Goal: Task Accomplishment & Management: Manage account settings

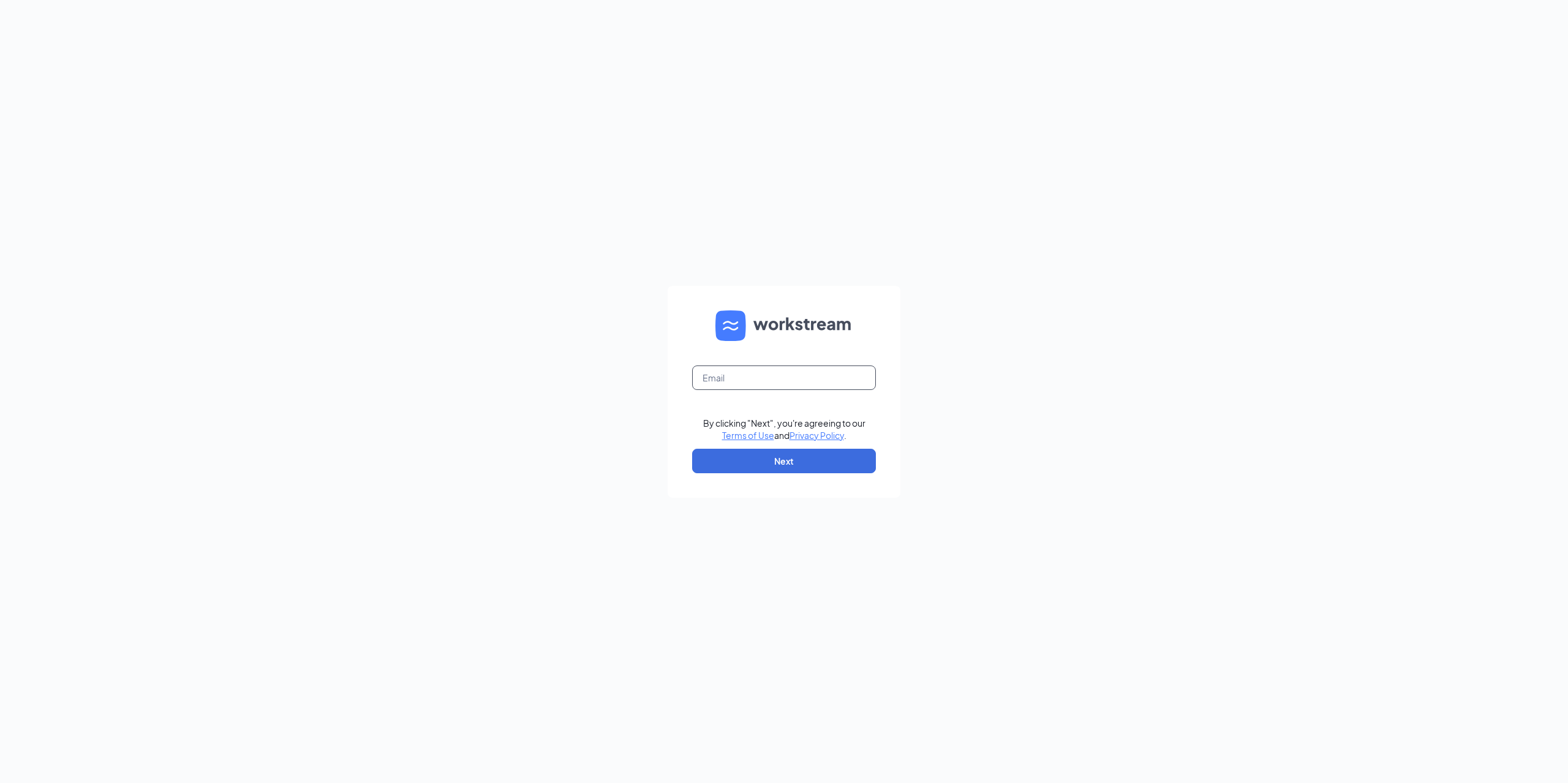
click at [772, 386] on input "text" at bounding box center [784, 378] width 184 height 25
type input "laxmandunkin@gmail.com"
click at [787, 468] on button "Next" at bounding box center [784, 461] width 184 height 25
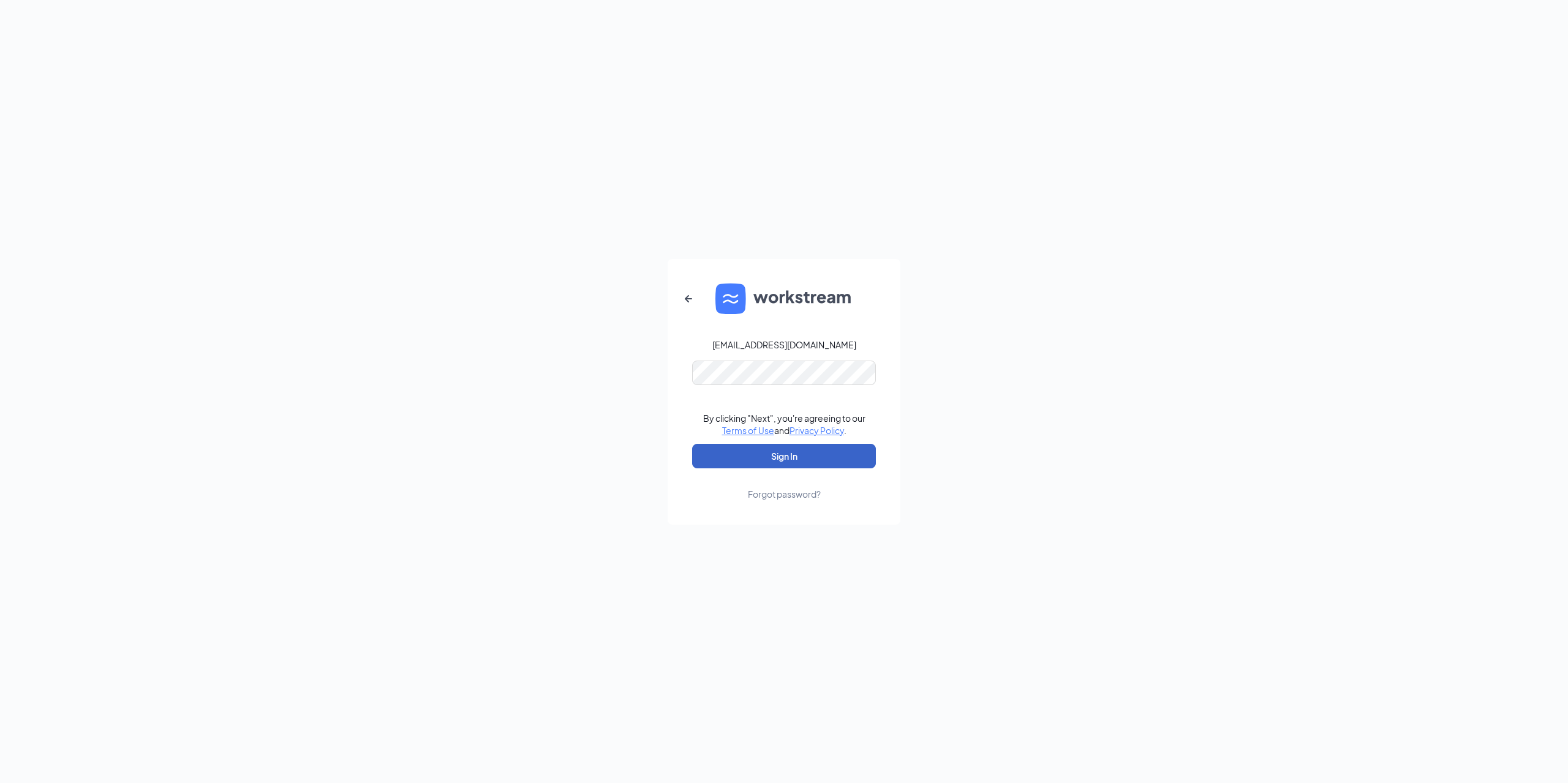
click at [801, 455] on button "Sign In" at bounding box center [784, 457] width 184 height 25
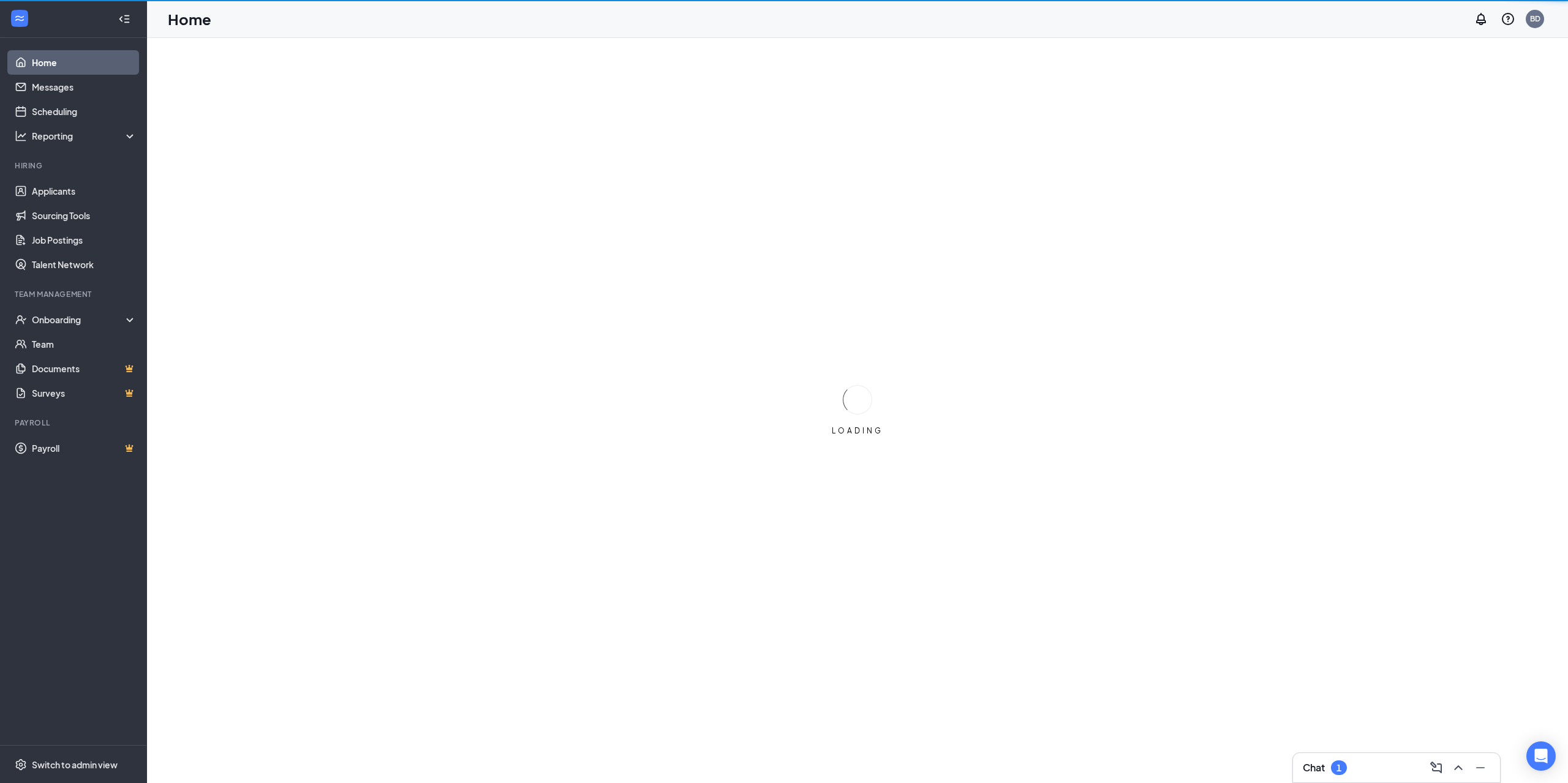
click at [1326, 763] on div "Chat 1" at bounding box center [1325, 767] width 44 height 14
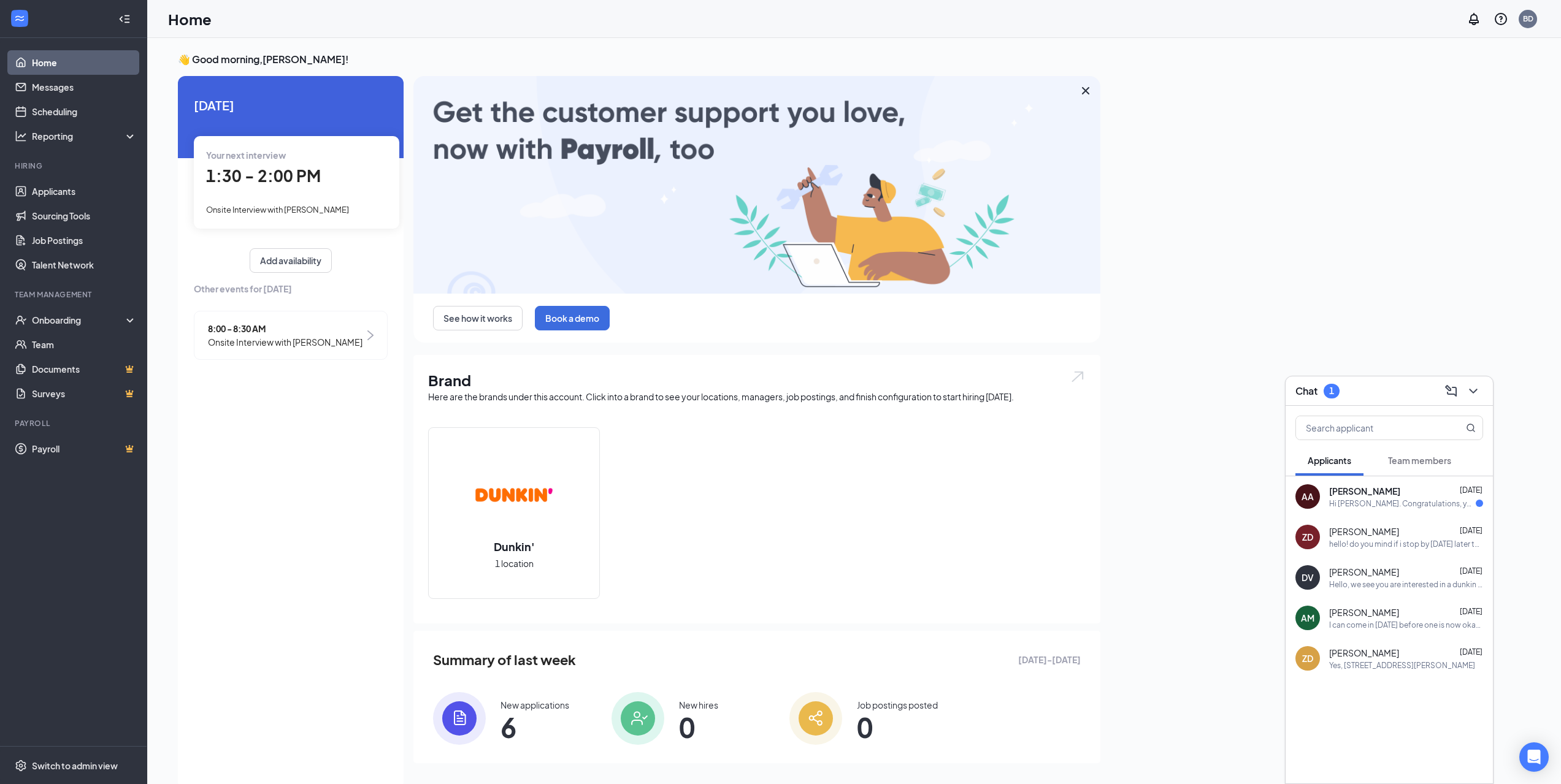
click at [1393, 502] on div "Hi [PERSON_NAME]. Congratulations, your onsite interview with [PERSON_NAME]' fo…" at bounding box center [1402, 503] width 146 height 10
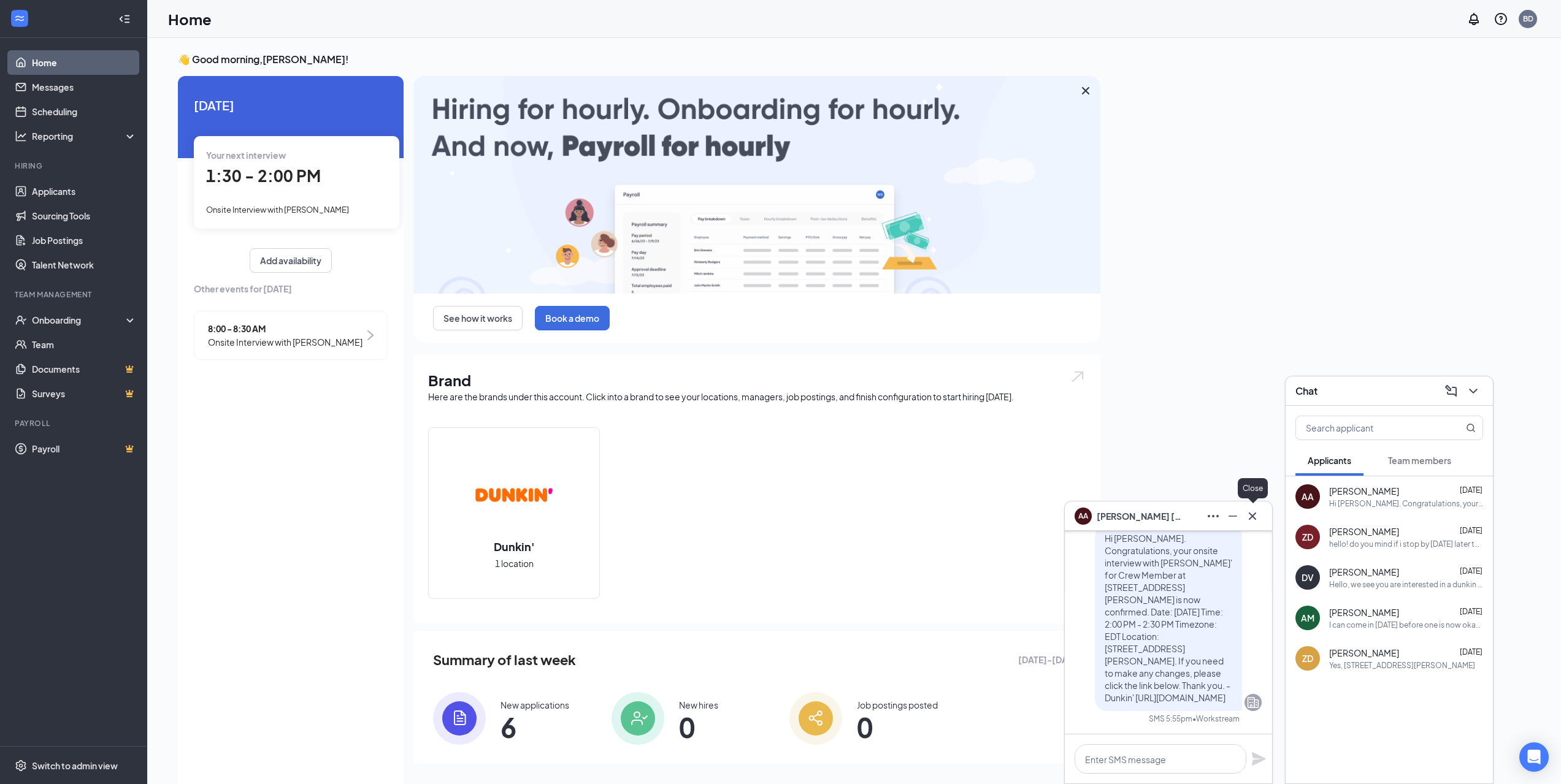
click at [1254, 510] on icon "Cross" at bounding box center [1252, 516] width 14 height 14
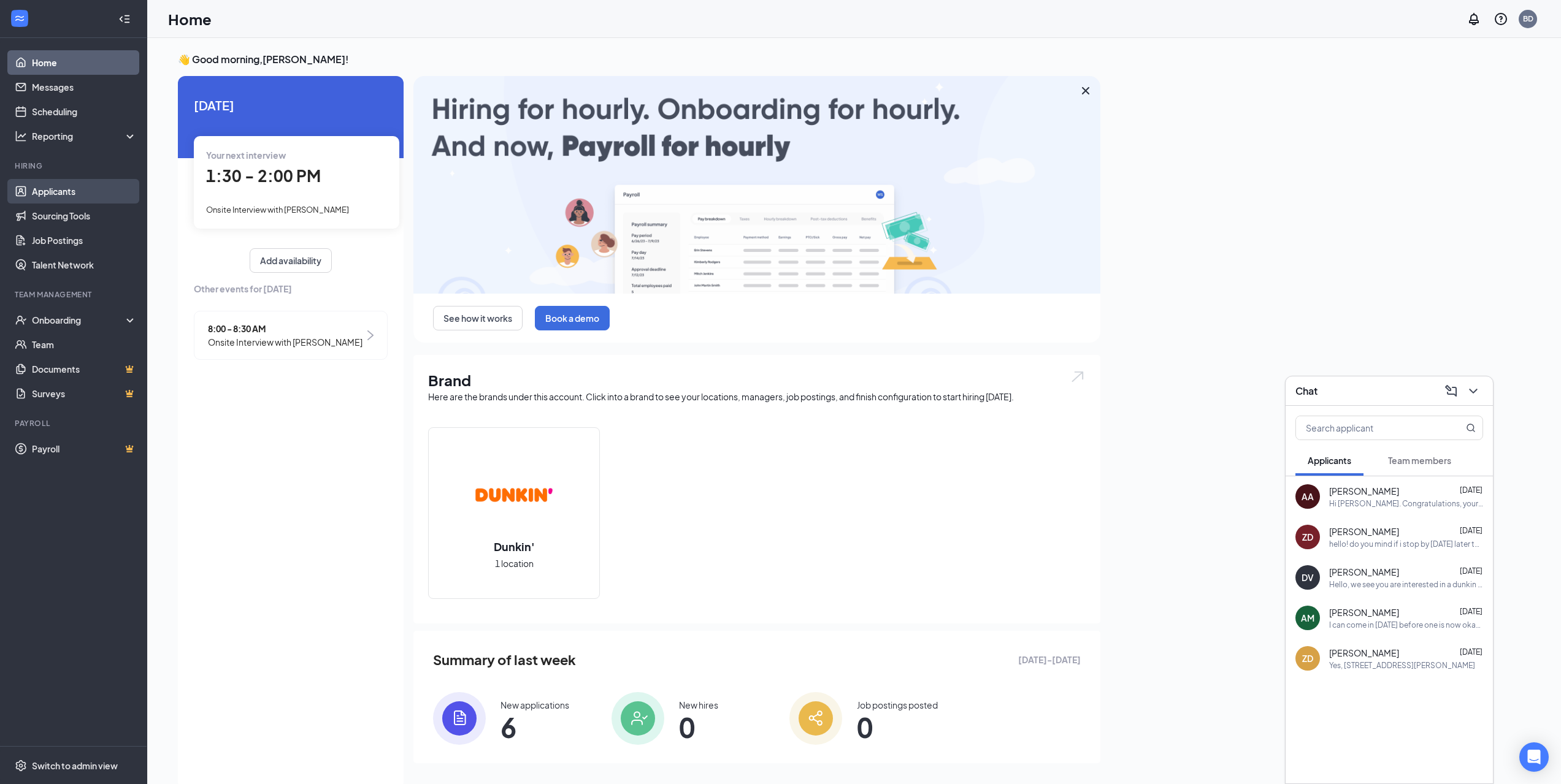
click at [32, 188] on link "Applicants" at bounding box center [84, 192] width 105 height 25
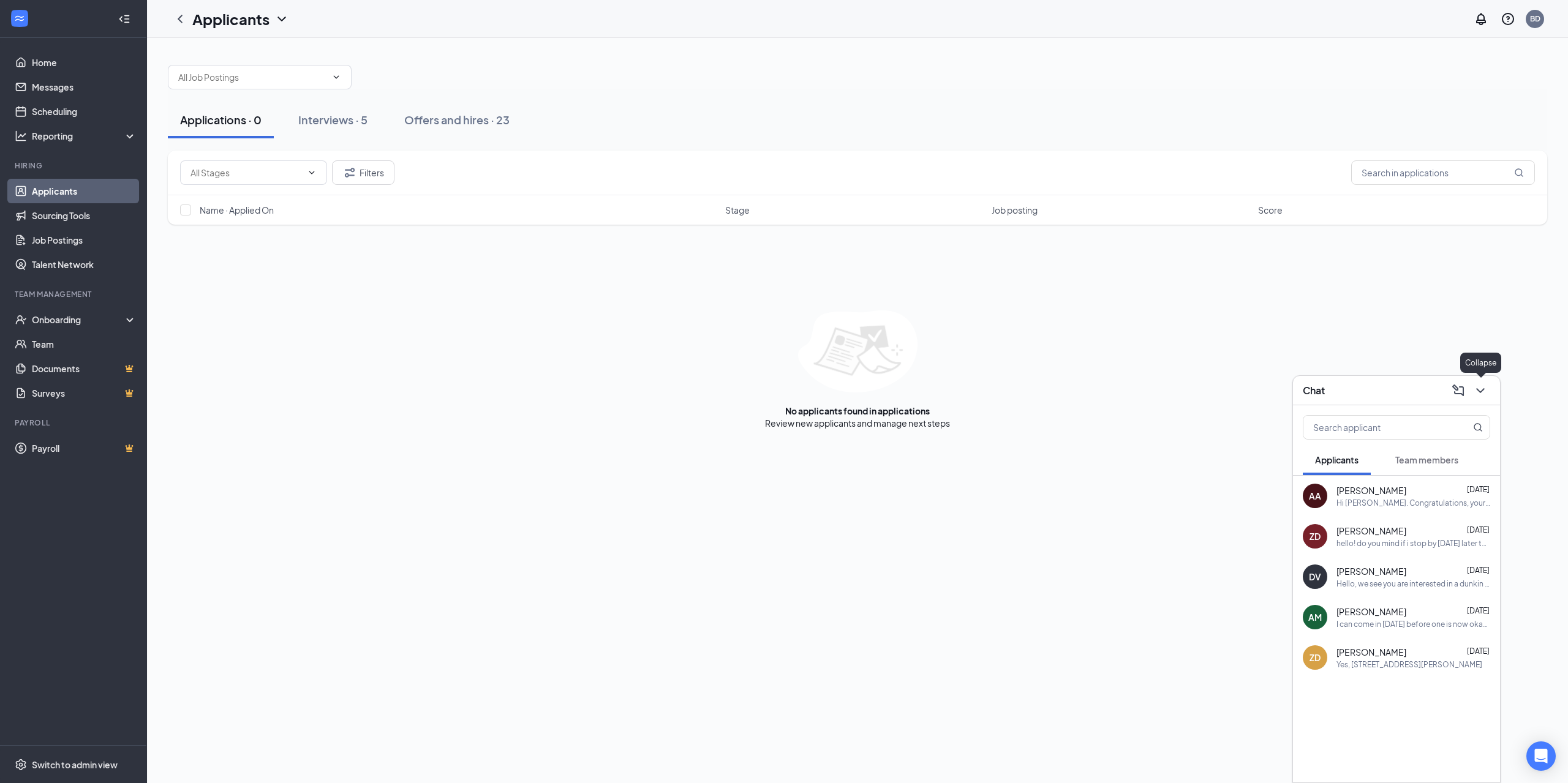
click at [1481, 389] on icon "ChevronDown" at bounding box center [1480, 390] width 14 height 14
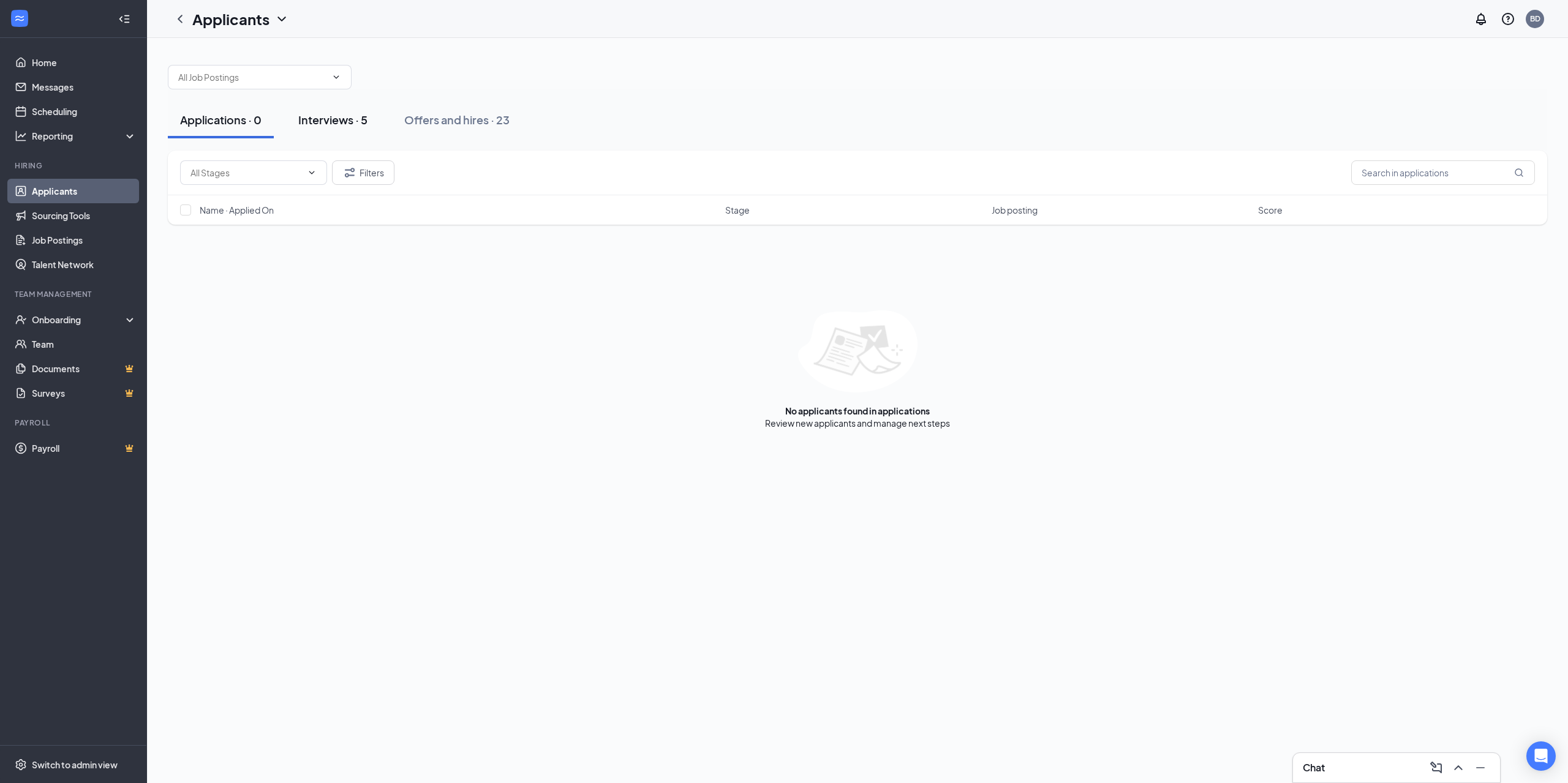
click at [331, 127] on div "Interviews · 5" at bounding box center [333, 120] width 69 height 15
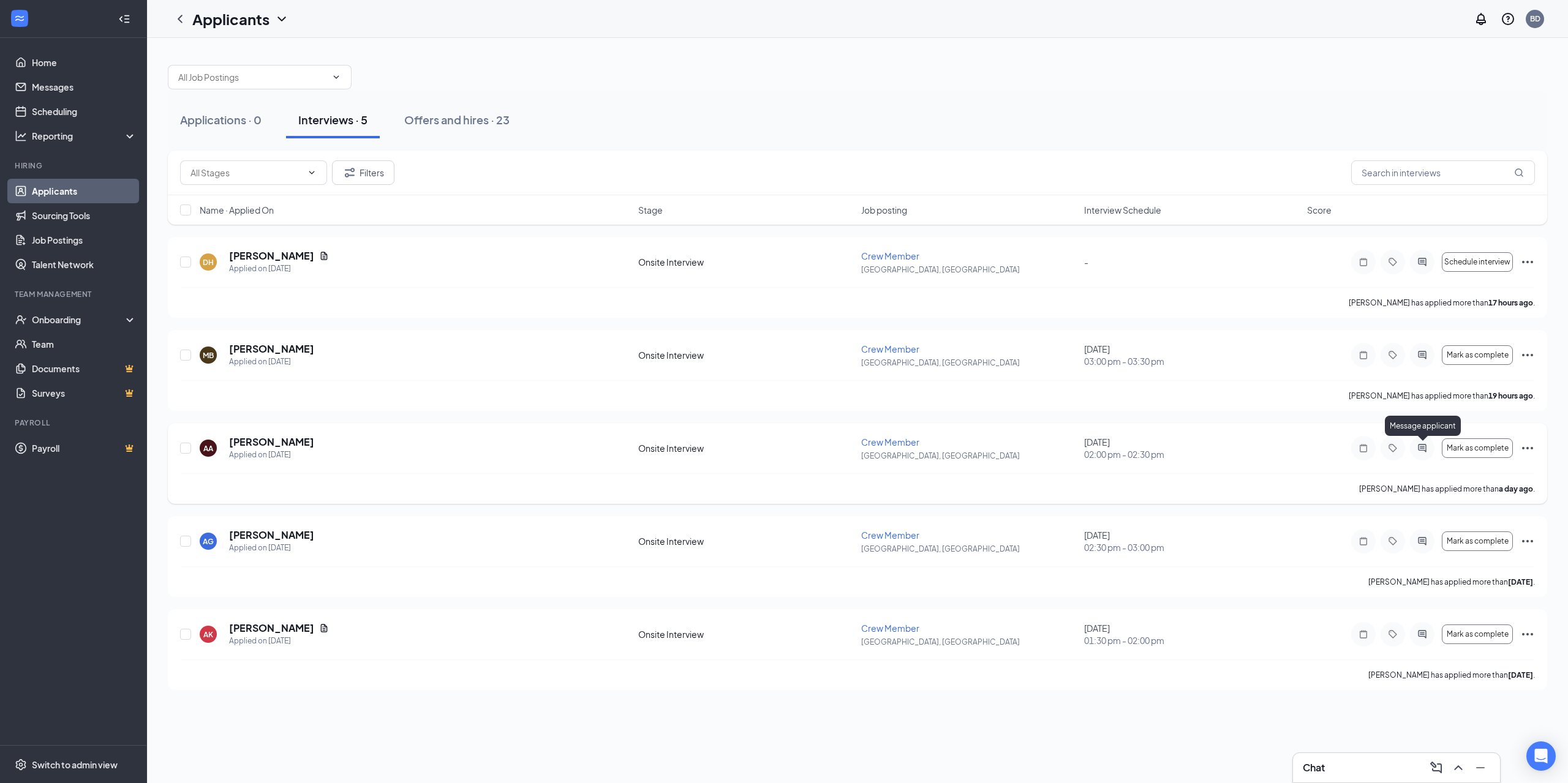
click at [1425, 450] on icon "ActiveChat" at bounding box center [1422, 448] width 14 height 10
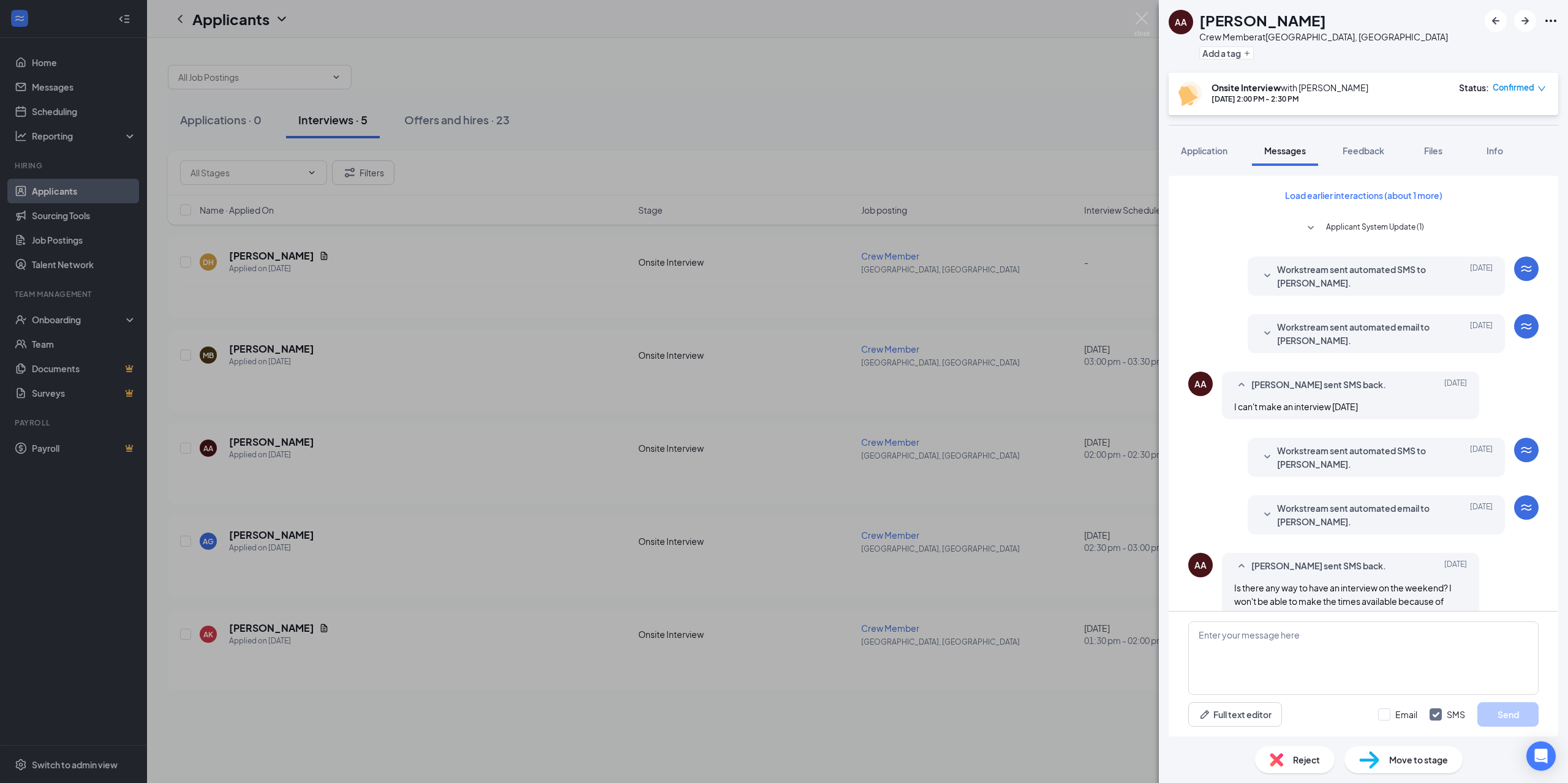
scroll to position [179, 0]
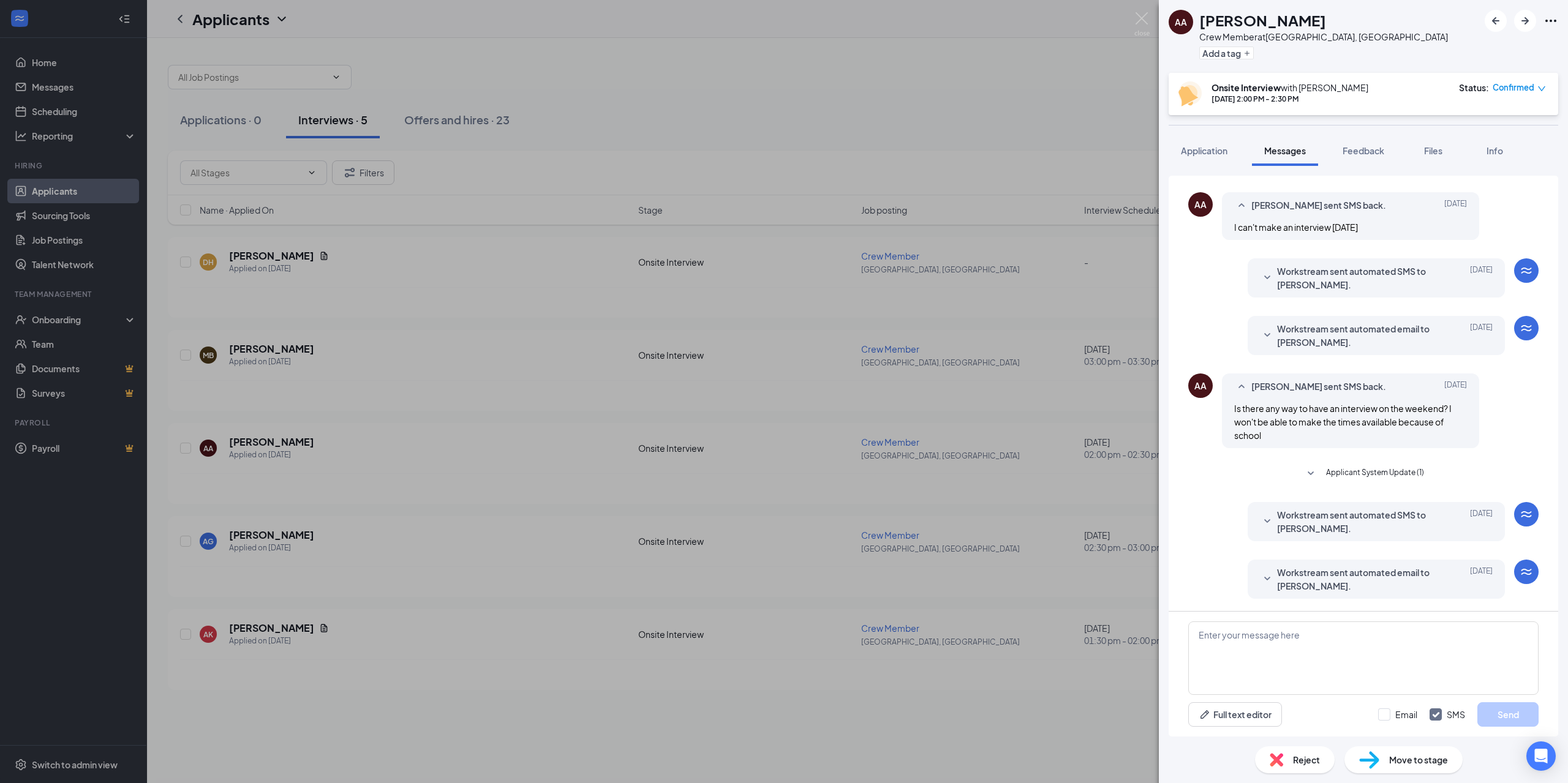
click at [1260, 521] on icon "SmallChevronDown" at bounding box center [1267, 521] width 14 height 14
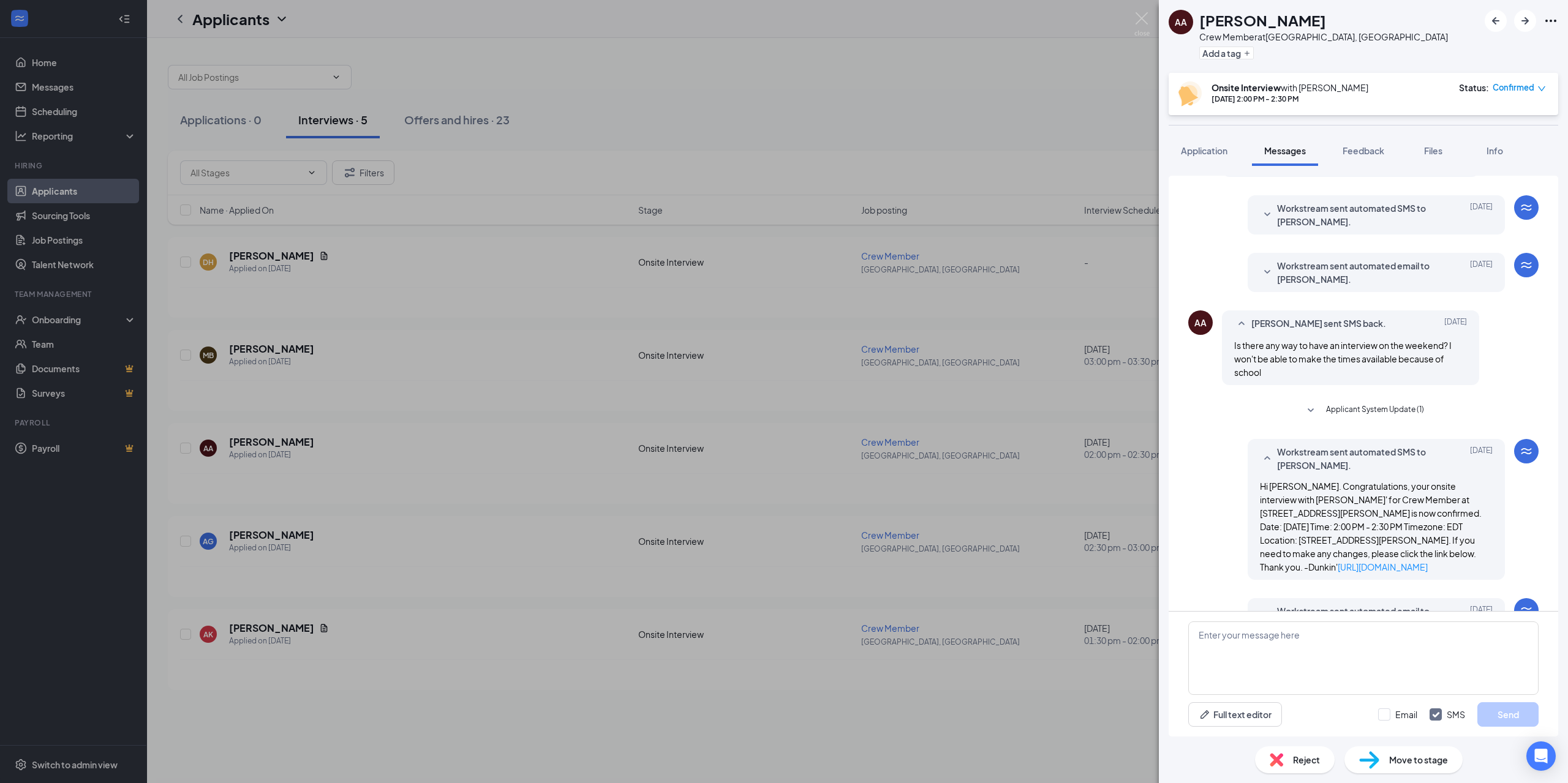
scroll to position [281, 0]
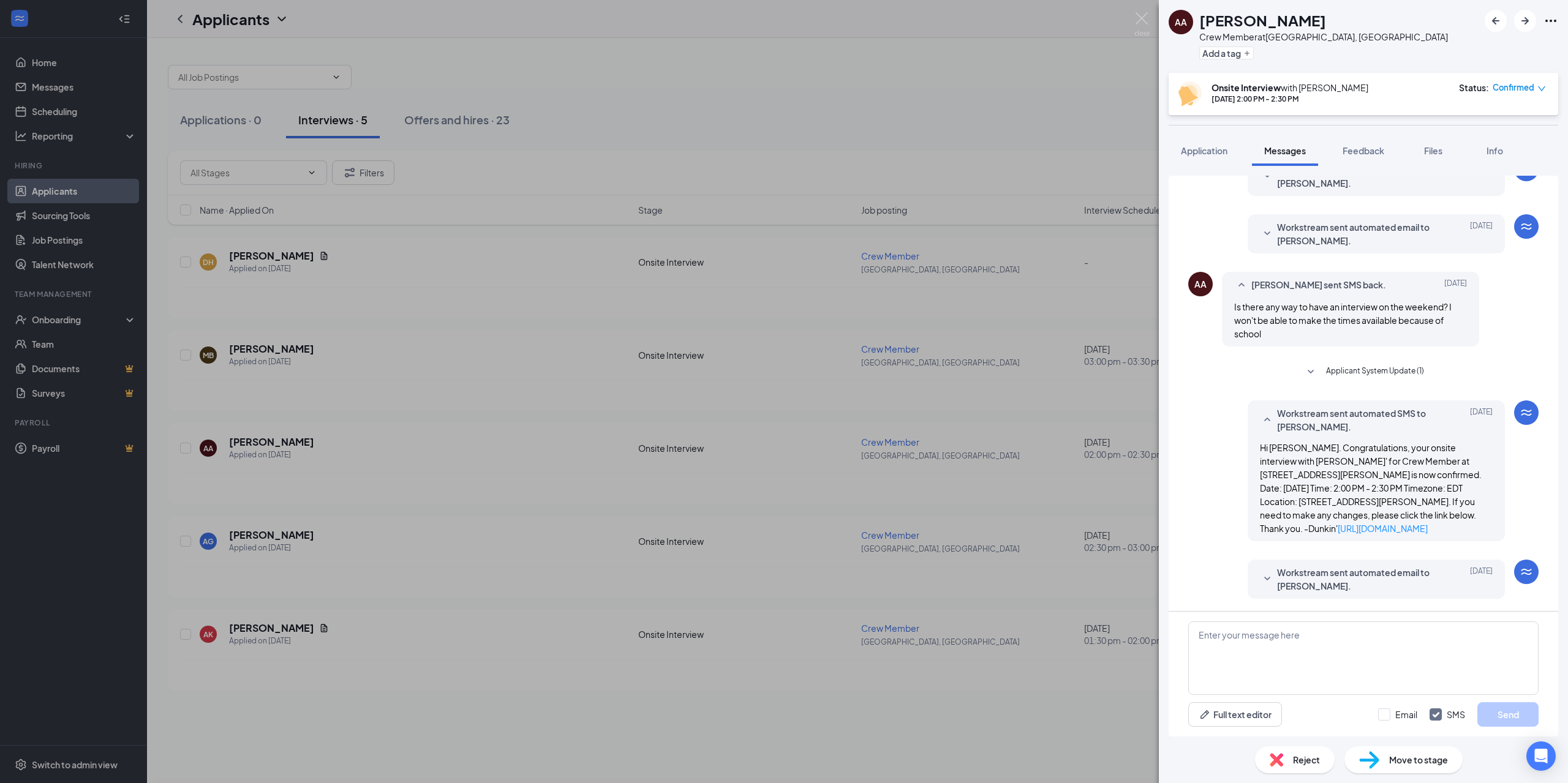
click at [982, 714] on div "AA Aubrey Anderson Crew Member at Warrenton, VA Add a tag Onsite Interview with…" at bounding box center [784, 391] width 1568 height 783
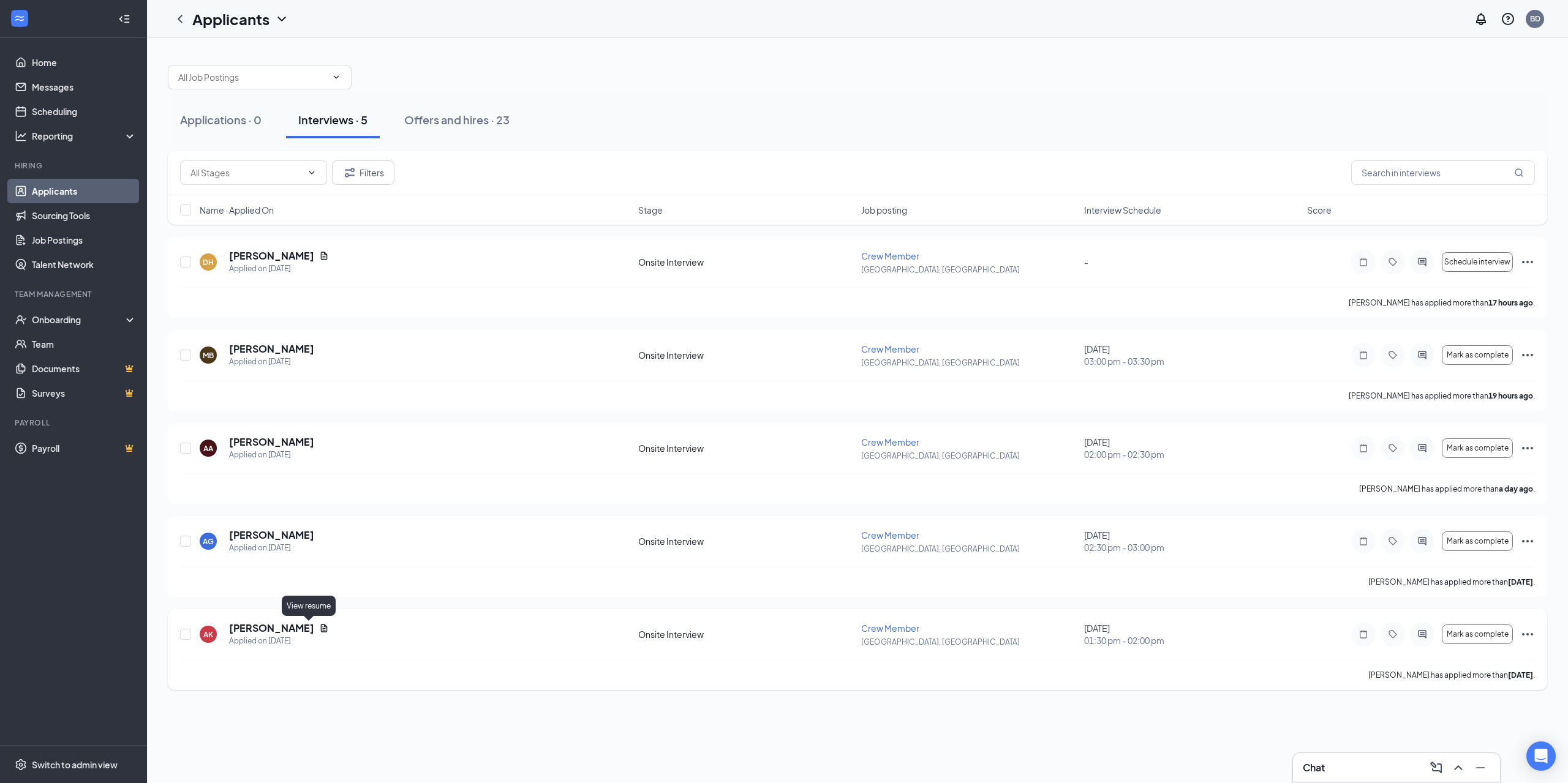
click at [319, 626] on icon "Document" at bounding box center [324, 628] width 10 height 10
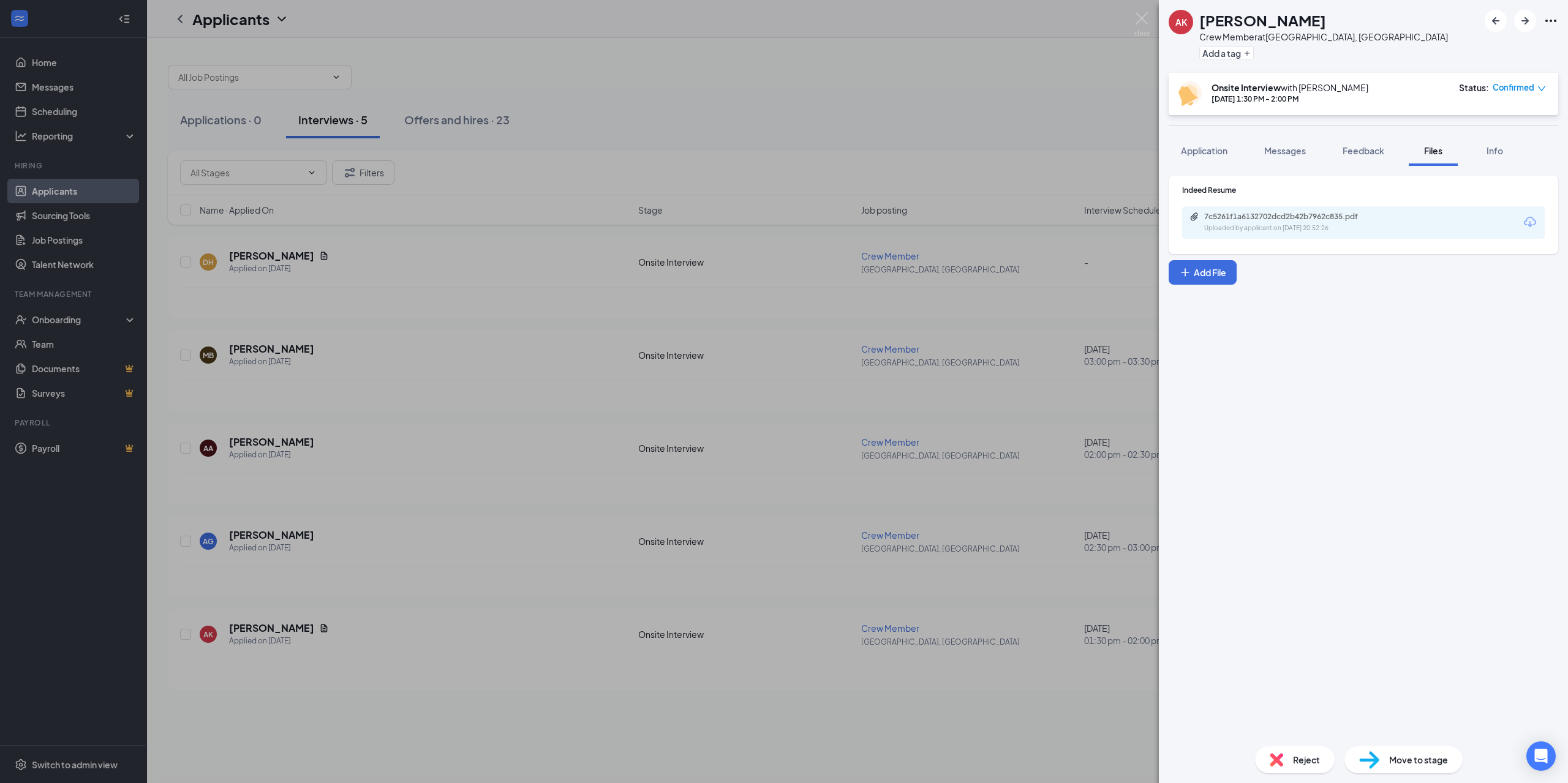
click at [1032, 736] on div "AK Arman Khattak Crew Member at Warrenton, VA Add a tag Onsite Interview with B…" at bounding box center [784, 391] width 1568 height 783
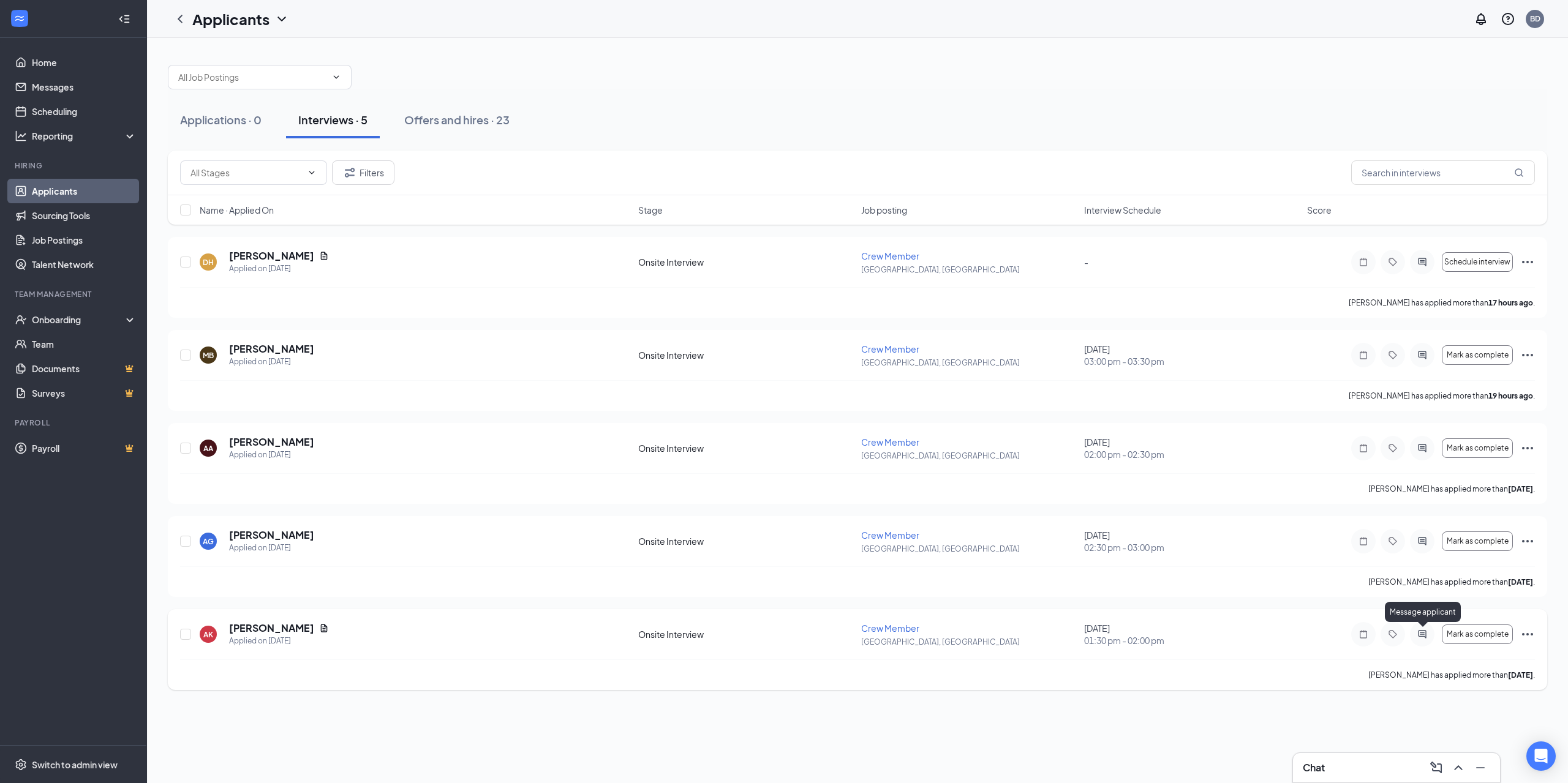
click at [1415, 635] on icon "ActiveChat" at bounding box center [1422, 634] width 14 height 10
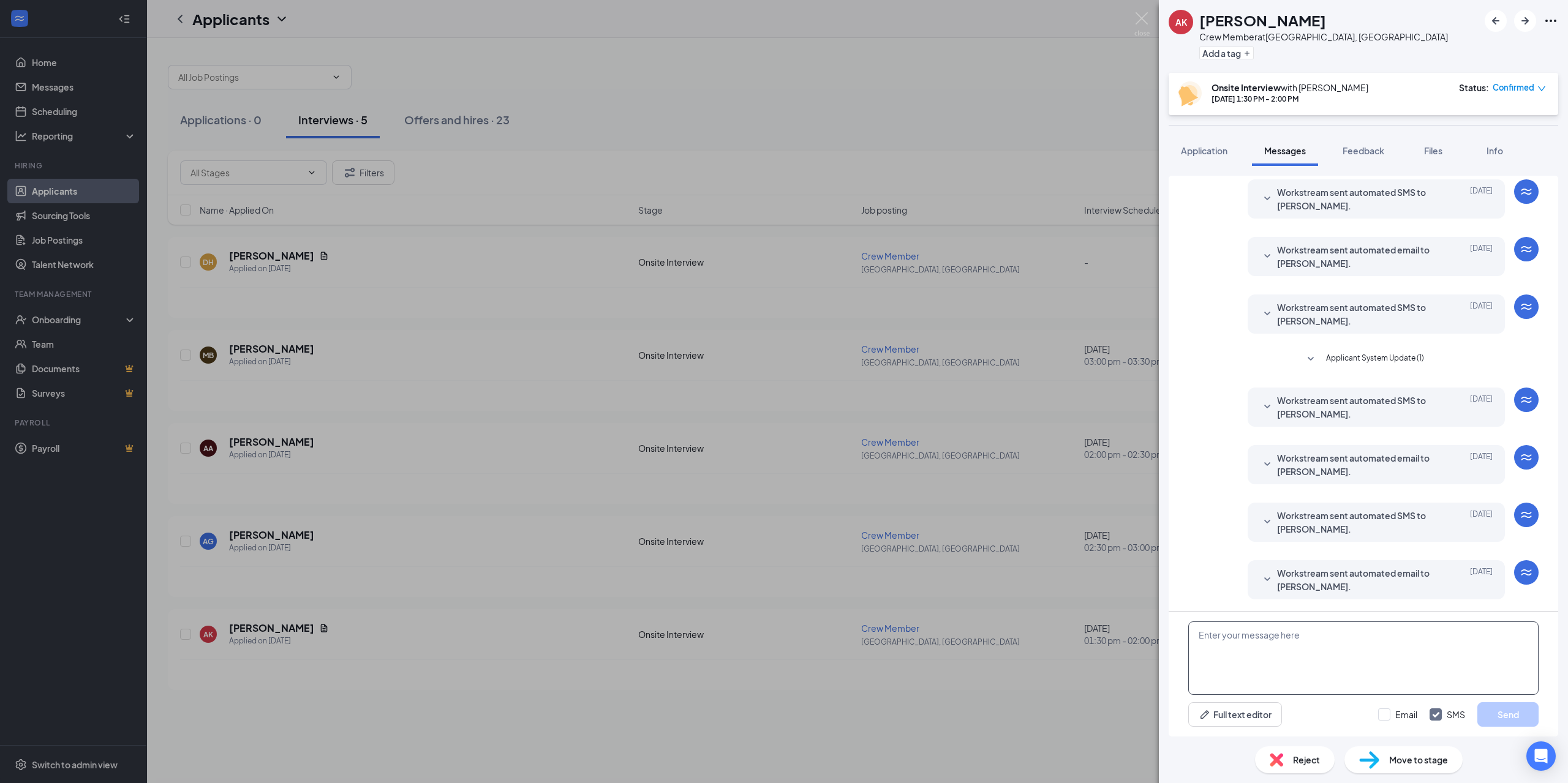
scroll to position [135, 0]
click at [1373, 649] on textarea at bounding box center [1363, 658] width 351 height 74
click at [998, 742] on div "AK Arman Khattak Crew Member at Warrenton, VA Add a tag Onsite Interview with B…" at bounding box center [784, 391] width 1568 height 783
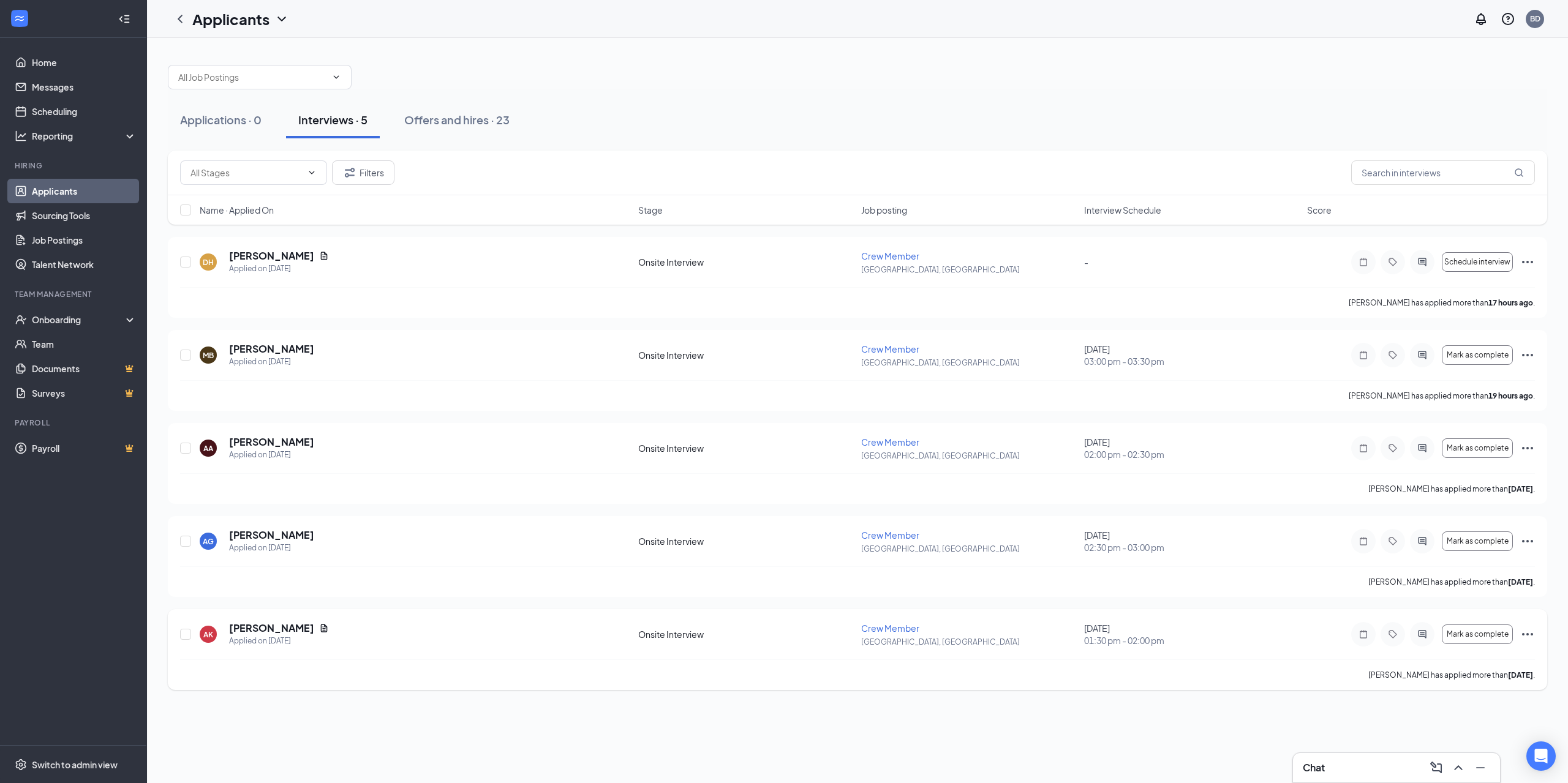
click at [303, 628] on div "[PERSON_NAME]" at bounding box center [278, 628] width 100 height 14
click at [319, 627] on icon "Document" at bounding box center [324, 628] width 10 height 10
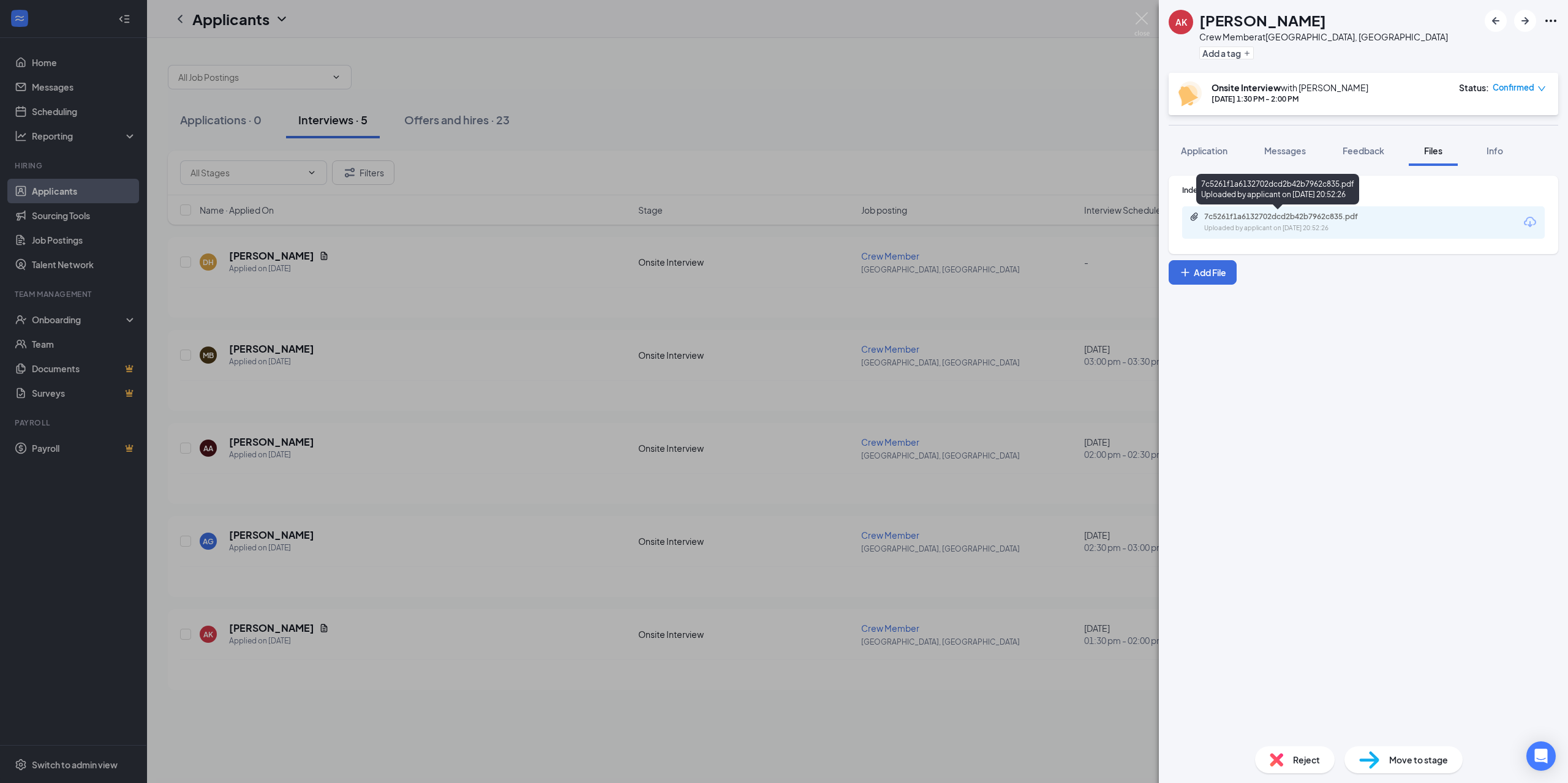
click at [1360, 218] on div "7c5261f1a6132702dcd2b42b7962c835.pdf" at bounding box center [1290, 217] width 172 height 10
click at [1112, 691] on div "AK Arman Khattak Crew Member at Warrenton, VA Add a tag Onsite Interview with B…" at bounding box center [784, 391] width 1568 height 783
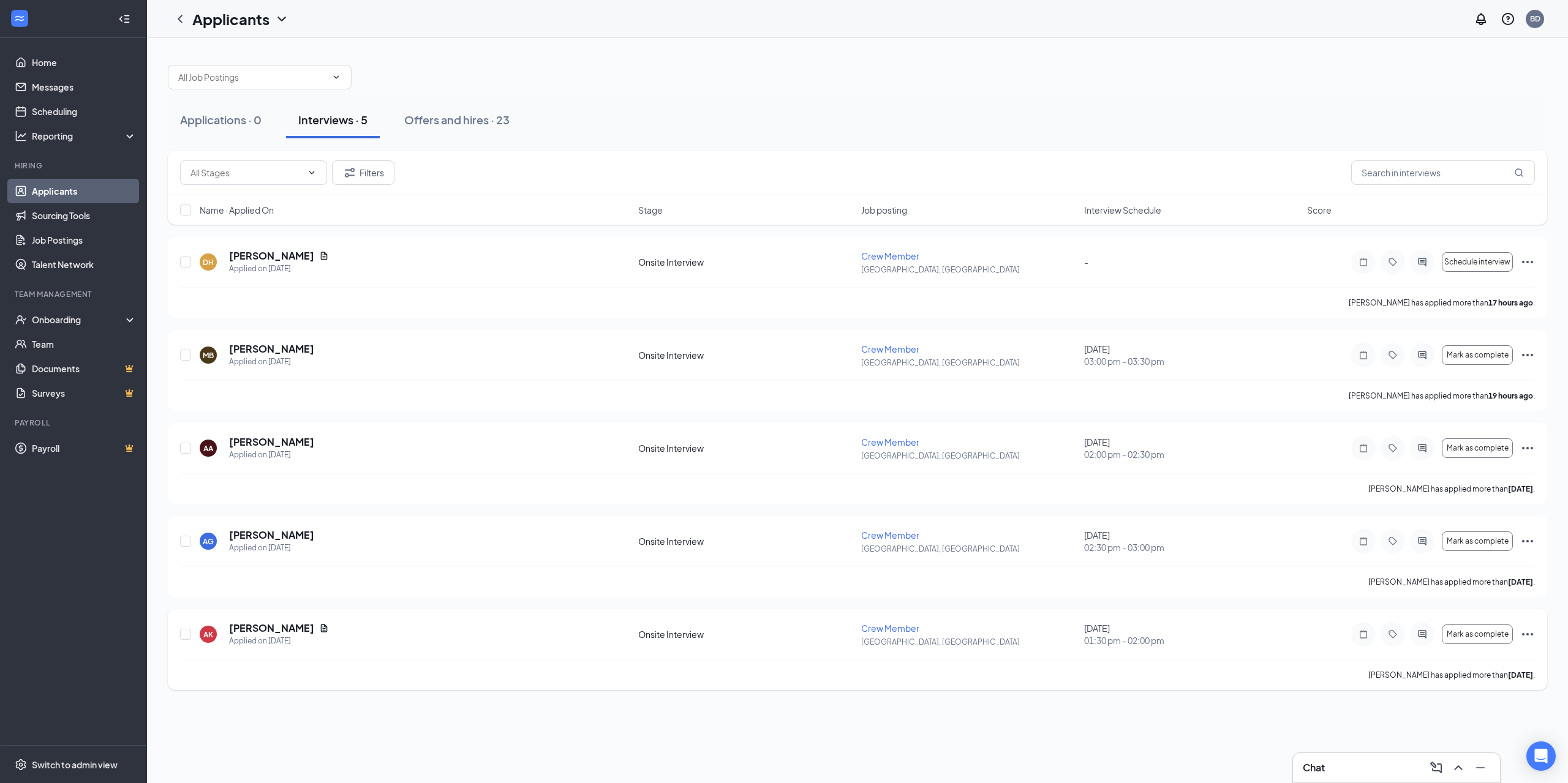
click at [1430, 633] on div at bounding box center [1423, 634] width 25 height 25
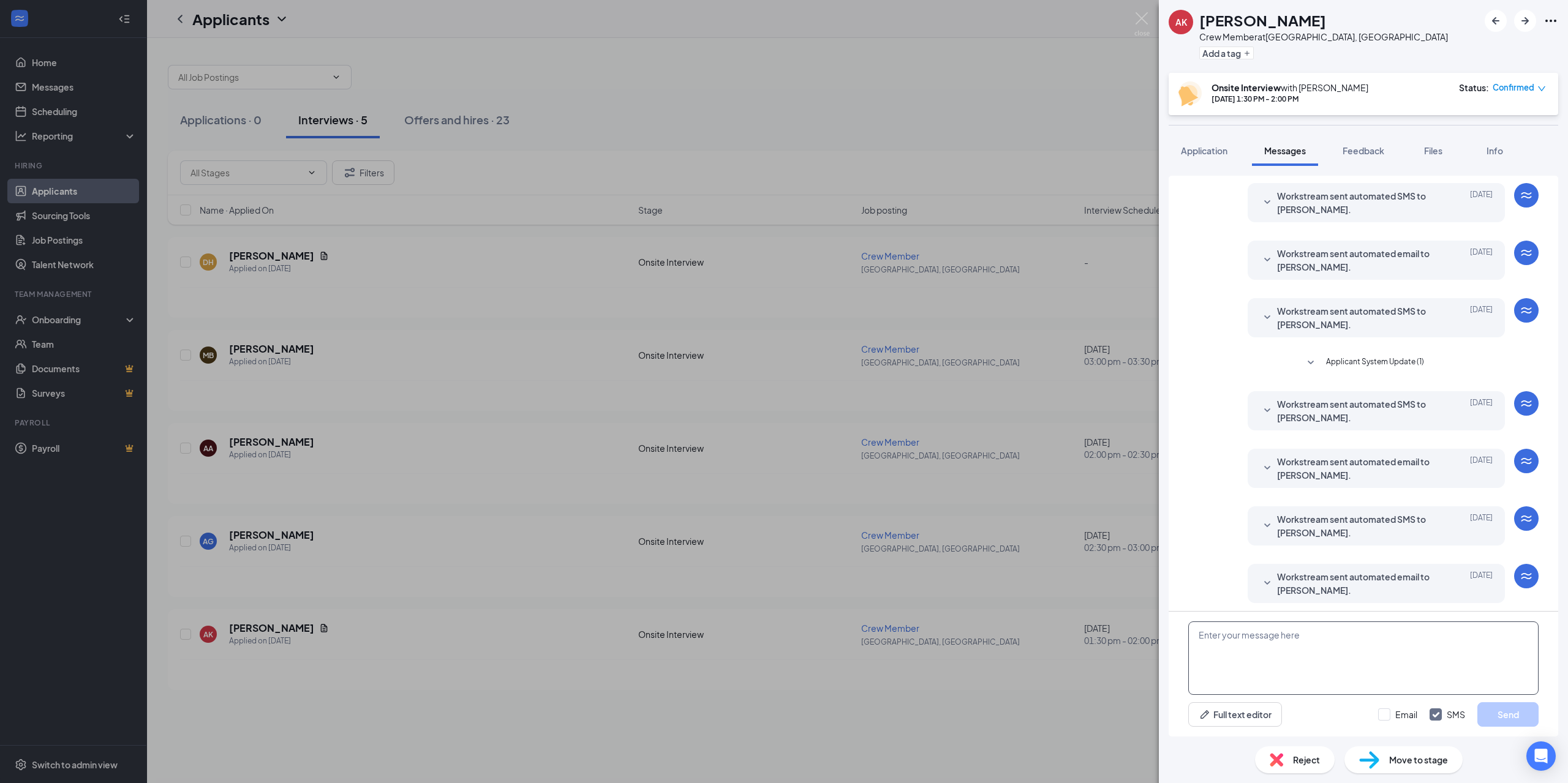
scroll to position [135, 0]
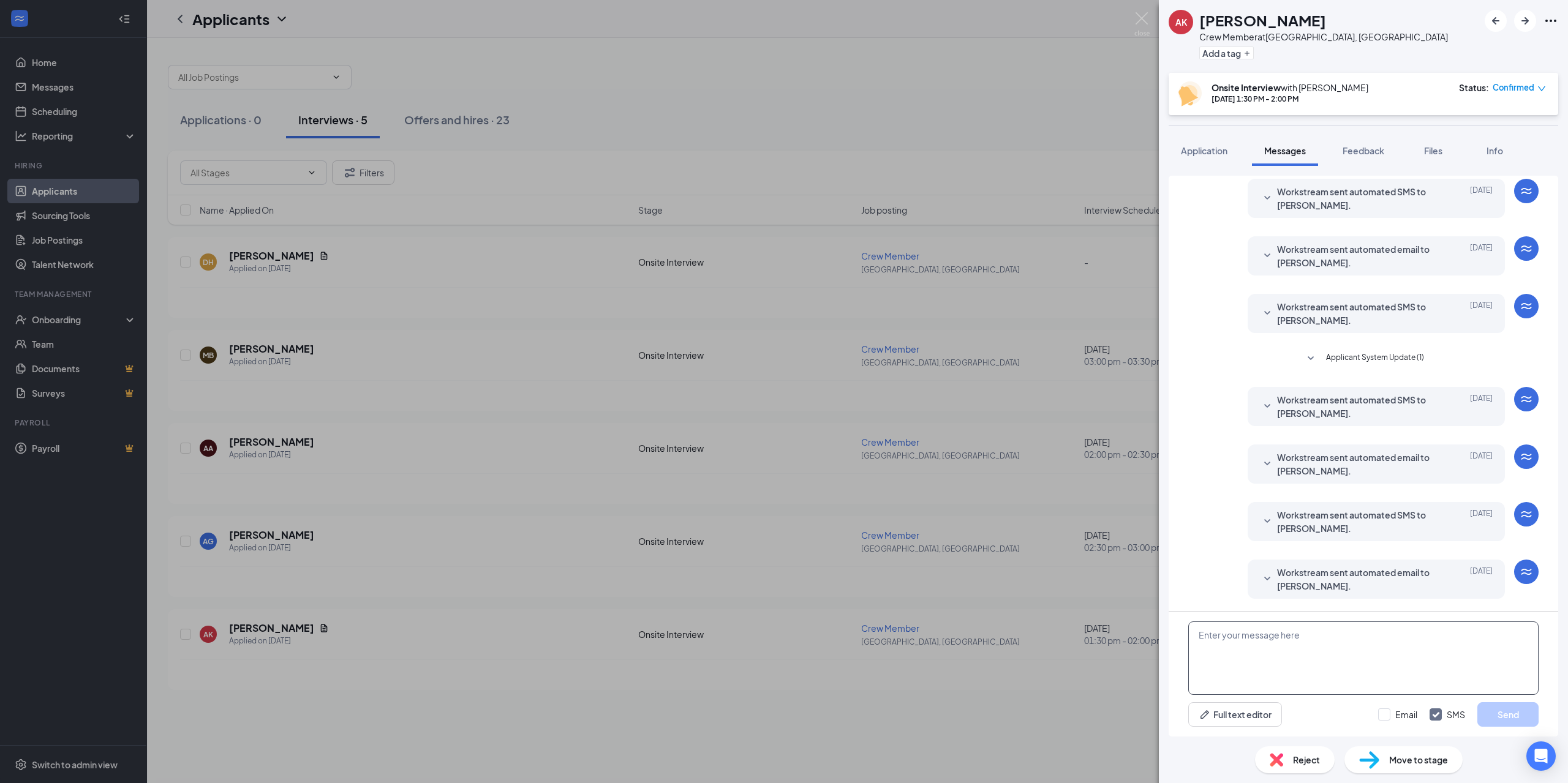
click at [1361, 674] on textarea at bounding box center [1363, 658] width 351 height 74
type textarea "Good afternoon Arman, I look forward to meeting with you today. Thank you for y…"
click at [1385, 716] on input "Email" at bounding box center [1397, 715] width 39 height 12
checkbox input "true"
click at [1502, 709] on button "Send" at bounding box center [1507, 715] width 61 height 25
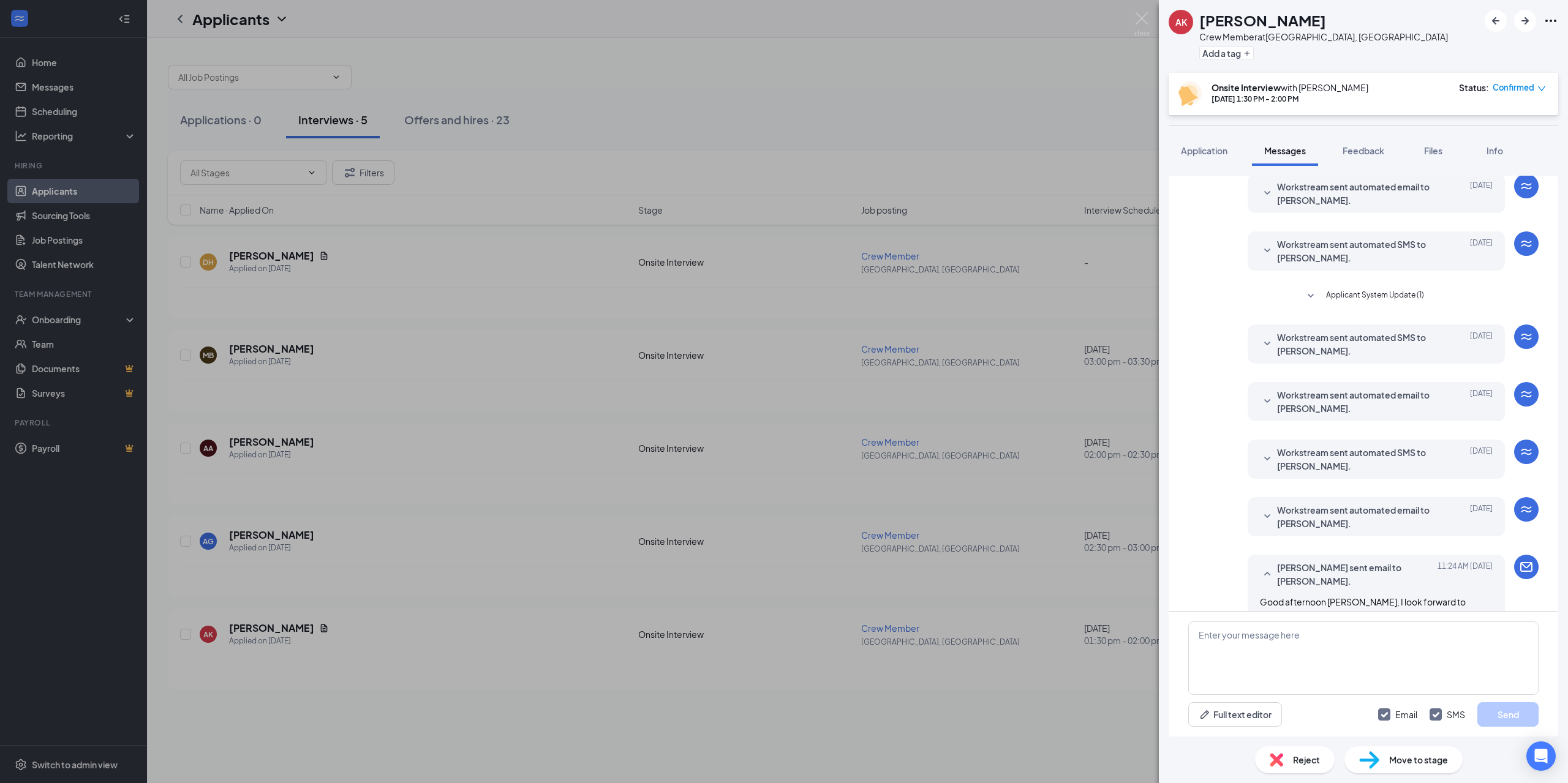
scroll to position [346, 0]
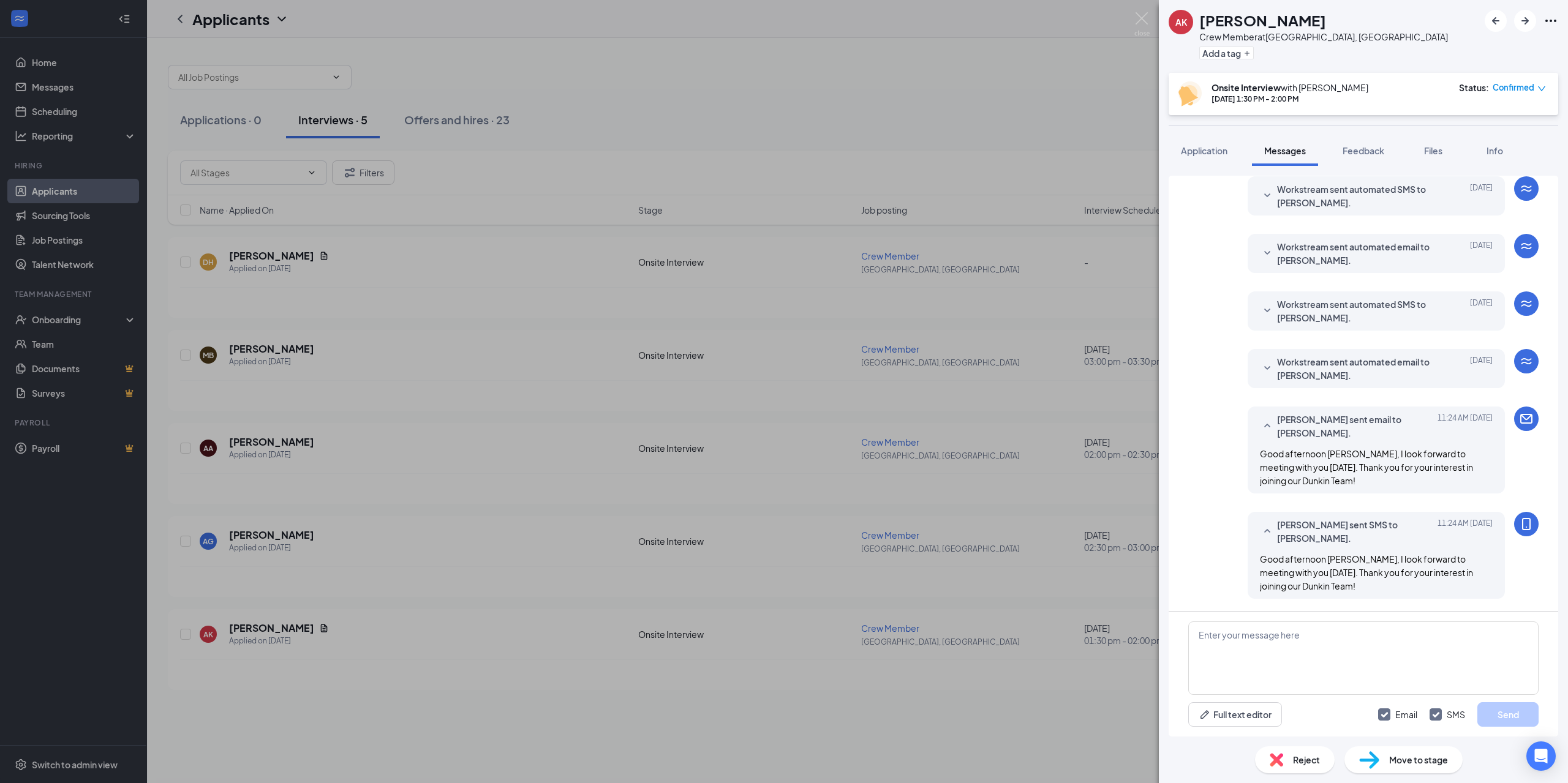
click at [360, 742] on div "AK Arman Khattak Crew Member at Warrenton, VA Add a tag Onsite Interview with B…" at bounding box center [784, 391] width 1568 height 783
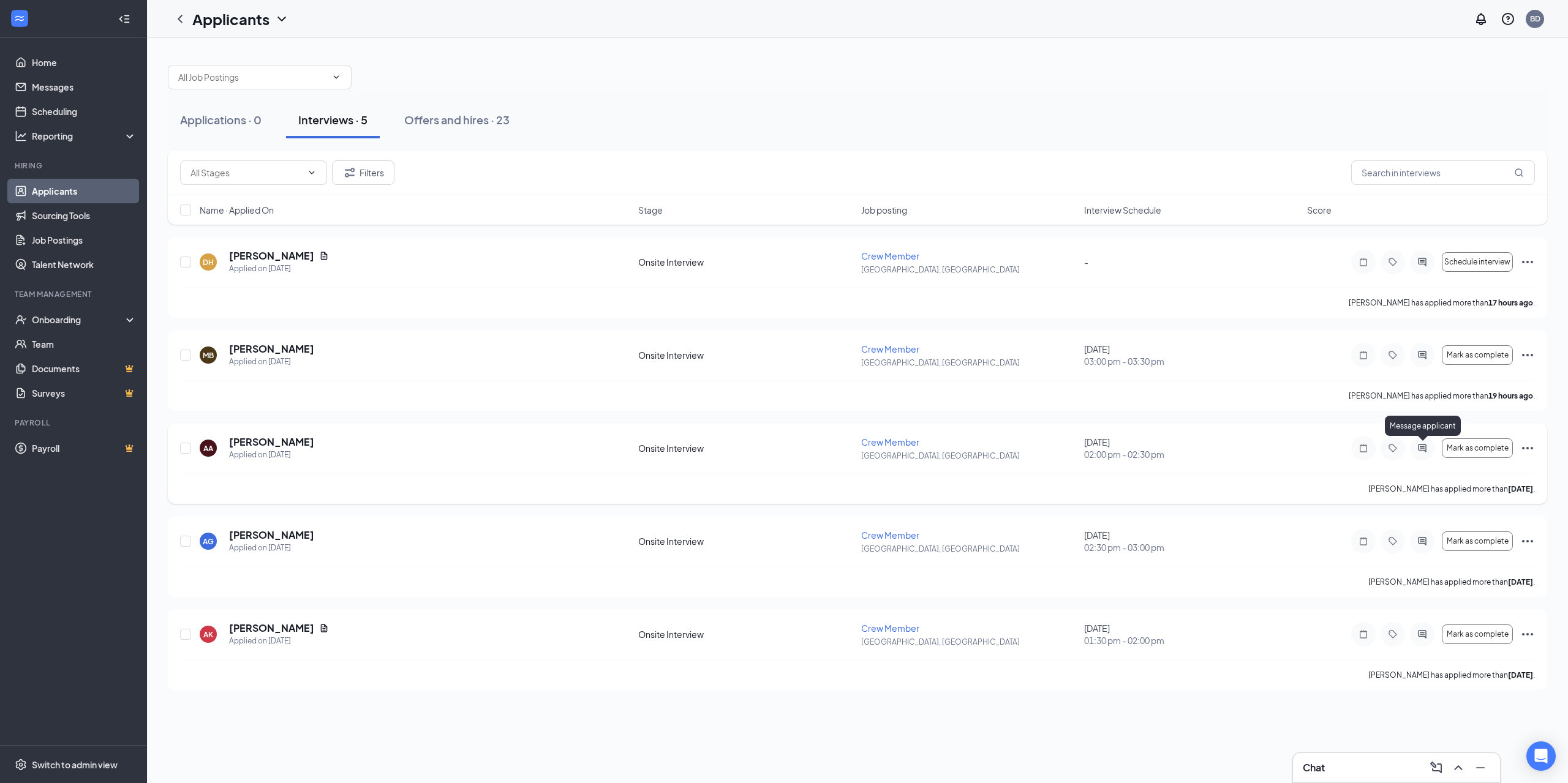
click at [1423, 448] on icon "ActiveChat" at bounding box center [1422, 448] width 14 height 10
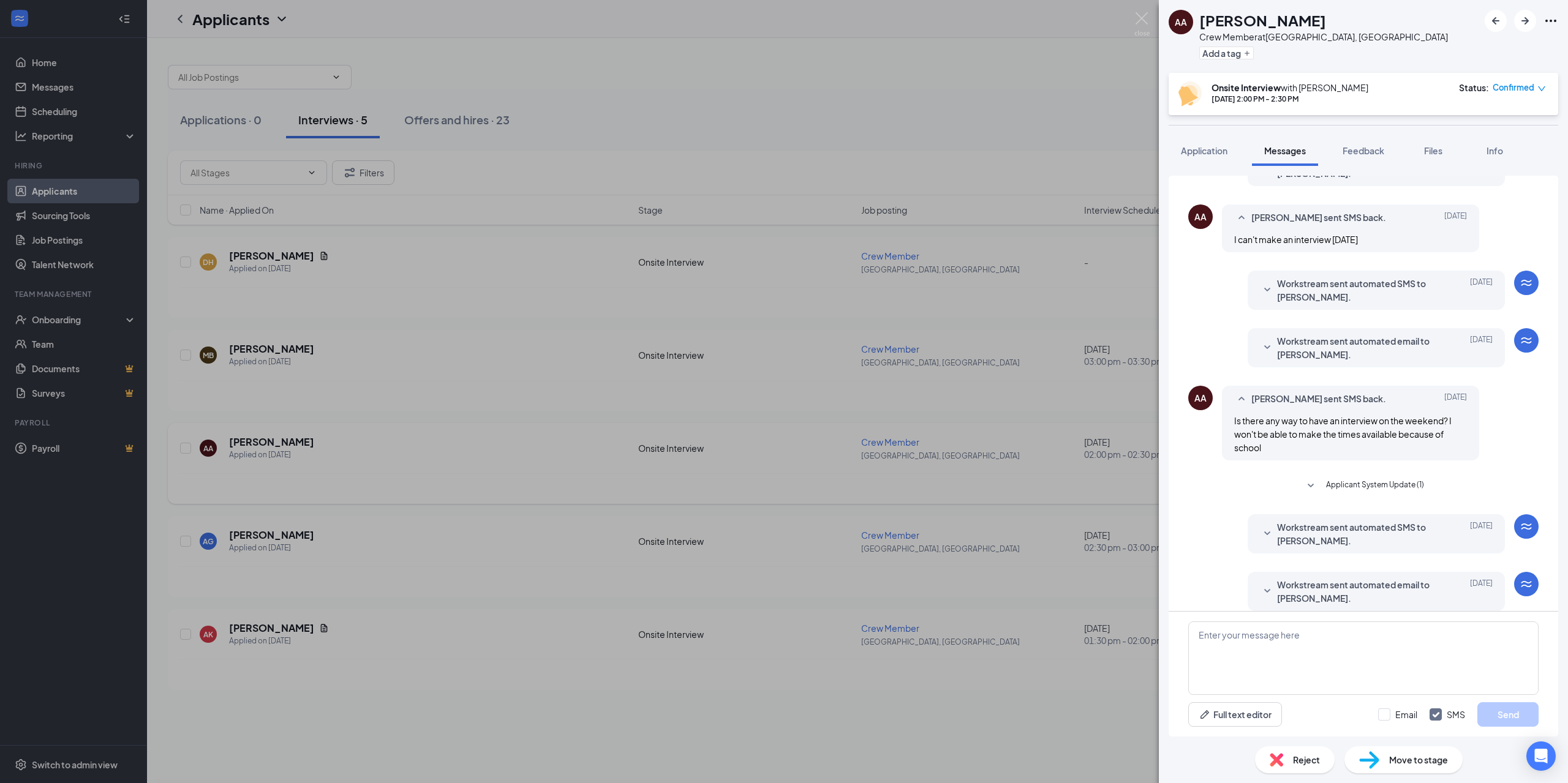
scroll to position [179, 0]
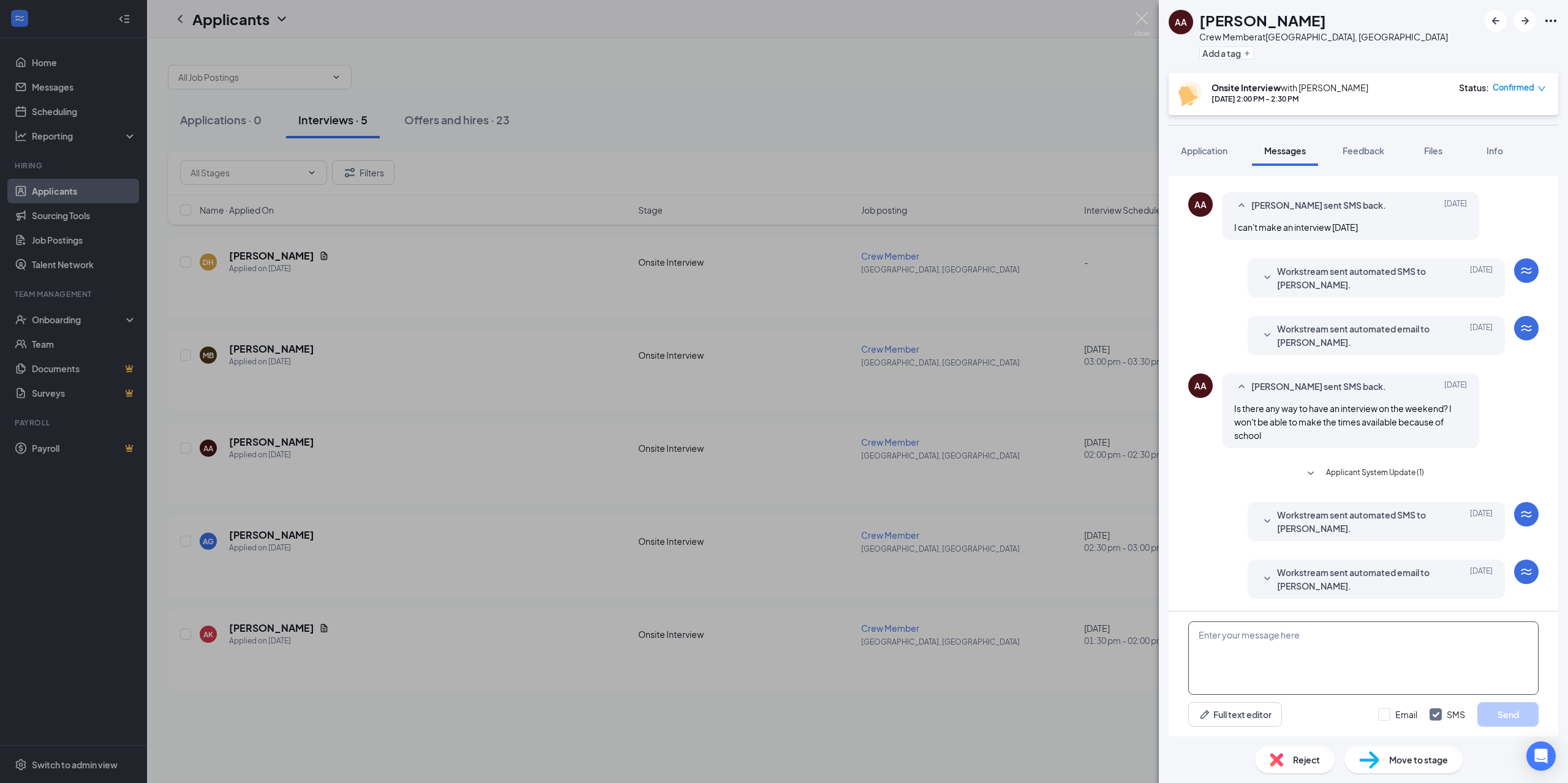
click at [1223, 648] on textarea at bounding box center [1363, 658] width 351 height 74
type textarea "Good morning Aubrey, I look forward to meeting with you. I will be at the store…"
click at [1388, 716] on input "Email" at bounding box center [1397, 715] width 39 height 12
checkbox input "true"
click at [1461, 652] on textarea "Good morning Aubrey, I look forward to meeting with you. I will be at the store…" at bounding box center [1363, 658] width 351 height 74
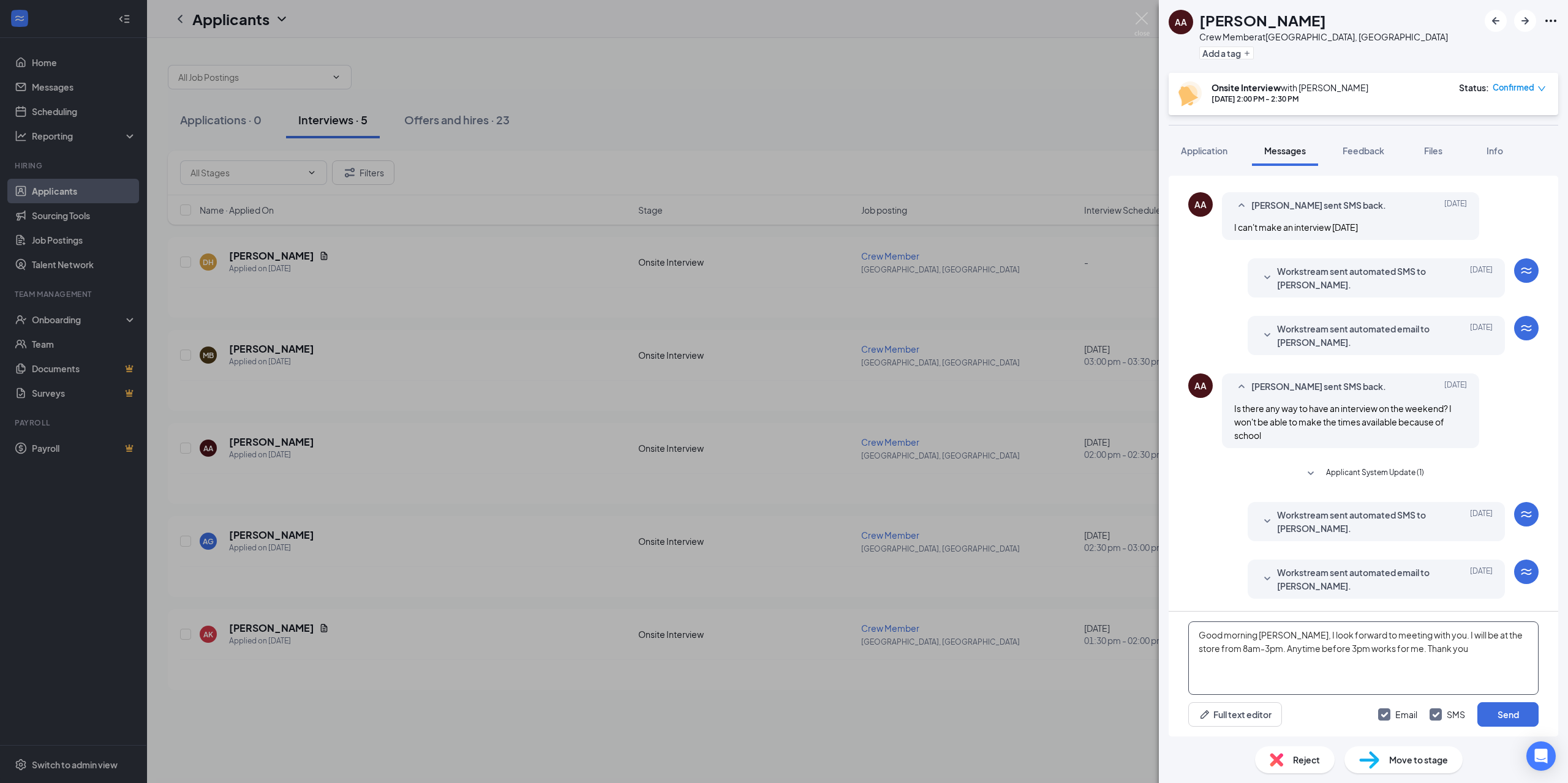
click at [1405, 648] on textarea "Good morning Aubrey, I look forward to meeting with you. I will be at the store…" at bounding box center [1363, 658] width 351 height 74
click at [1310, 660] on textarea "Good morning Aubrey, I look forward to meeting with you. I will be at the store…" at bounding box center [1363, 658] width 351 height 74
click at [1314, 661] on textarea "Good morning Aubrey, I look forward to meeting with you. I will be at the store…" at bounding box center [1363, 658] width 351 height 74
type textarea "Good morning Aubrey, I look forward to meeting with you. I will be at the store…"
click at [1498, 716] on button "Send" at bounding box center [1507, 715] width 61 height 25
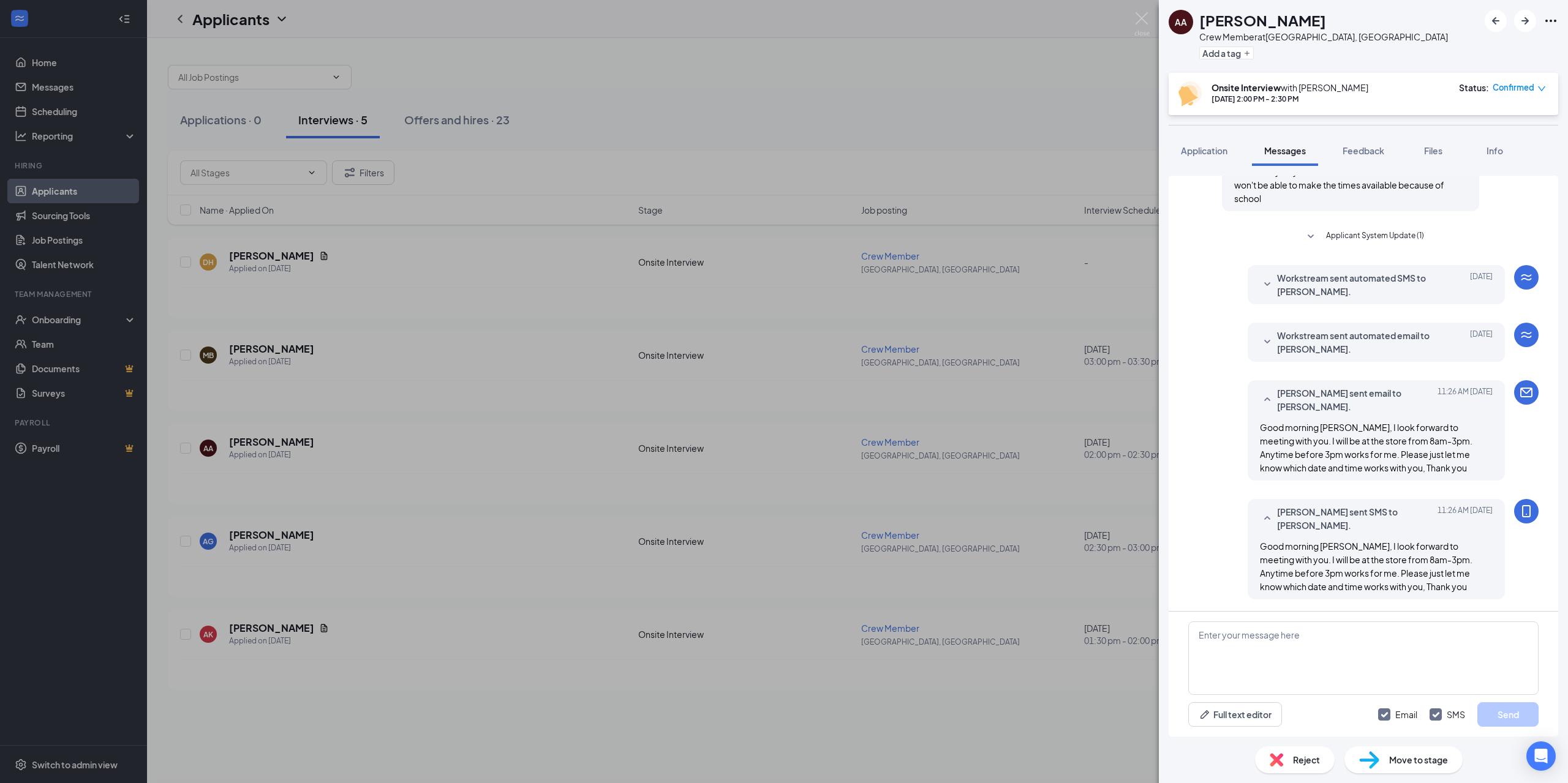
scroll to position [417, 0]
click at [1094, 292] on div "AA Aubrey Anderson Crew Member at Warrenton, VA Add a tag Onsite Interview with…" at bounding box center [784, 391] width 1568 height 783
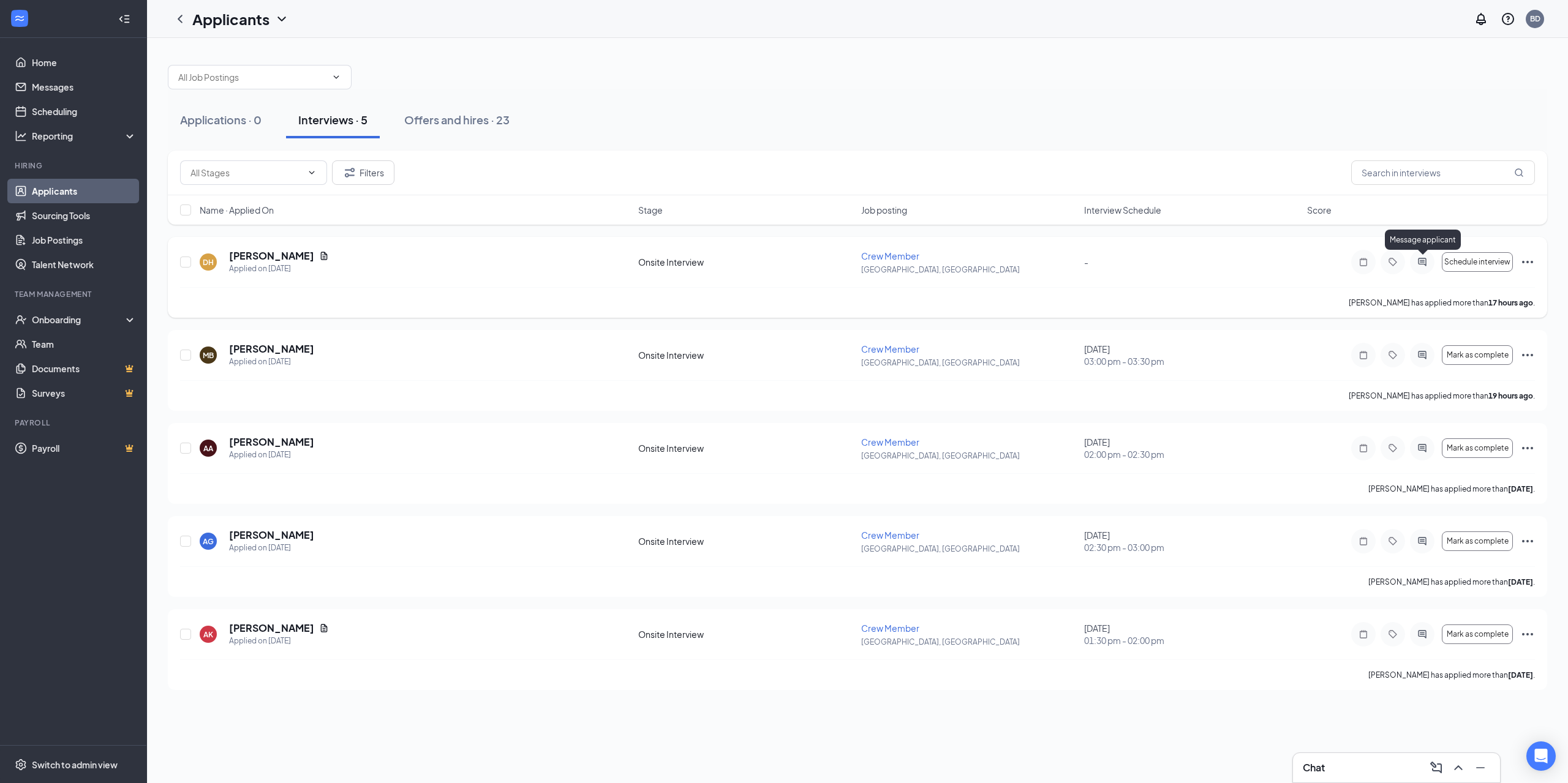
click at [1426, 263] on icon "ActiveChat" at bounding box center [1422, 262] width 14 height 10
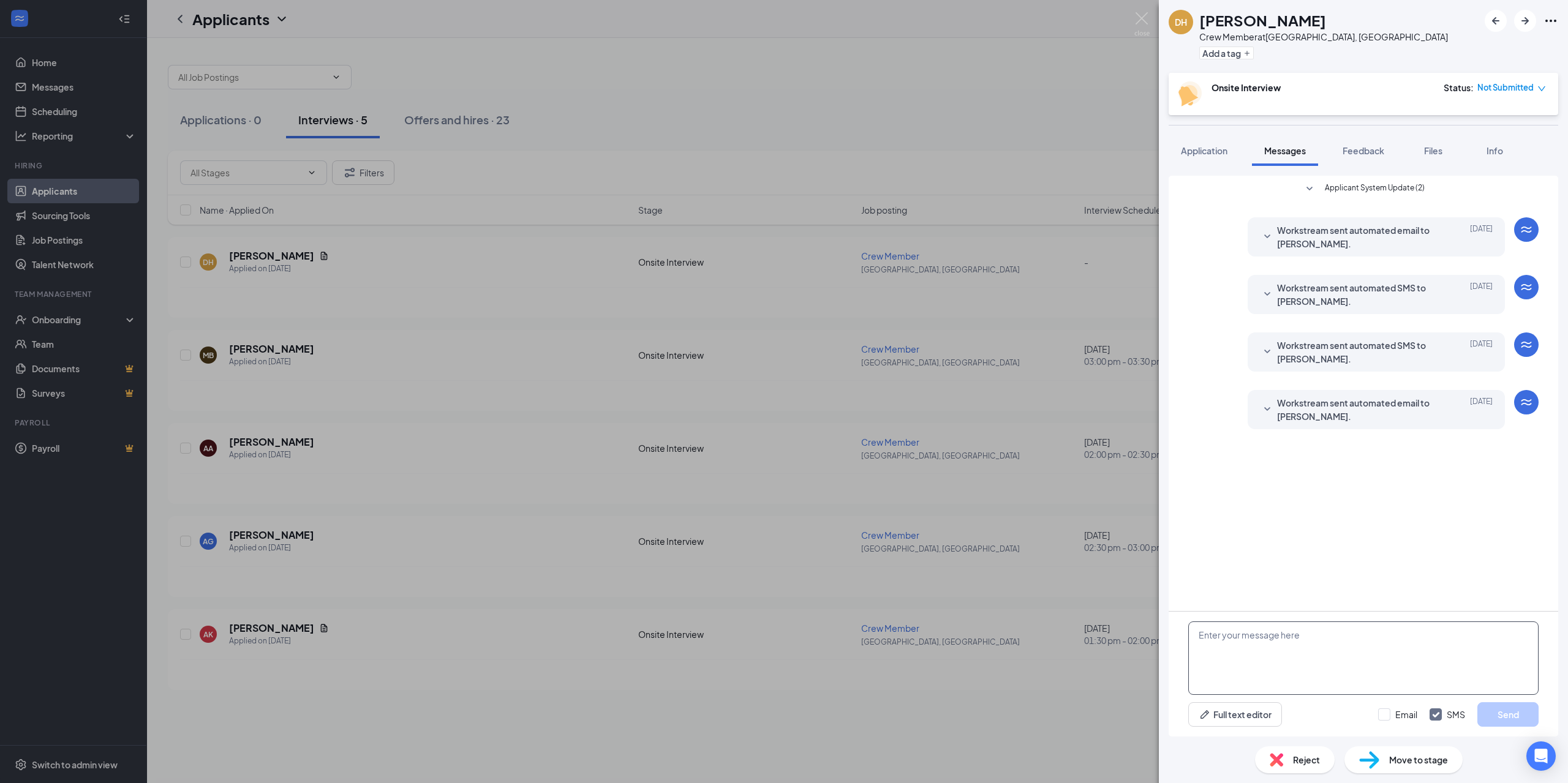
click at [1286, 658] on textarea at bounding box center [1363, 658] width 351 height 74
type textarea "G"
click at [1323, 637] on textarea "Deshaun, Thank you for your intrest in joining our Dunkin team.Please make an i…" at bounding box center [1363, 658] width 351 height 74
type textarea "Deshaun, Thank you for your interest in joining our Dunkin team.Please make an …"
click at [1388, 716] on input "Email" at bounding box center [1397, 715] width 39 height 12
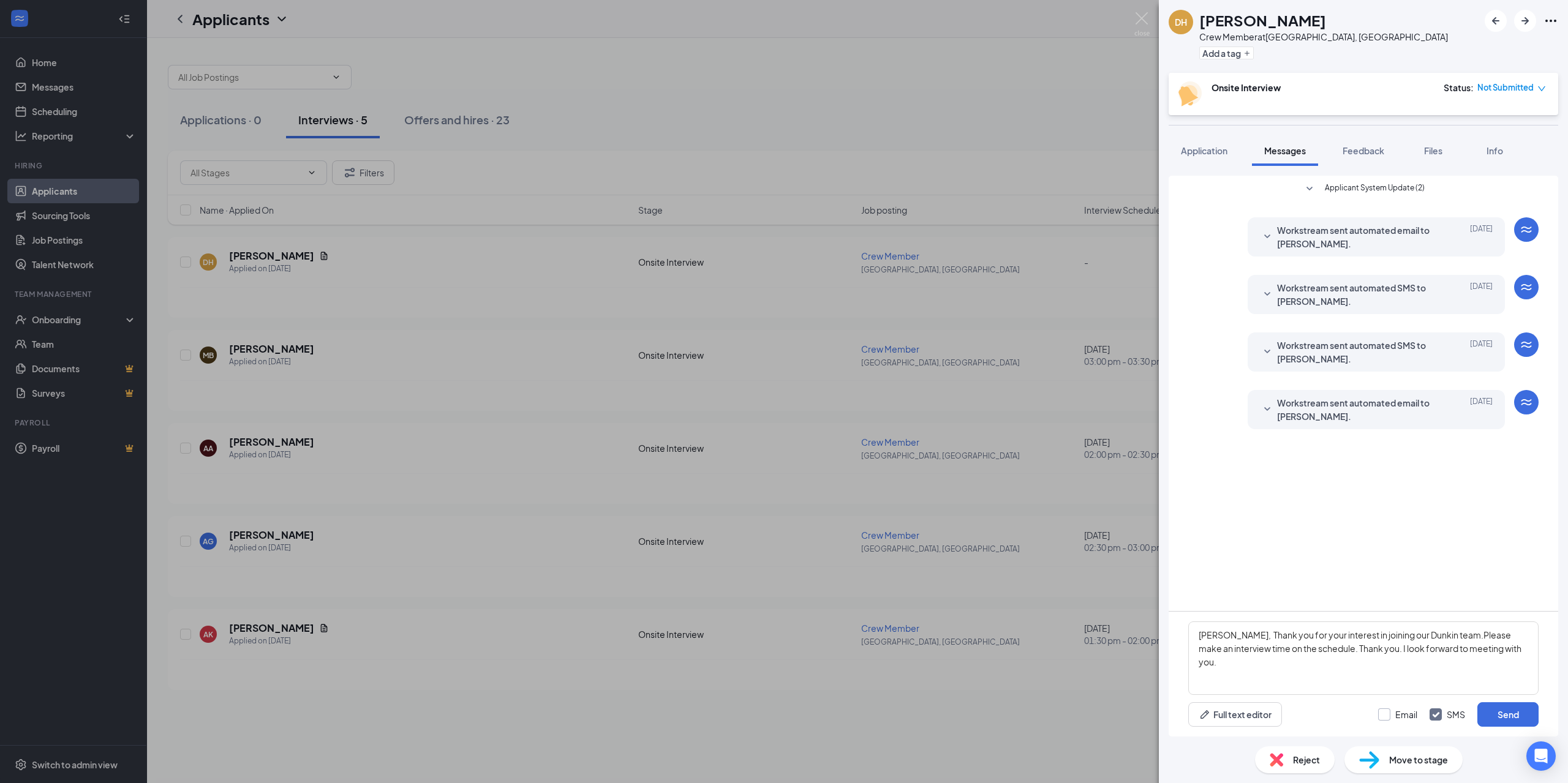
checkbox input "true"
click at [1518, 714] on button "Send" at bounding box center [1507, 715] width 61 height 25
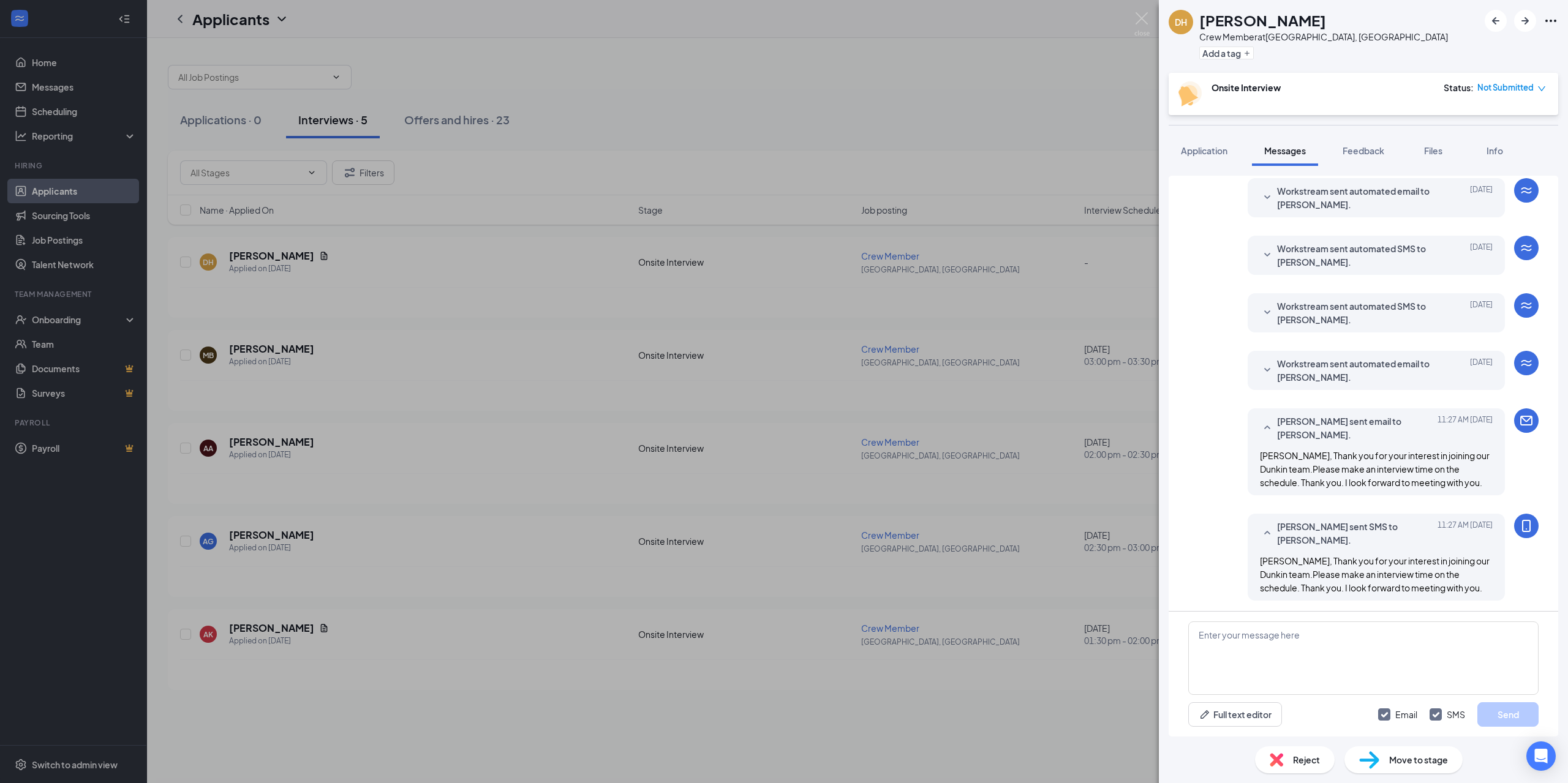
scroll to position [41, 0]
click at [544, 425] on div "DH Deshaun Hall Crew Member at Warrenton, VA Add a tag Onsite Interview Status …" at bounding box center [784, 391] width 1568 height 783
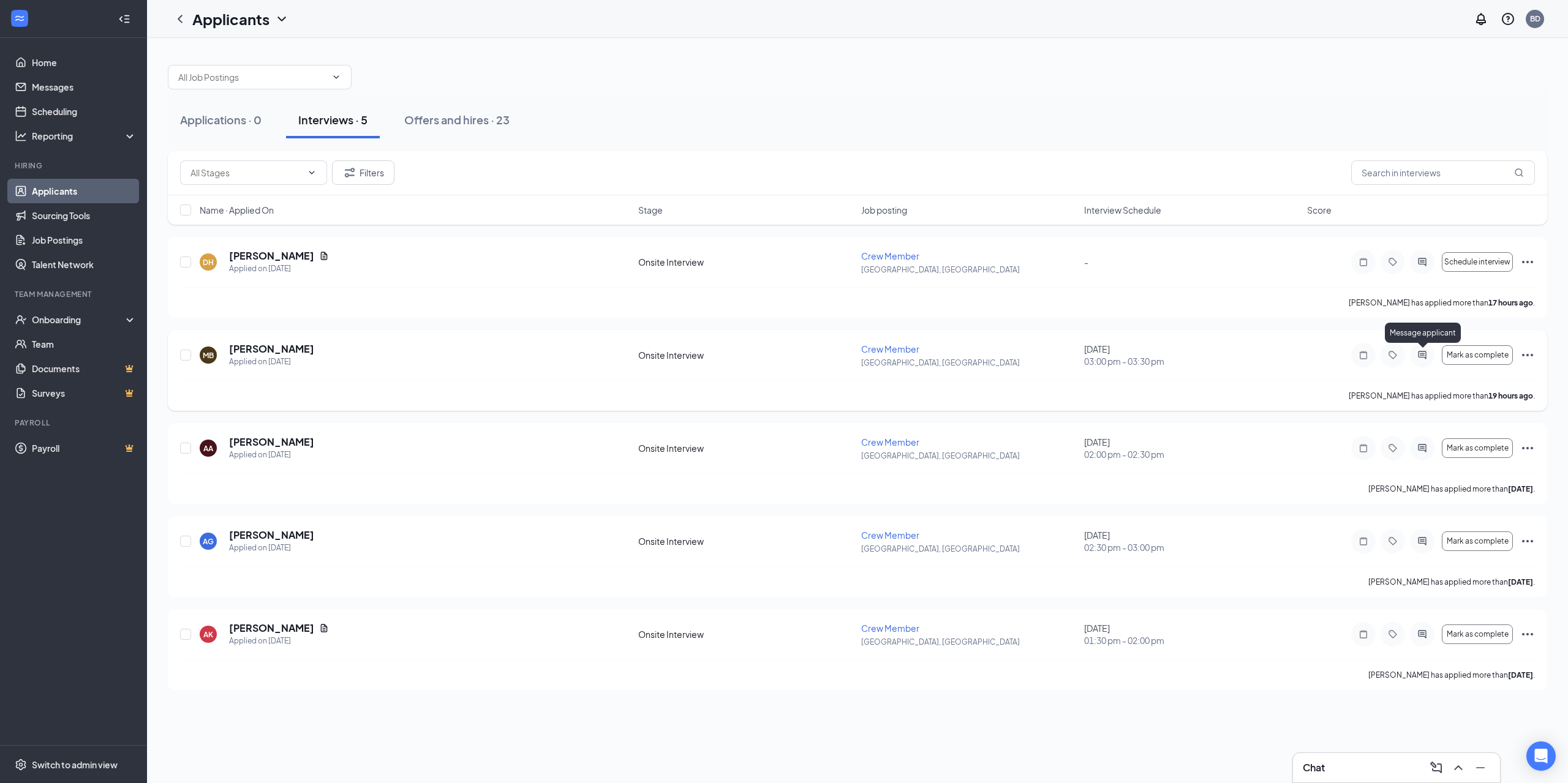
click at [1421, 355] on icon "ActiveChat" at bounding box center [1422, 355] width 8 height 8
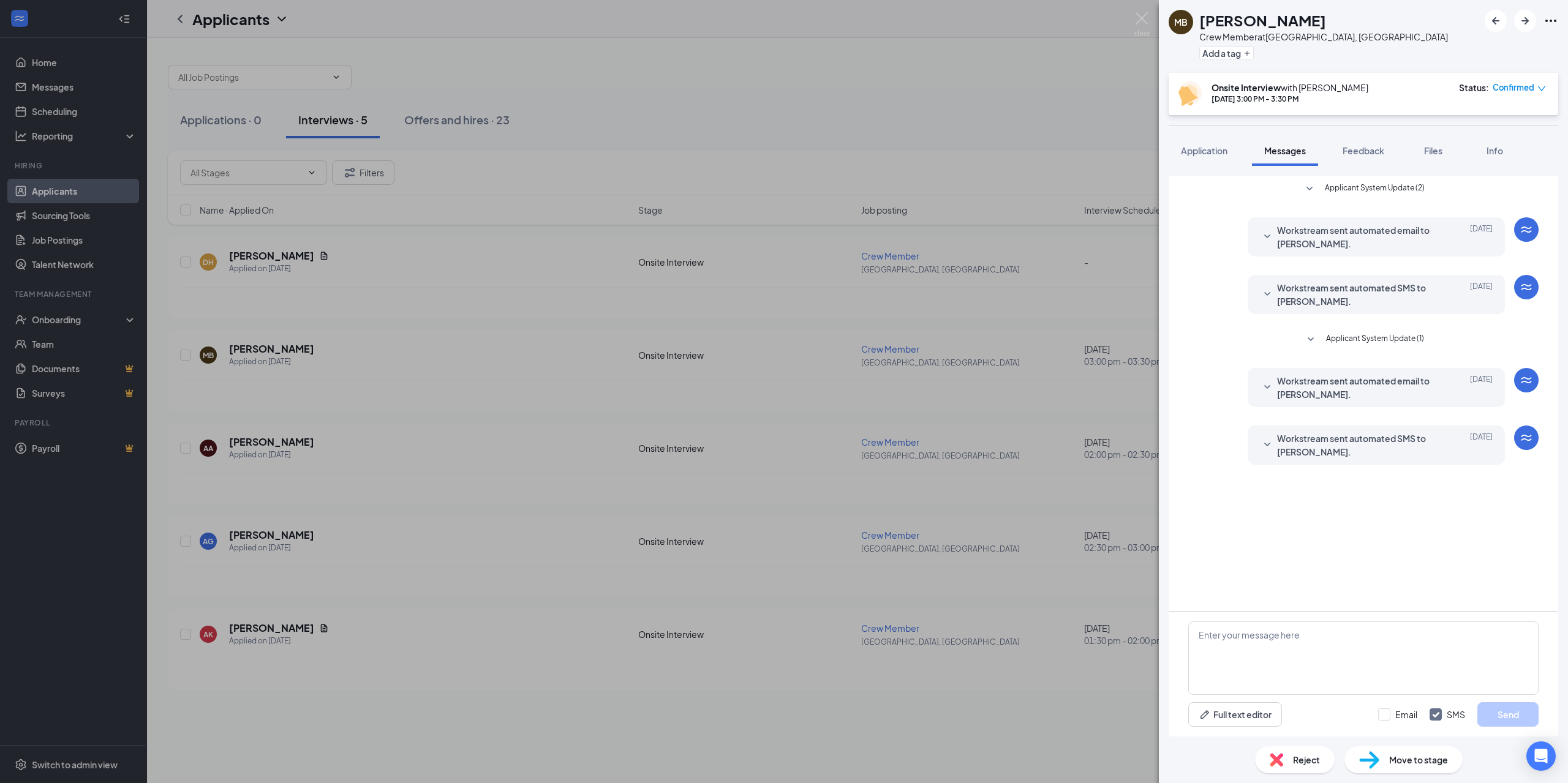
click at [1317, 338] on icon "SmallChevronDown" at bounding box center [1310, 340] width 14 height 14
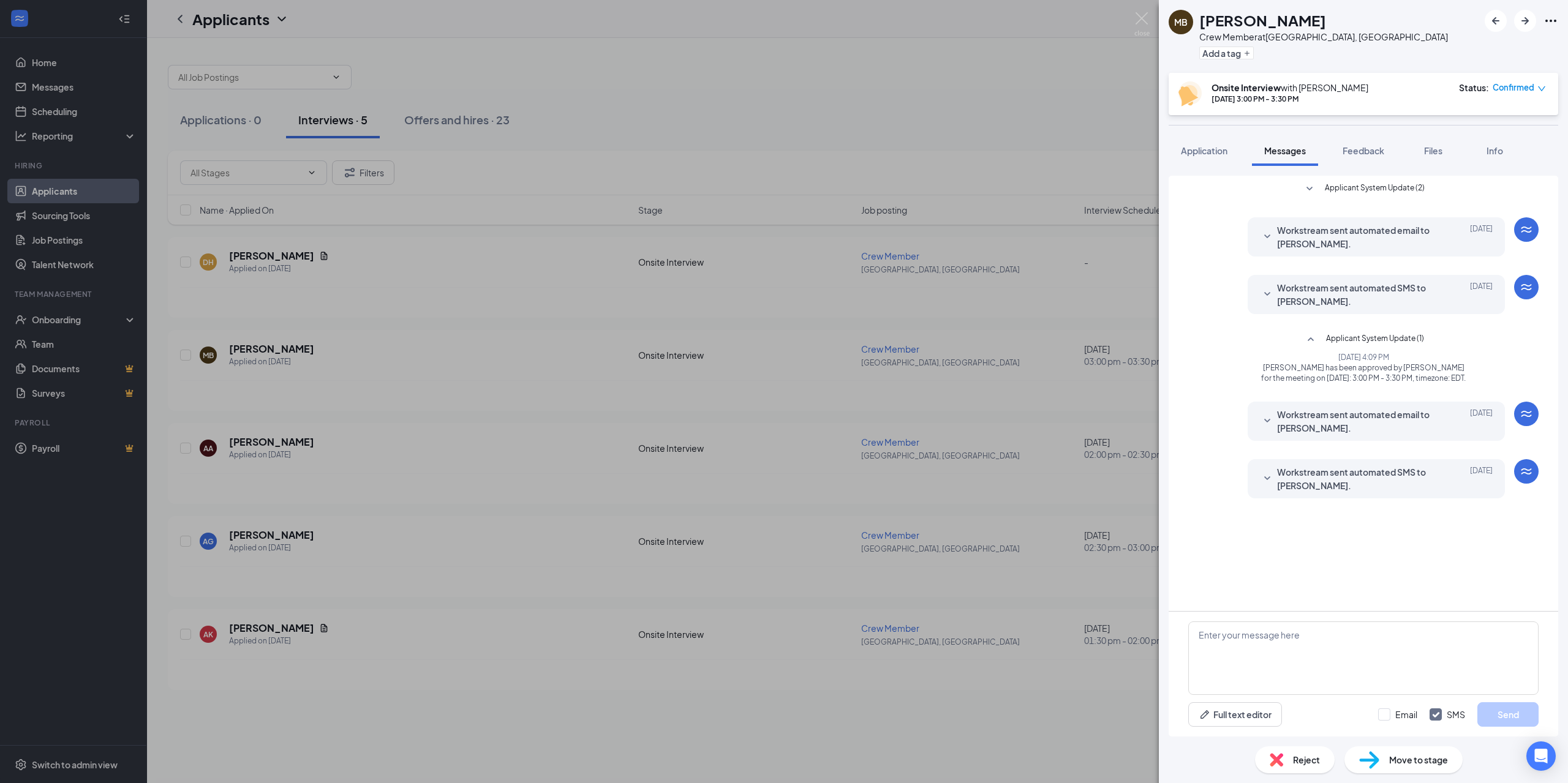
click at [1058, 422] on div "MB Michala Barrett Crew Member at Warrenton, VA Add a tag Onsite Interview with…" at bounding box center [784, 391] width 1568 height 783
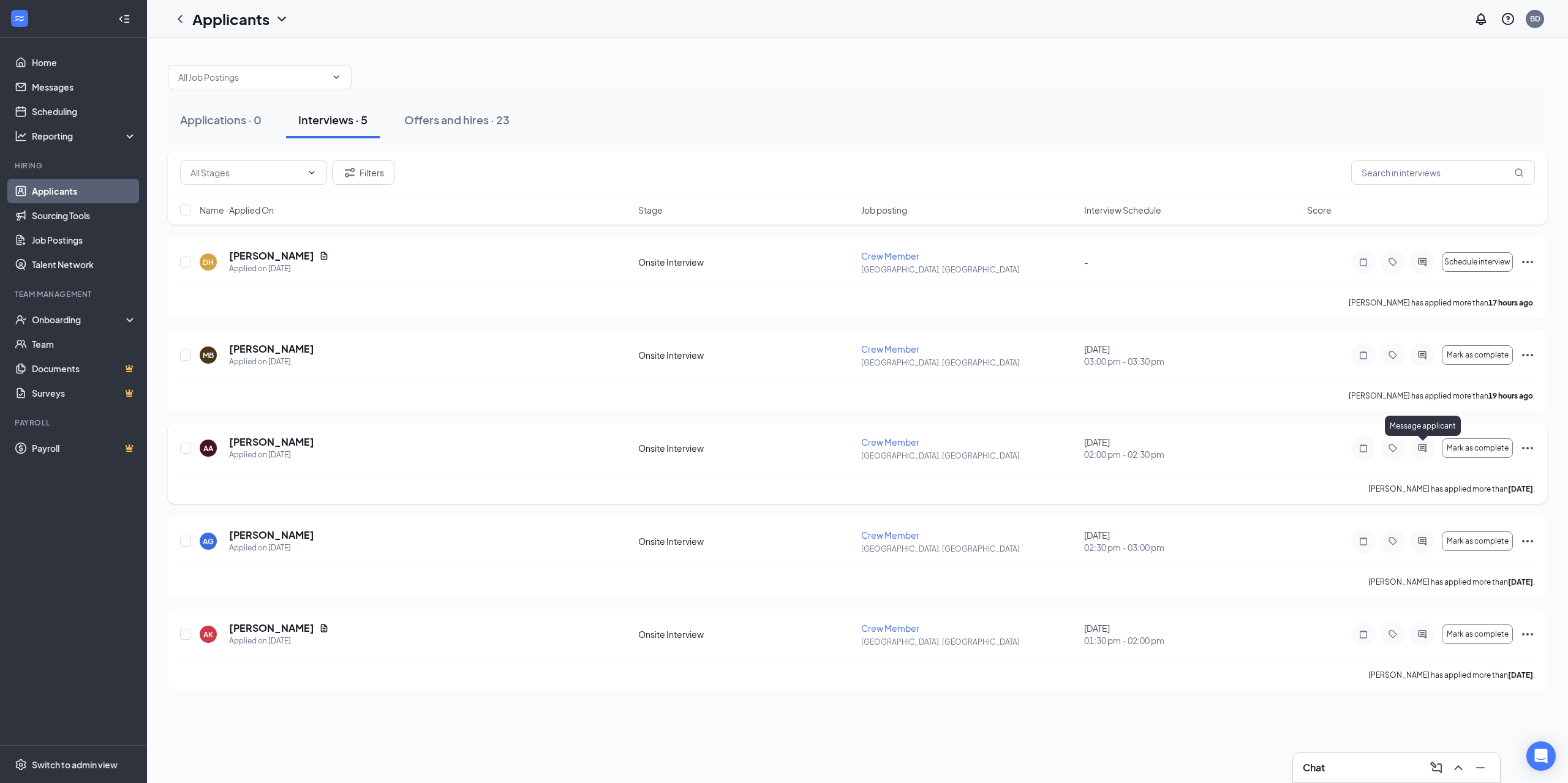
click at [1426, 450] on icon "ActiveChat" at bounding box center [1422, 448] width 8 height 8
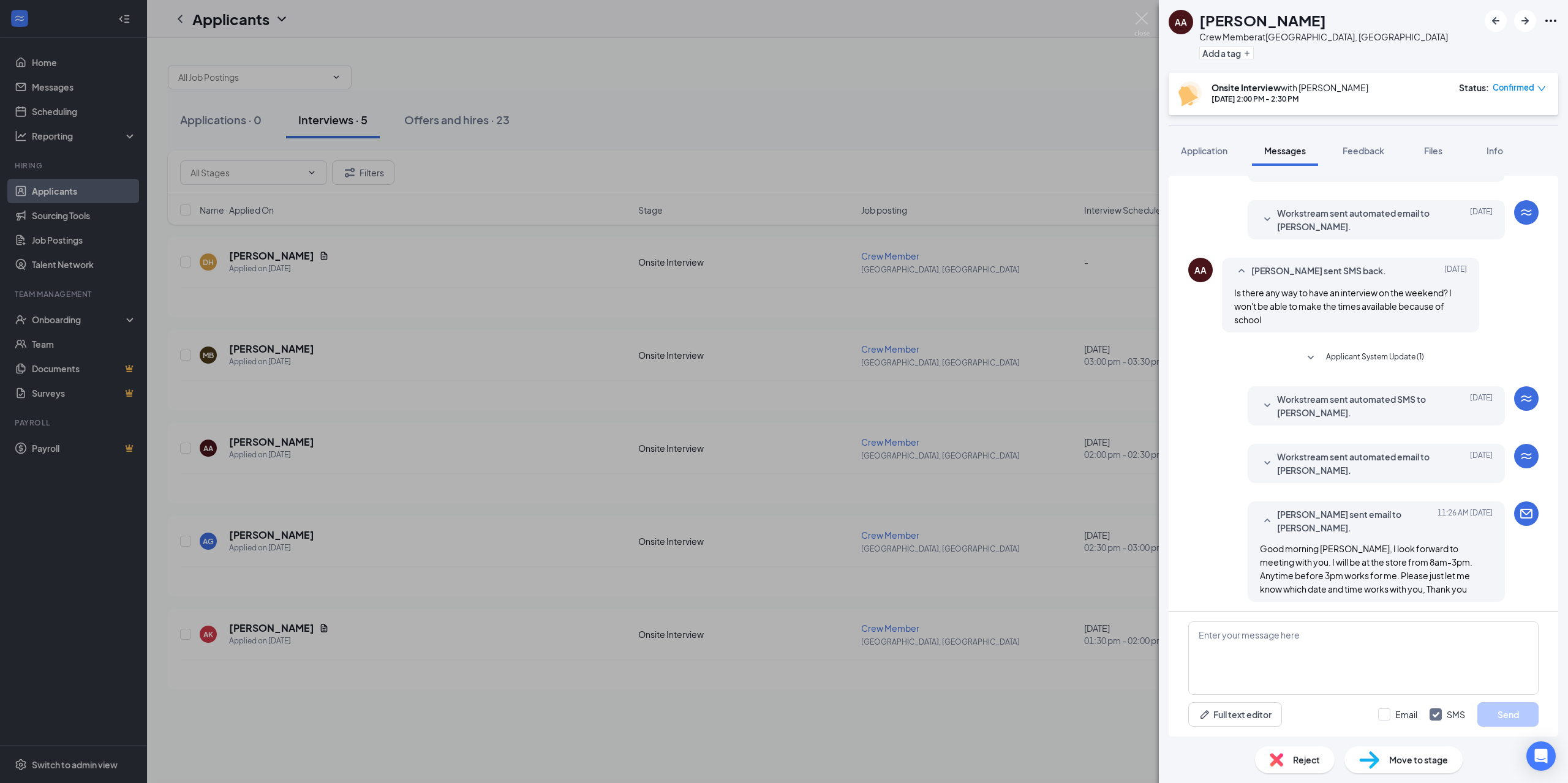
scroll to position [201, 0]
click at [1106, 324] on div "AA Aubrey Anderson Crew Member at Warrenton, VA Add a tag Onsite Interview with…" at bounding box center [784, 391] width 1568 height 783
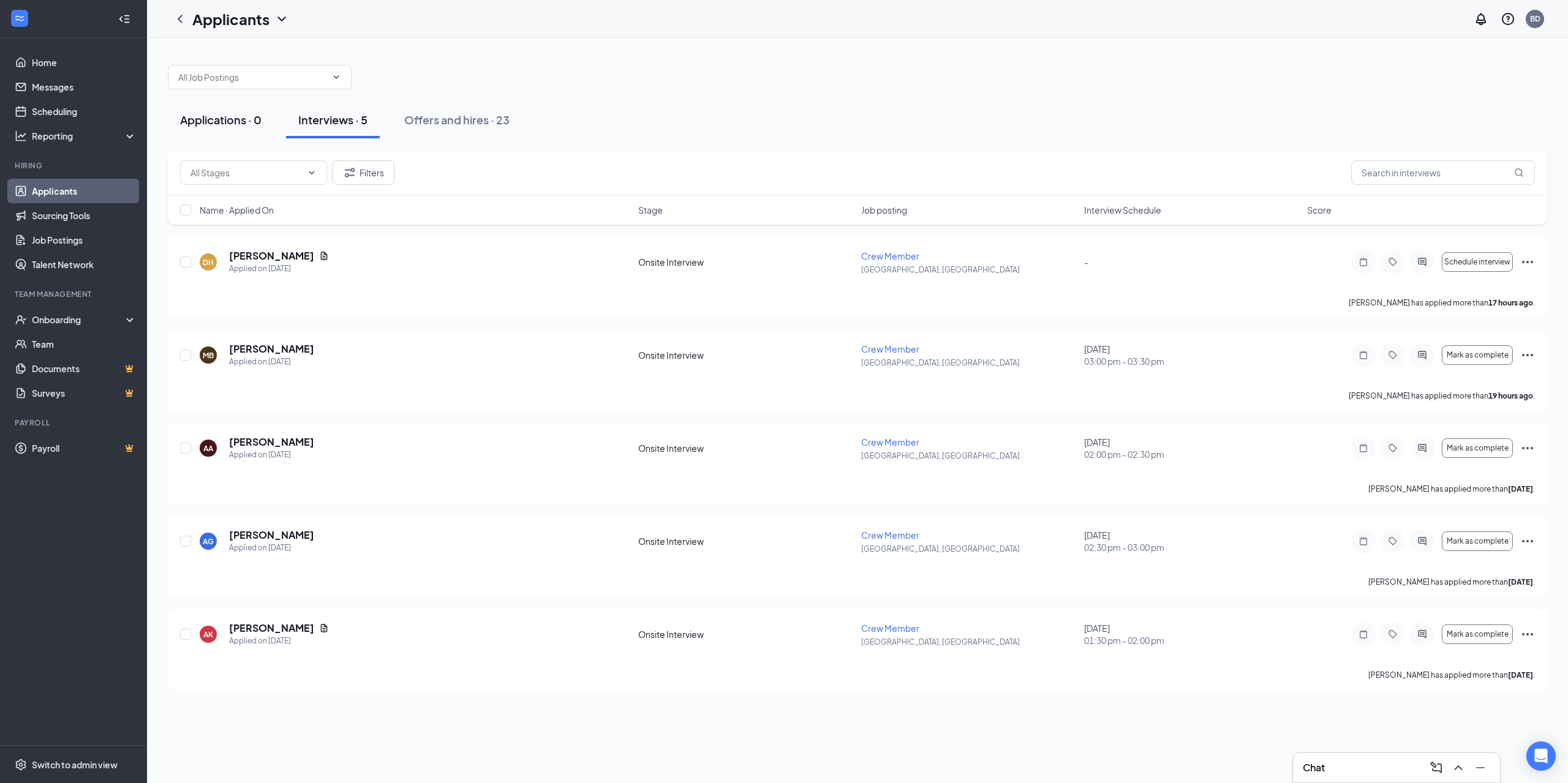
click at [192, 124] on div "Applications · 0" at bounding box center [220, 120] width 81 height 15
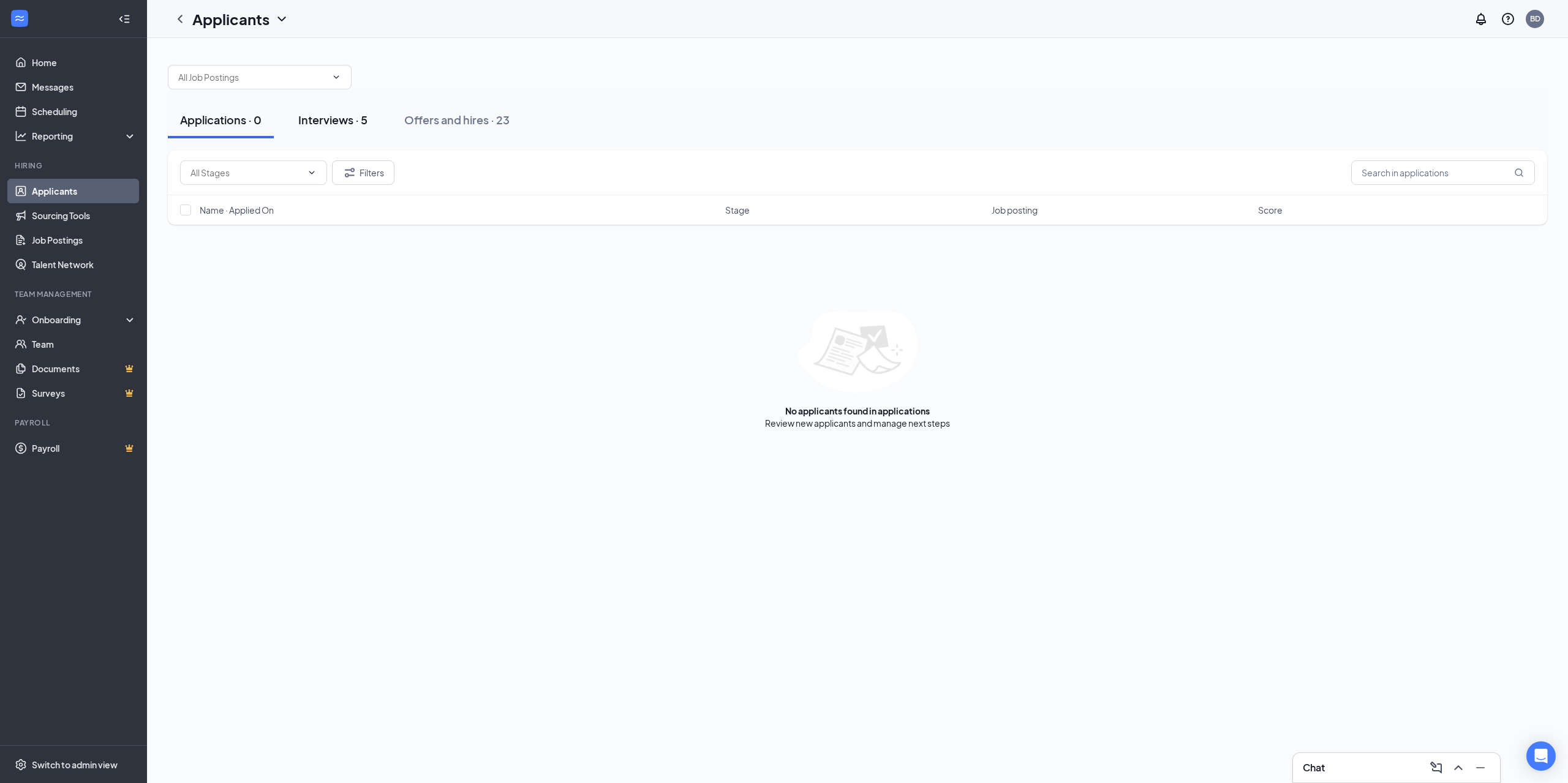
click at [320, 129] on button "Interviews · 5" at bounding box center [333, 120] width 94 height 36
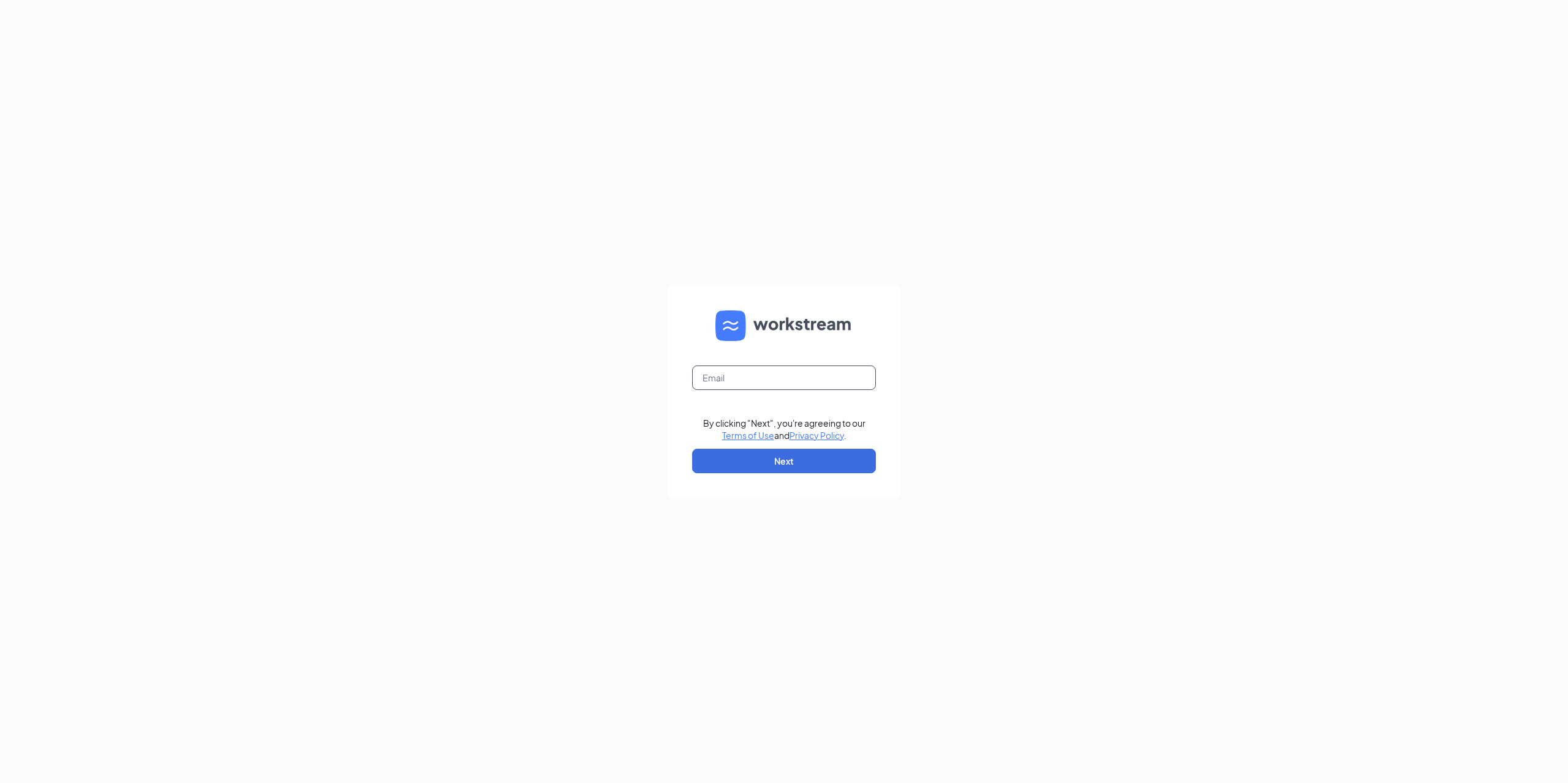
drag, startPoint x: 796, startPoint y: 373, endPoint x: 801, endPoint y: 380, distance: 8.6
click at [796, 373] on input "text" at bounding box center [784, 378] width 184 height 25
type input "laxmandunkin@gmail.com"
click at [789, 466] on button "Next" at bounding box center [784, 461] width 184 height 25
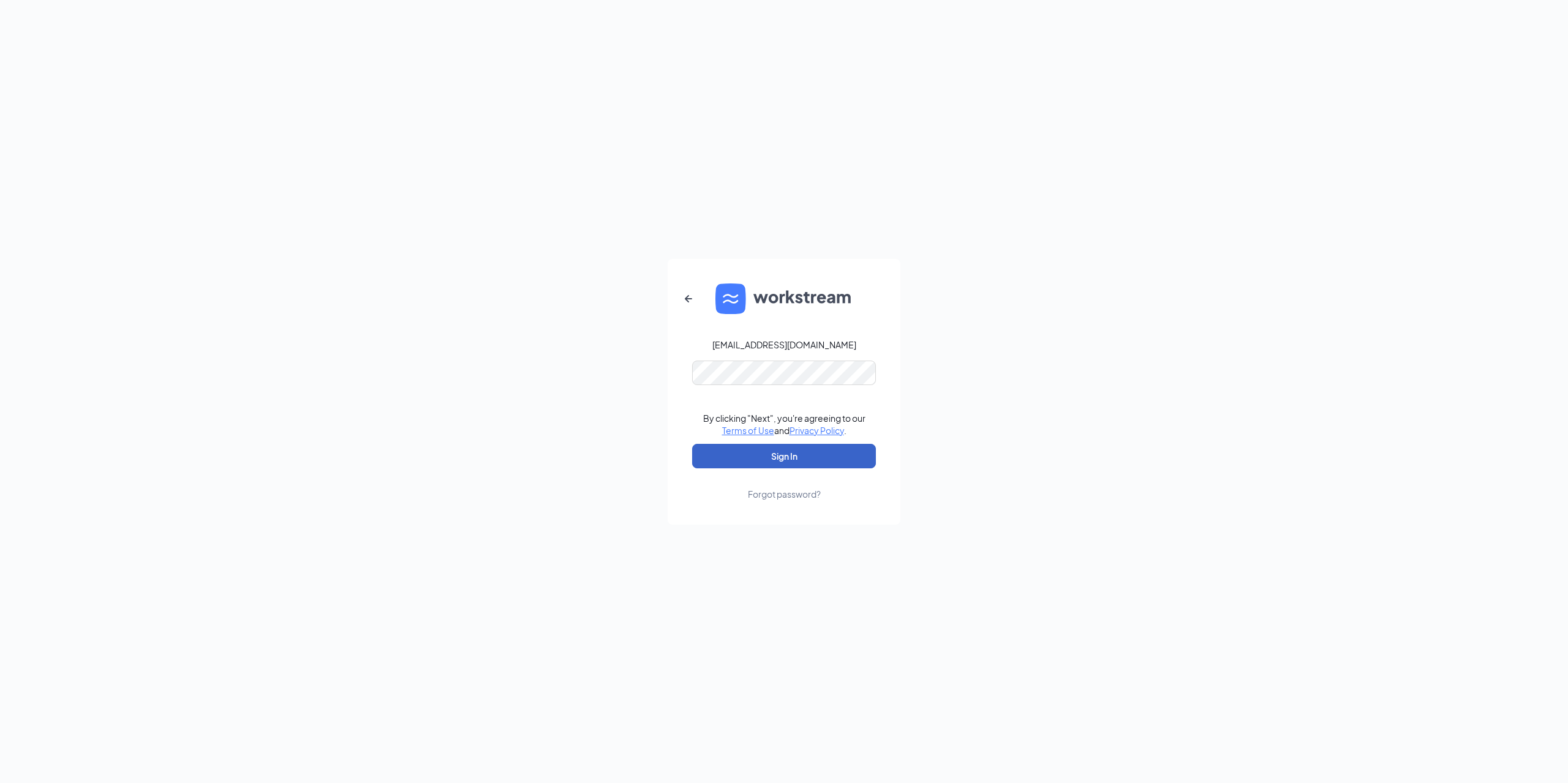
click at [754, 460] on button "Sign In" at bounding box center [784, 457] width 184 height 25
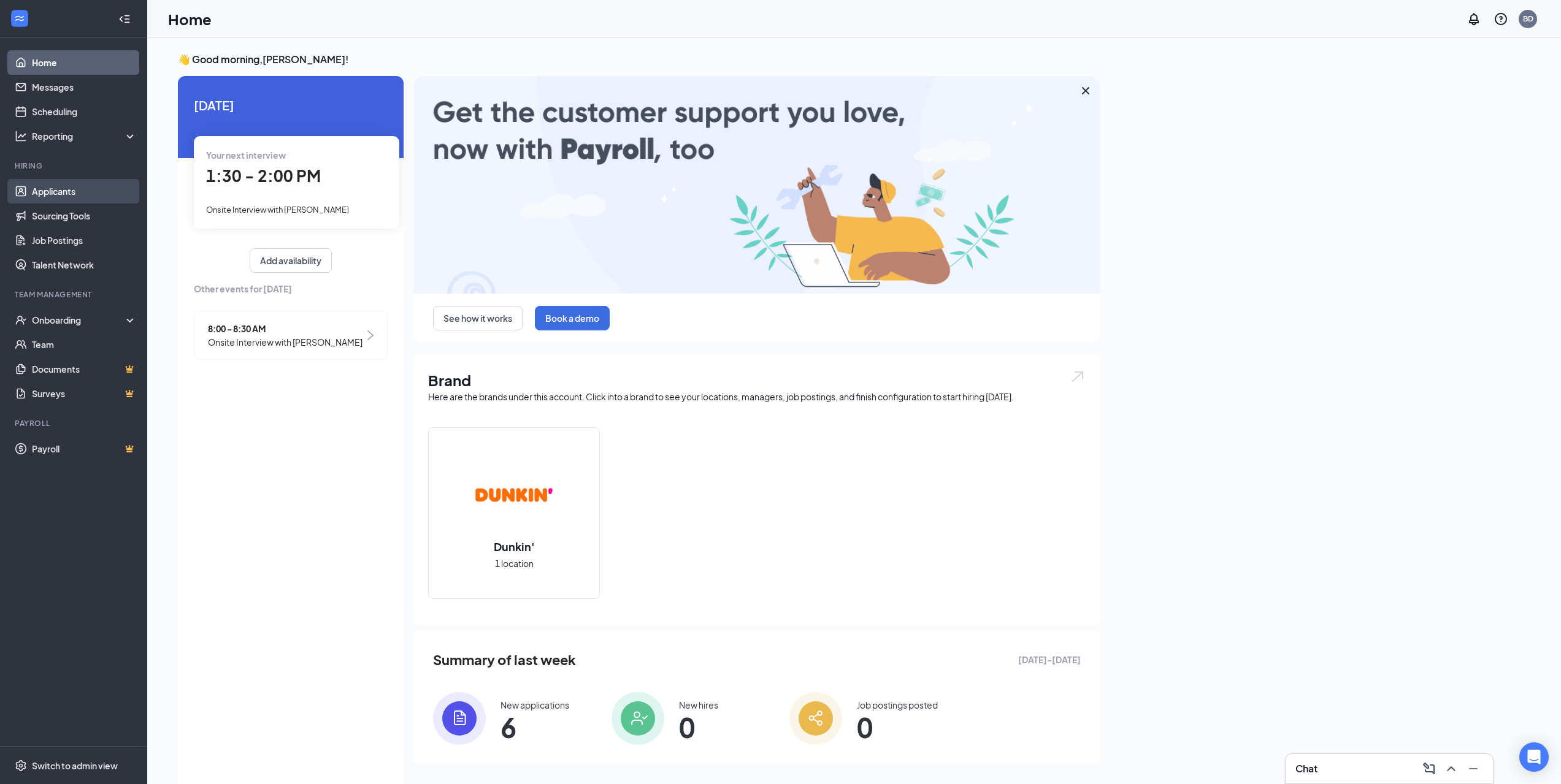
click at [32, 195] on link "Applicants" at bounding box center [84, 192] width 105 height 25
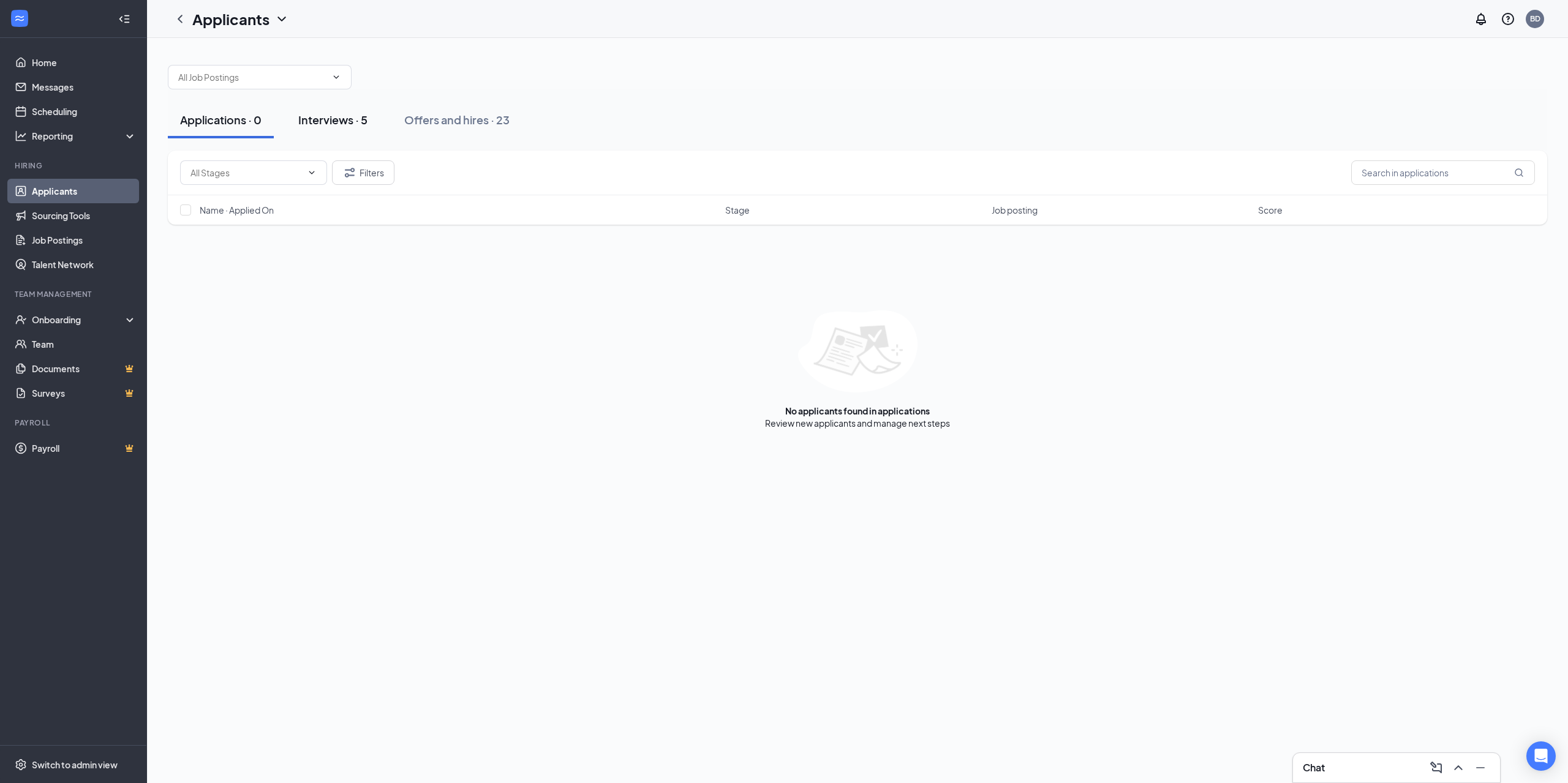
click at [326, 118] on div "Interviews · 5" at bounding box center [333, 120] width 69 height 15
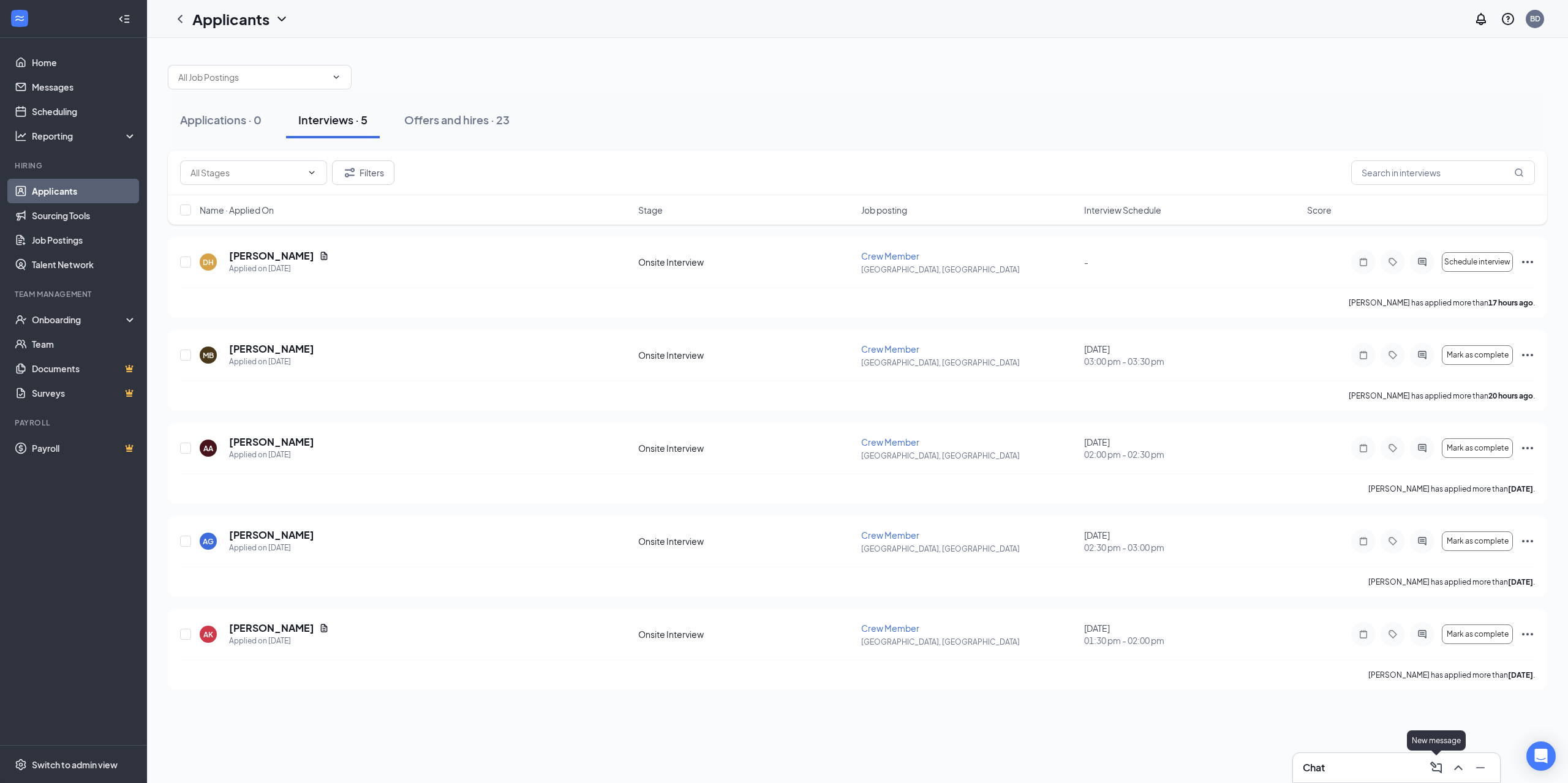
click at [1438, 765] on icon "ComposeMessage" at bounding box center [1436, 767] width 14 height 14
click at [1011, 729] on div "Applications · 0 Interviews · 5 Offers and hires · 23 Filters Name · Applied On…" at bounding box center [857, 410] width 1421 height 745
click at [1254, 520] on icon "Cross" at bounding box center [1259, 515] width 14 height 14
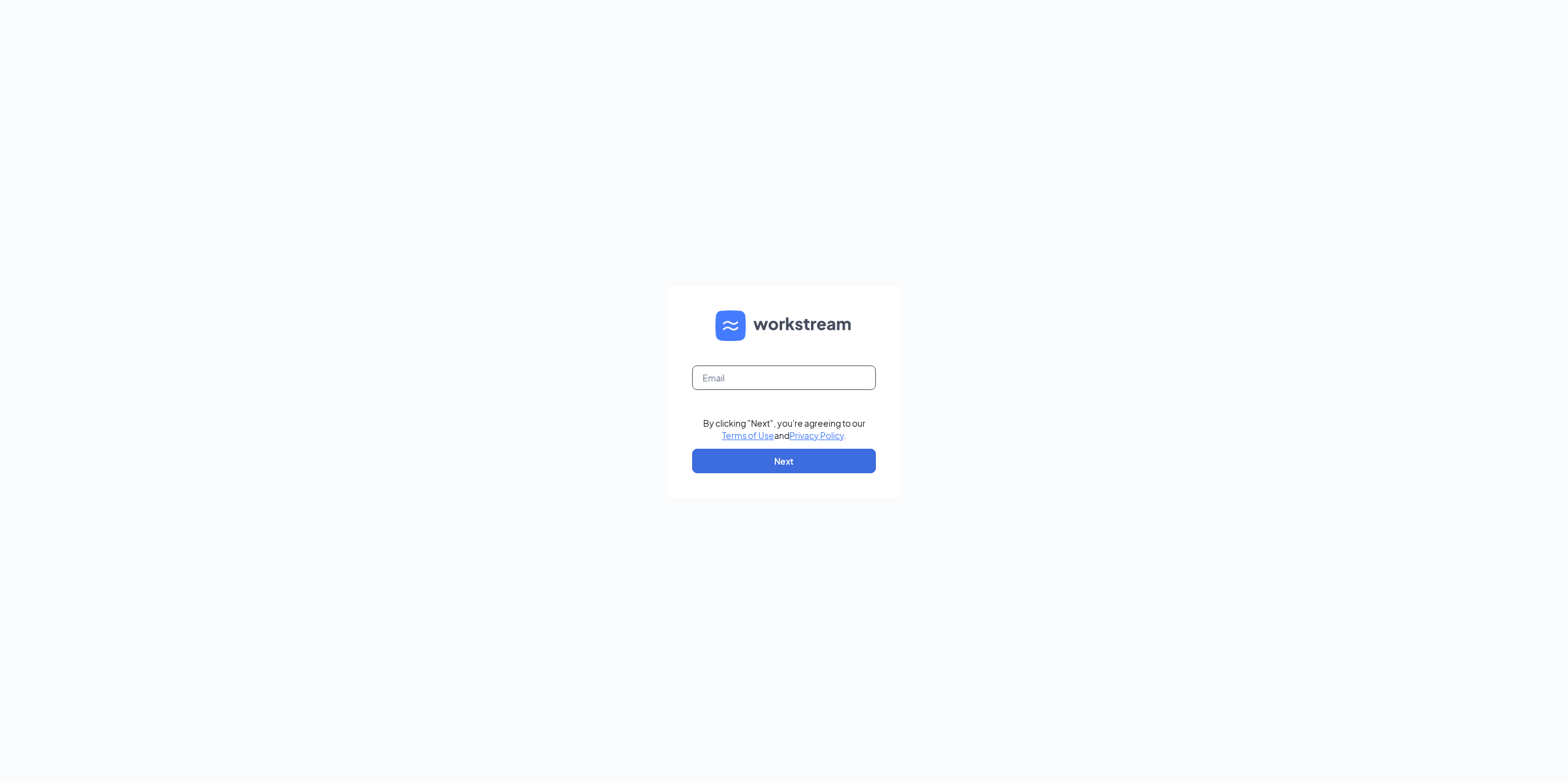
click at [753, 374] on input "text" at bounding box center [784, 378] width 184 height 25
type input "laxmandunkin@gmail.com"
click at [756, 466] on button "Next" at bounding box center [784, 461] width 184 height 25
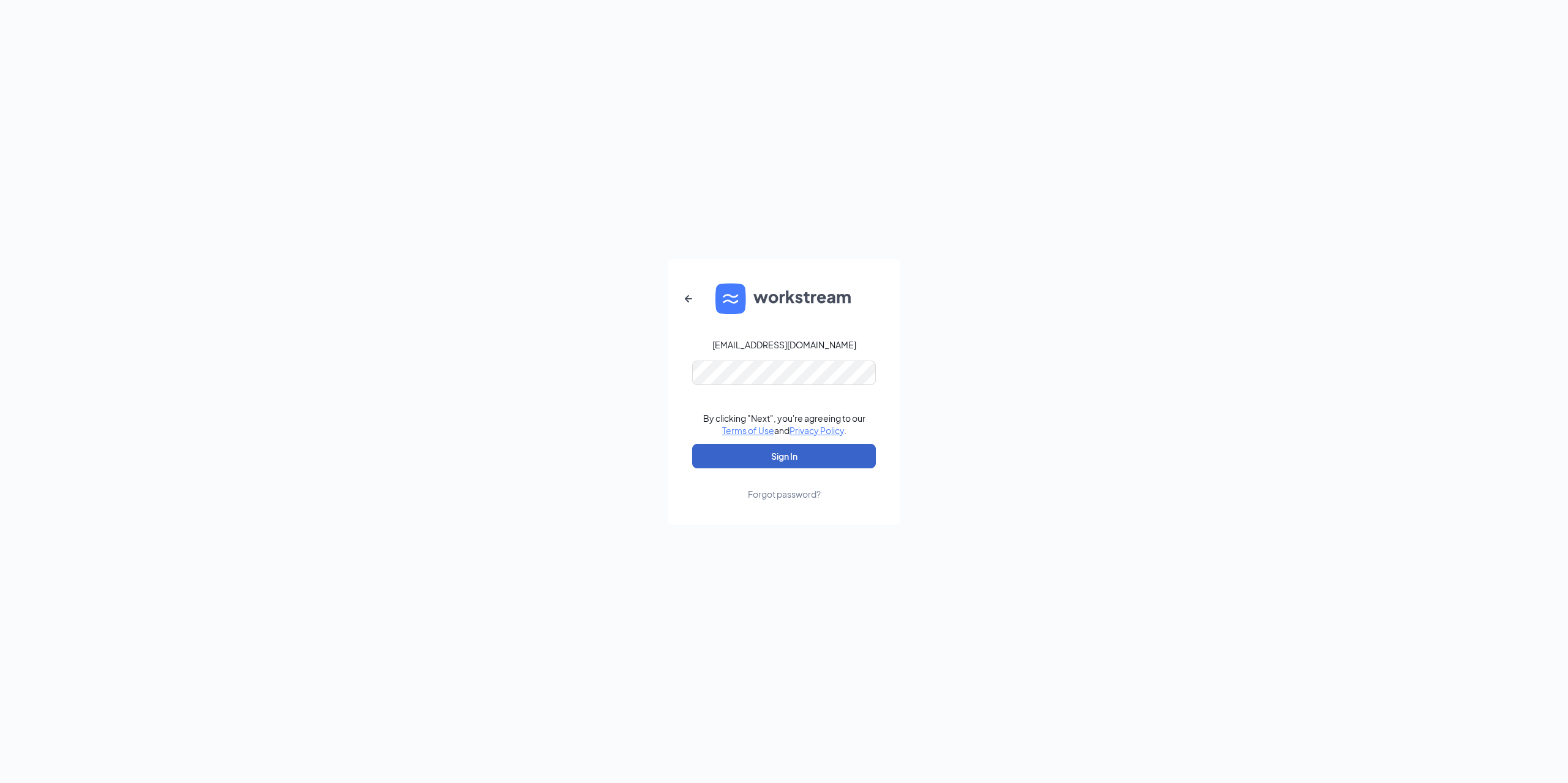
click at [796, 461] on button "Sign In" at bounding box center [784, 457] width 184 height 25
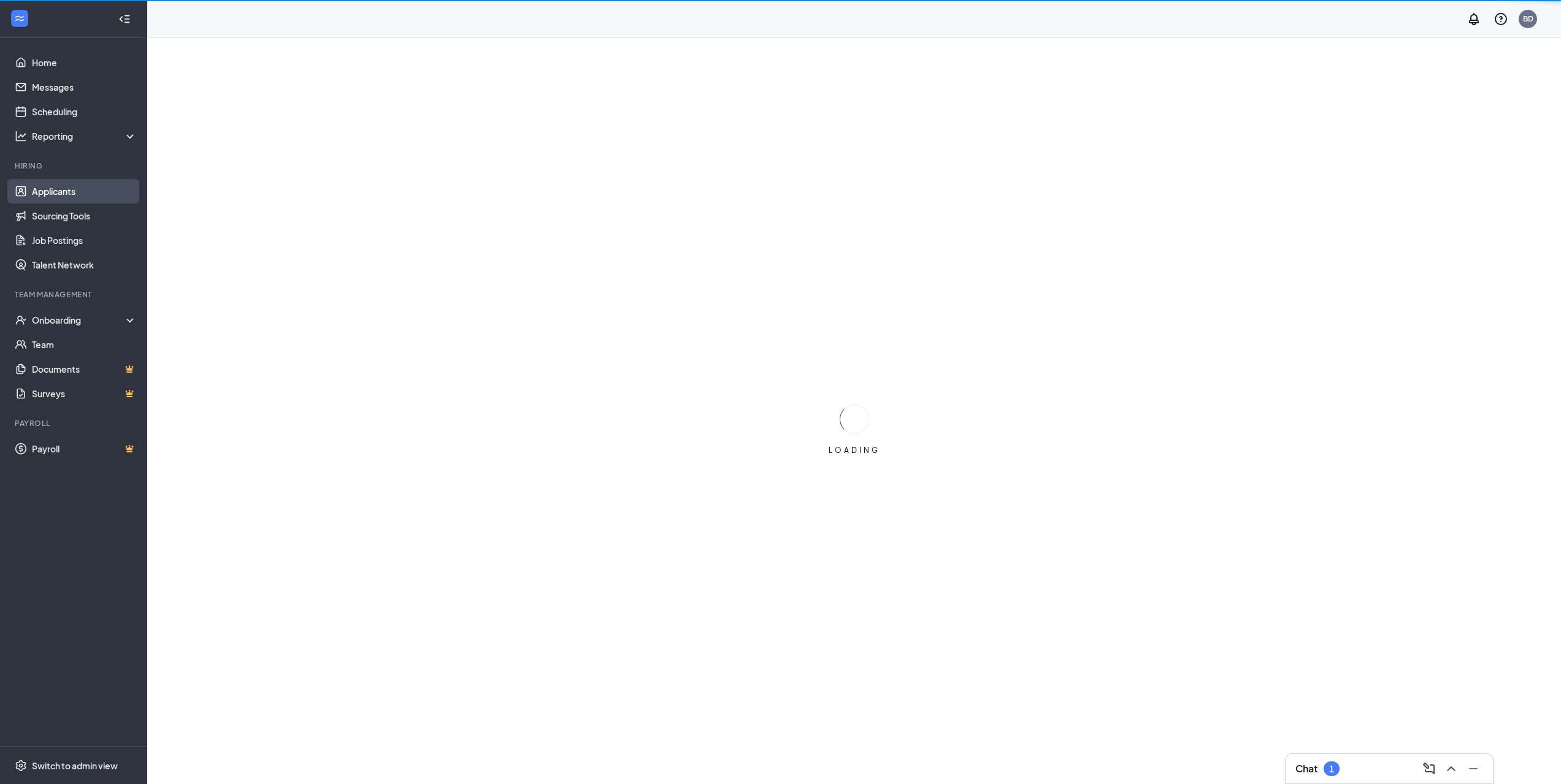
click at [76, 196] on link "Applicants" at bounding box center [84, 192] width 105 height 25
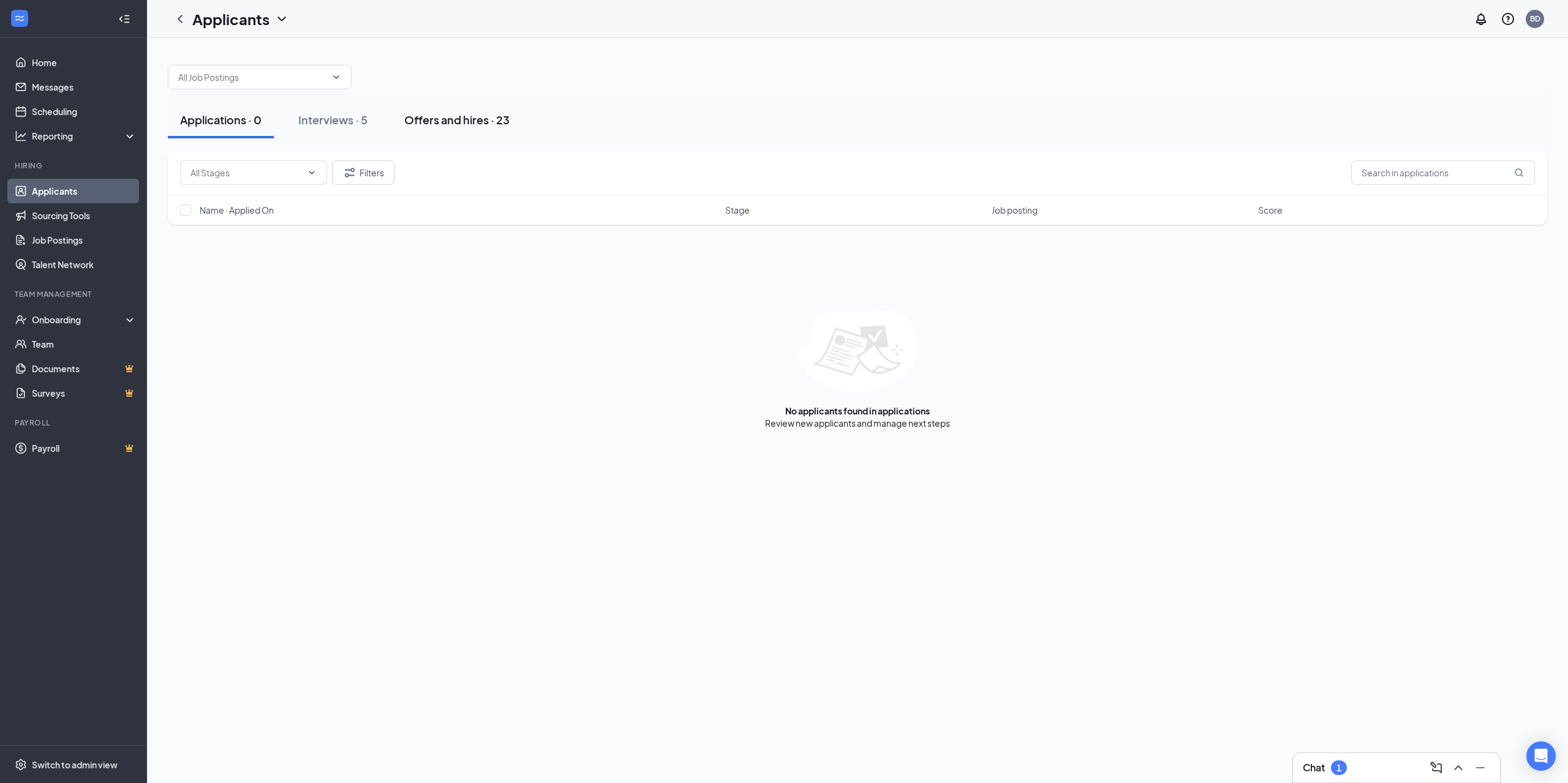
click at [424, 121] on div "Offers and hires · 23" at bounding box center [457, 120] width 105 height 15
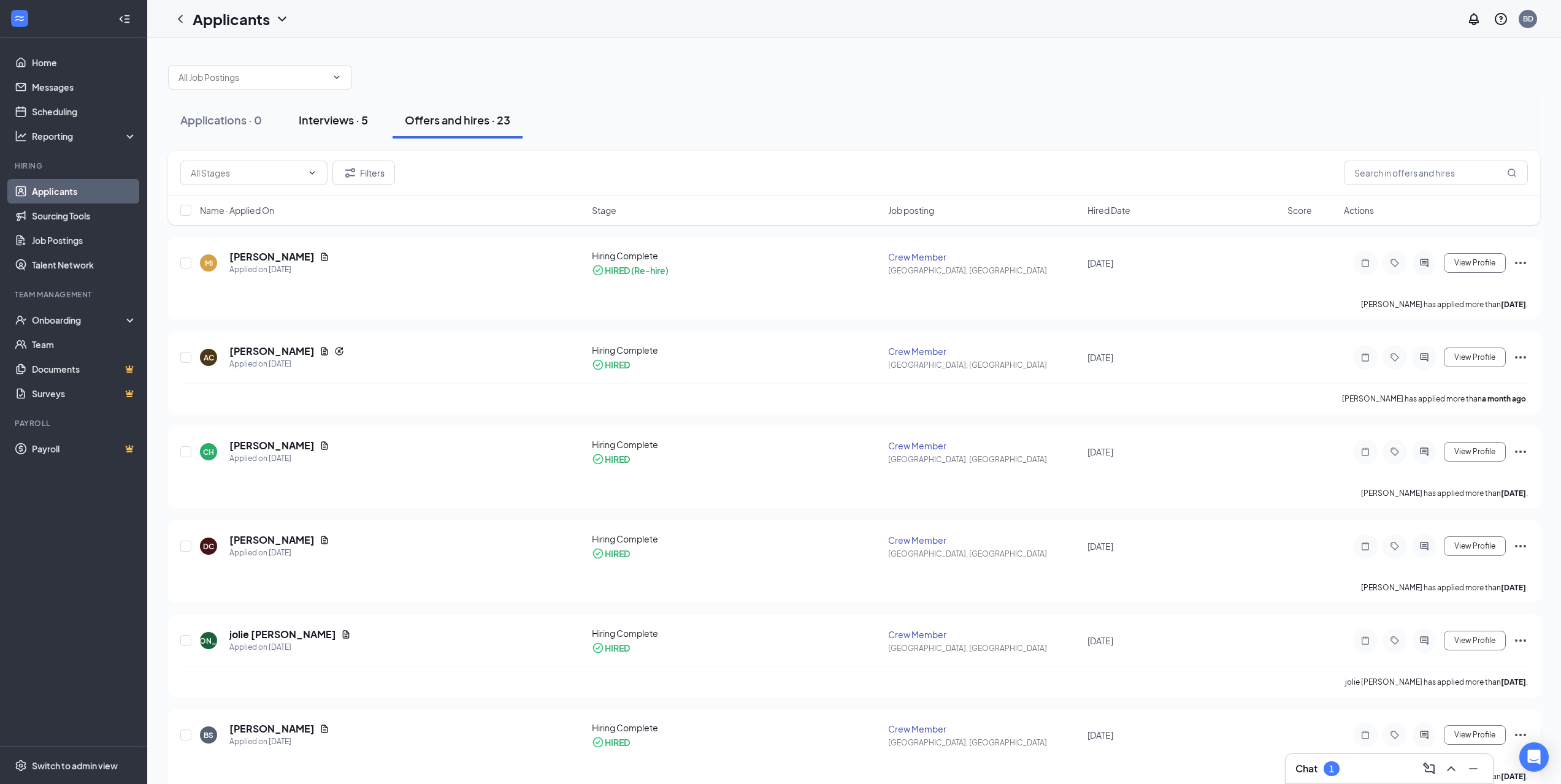
click at [352, 132] on button "Interviews · 5" at bounding box center [333, 120] width 94 height 37
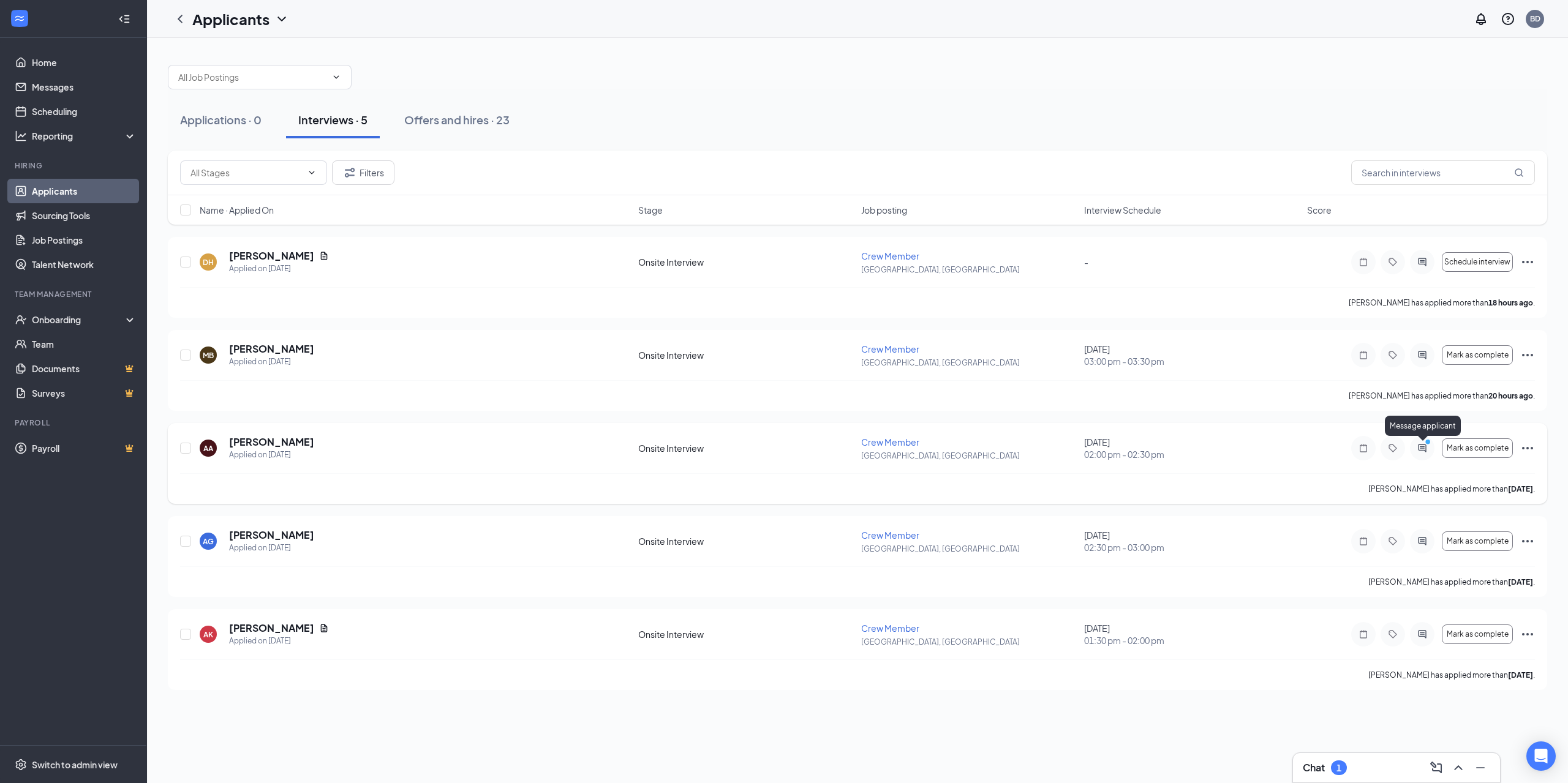
click at [1422, 446] on icon "PrimaryDot" at bounding box center [1429, 443] width 14 height 10
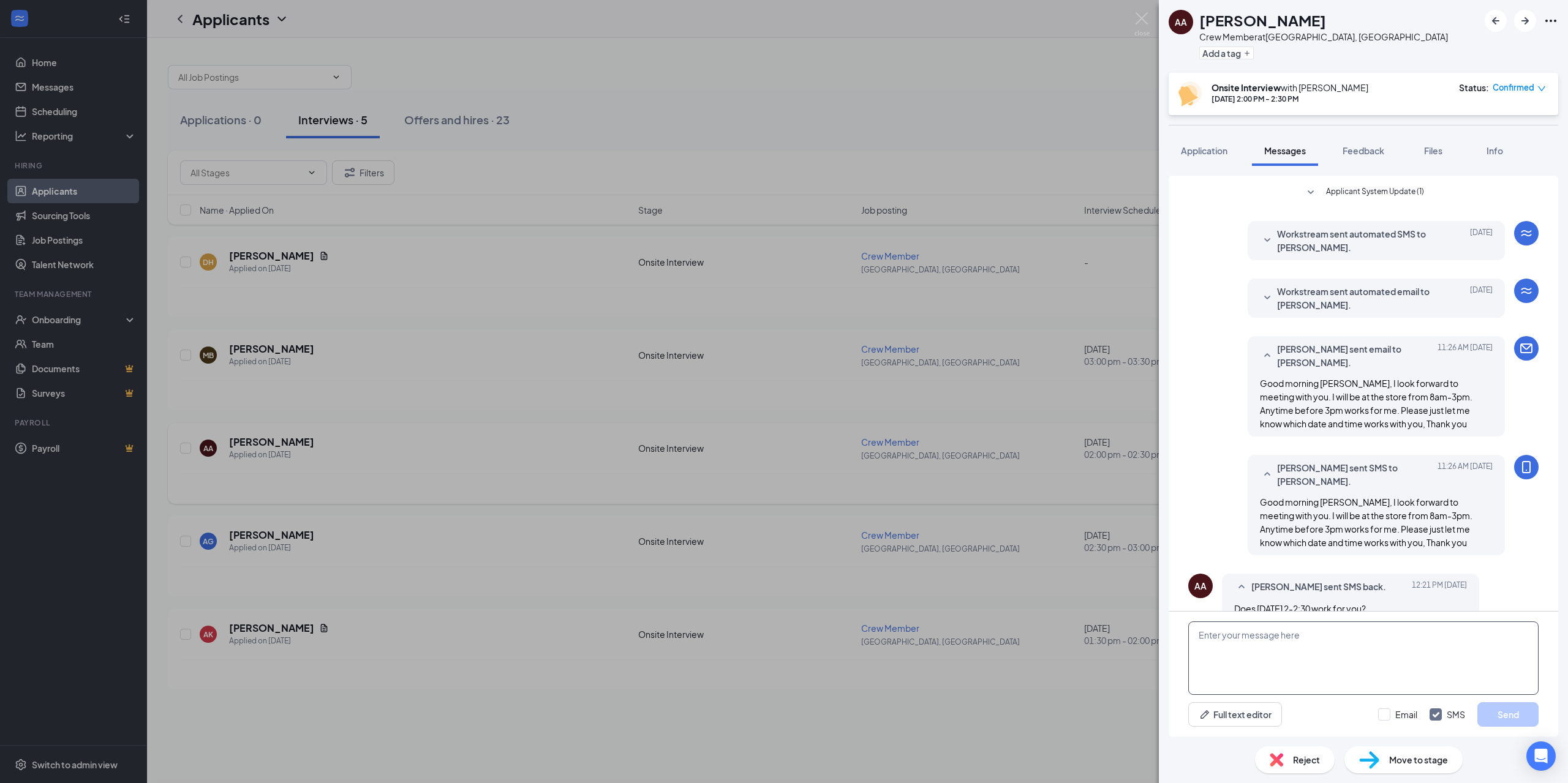
scroll to position [333, 0]
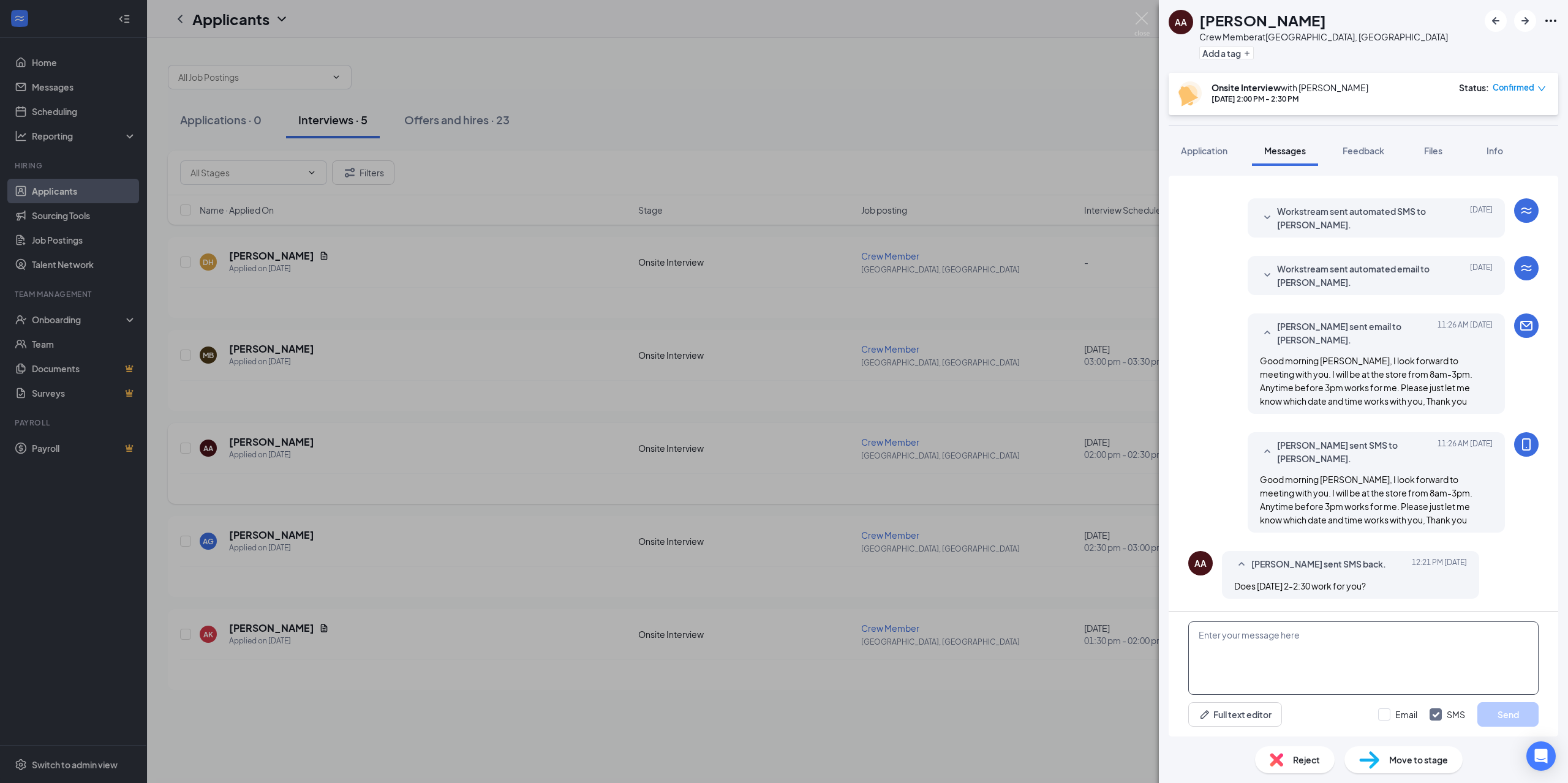
click at [1245, 626] on textarea at bounding box center [1363, 658] width 351 height 74
type textarea "Yes that works. I will see you then"
click at [1390, 716] on input "Email" at bounding box center [1397, 715] width 39 height 12
checkbox input "true"
click at [1498, 712] on button "Send" at bounding box center [1507, 715] width 61 height 25
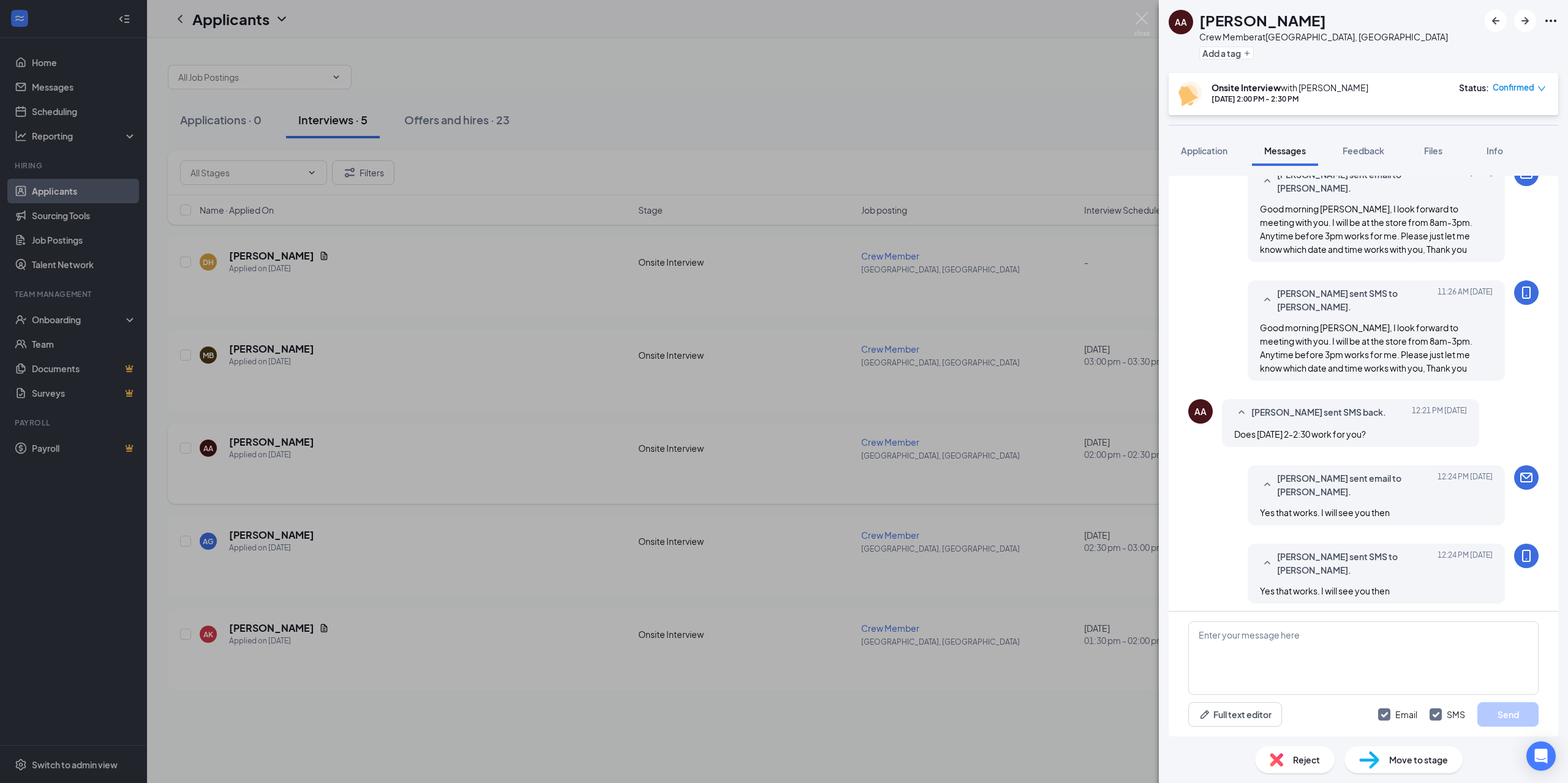
scroll to position [489, 0]
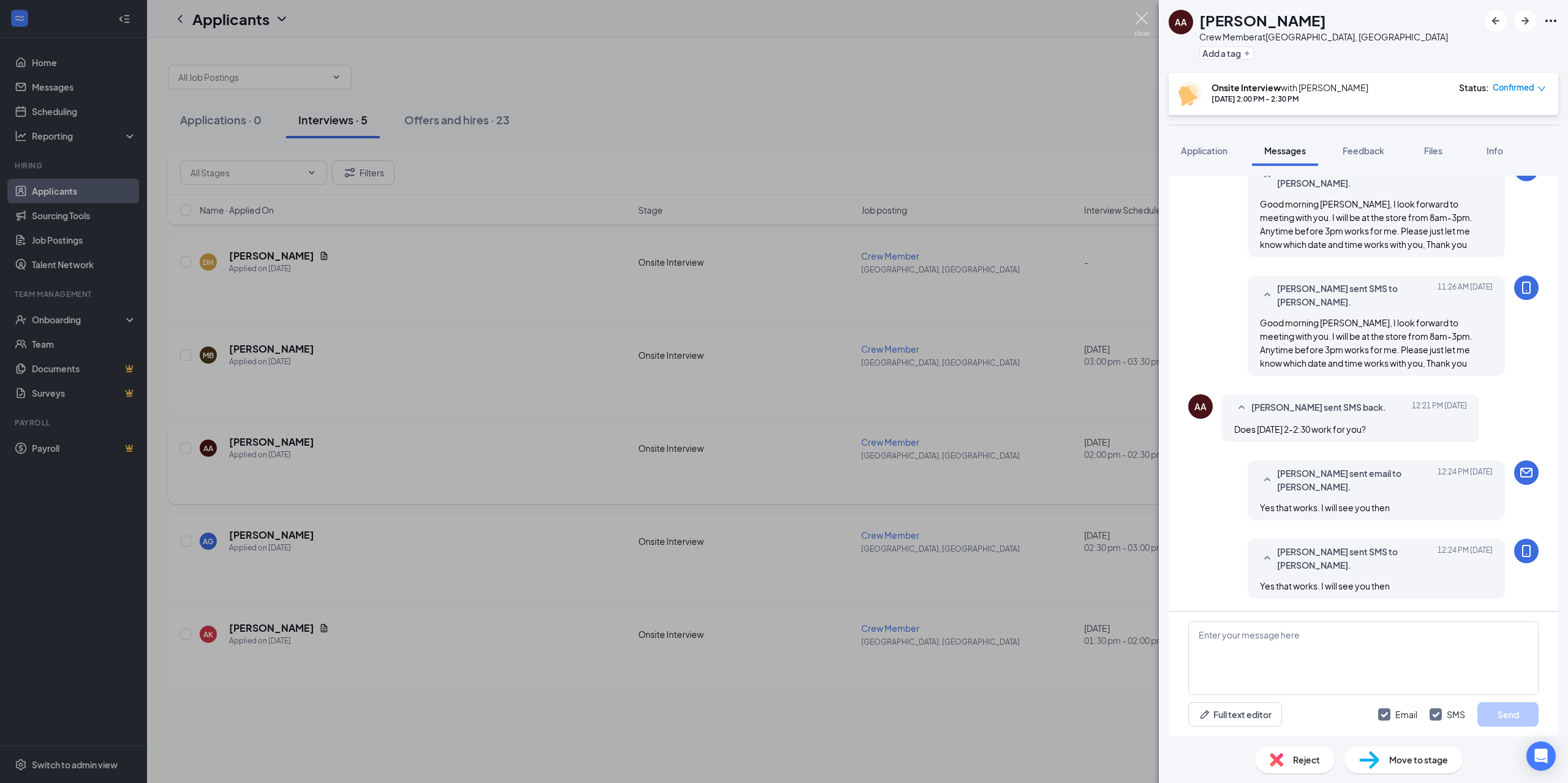
click at [1137, 19] on img at bounding box center [1142, 24] width 15 height 24
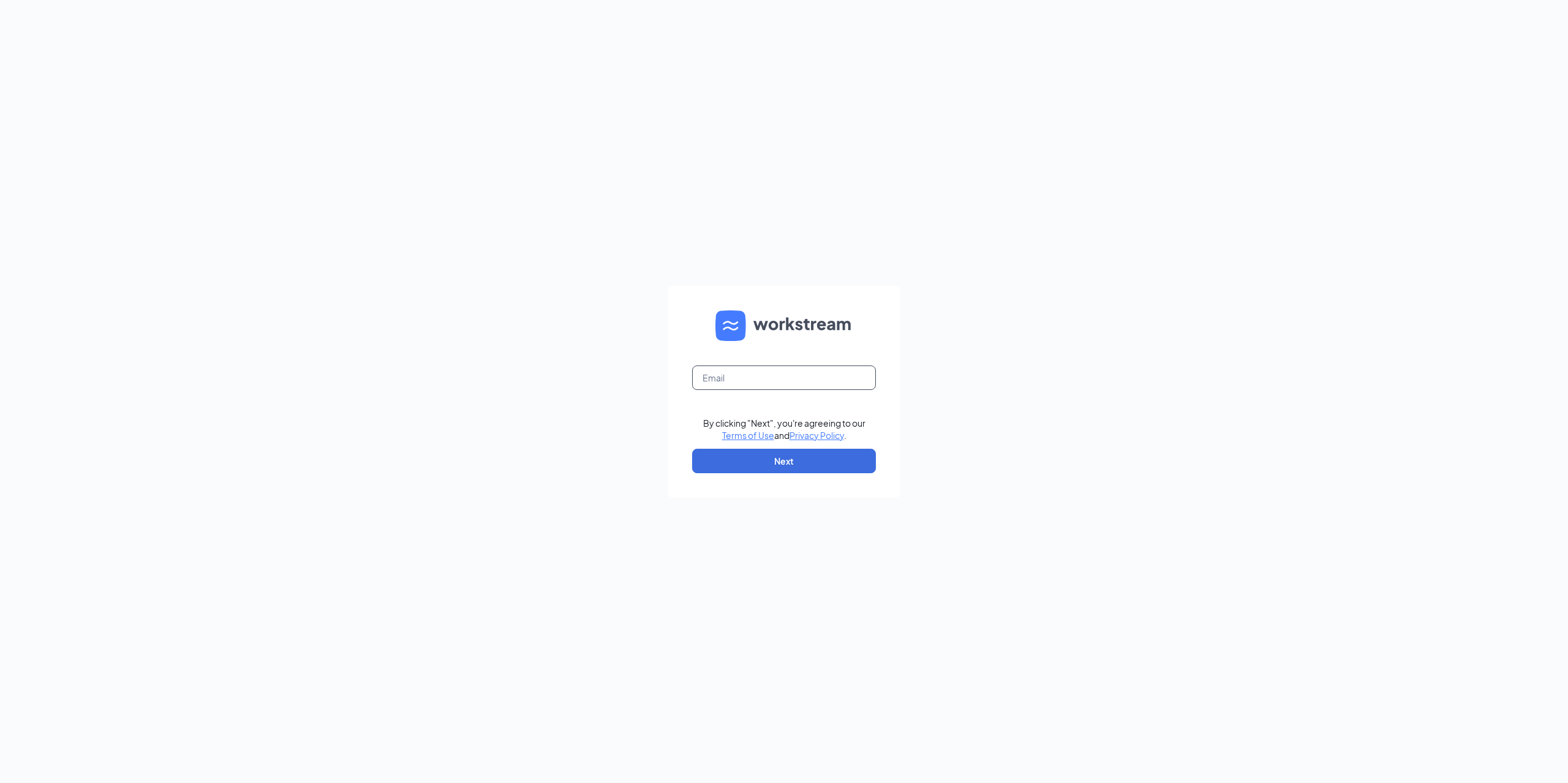
click at [736, 384] on input "text" at bounding box center [784, 378] width 184 height 25
type input "[EMAIL_ADDRESS][DOMAIN_NAME]"
click at [785, 466] on button "Next" at bounding box center [784, 461] width 184 height 25
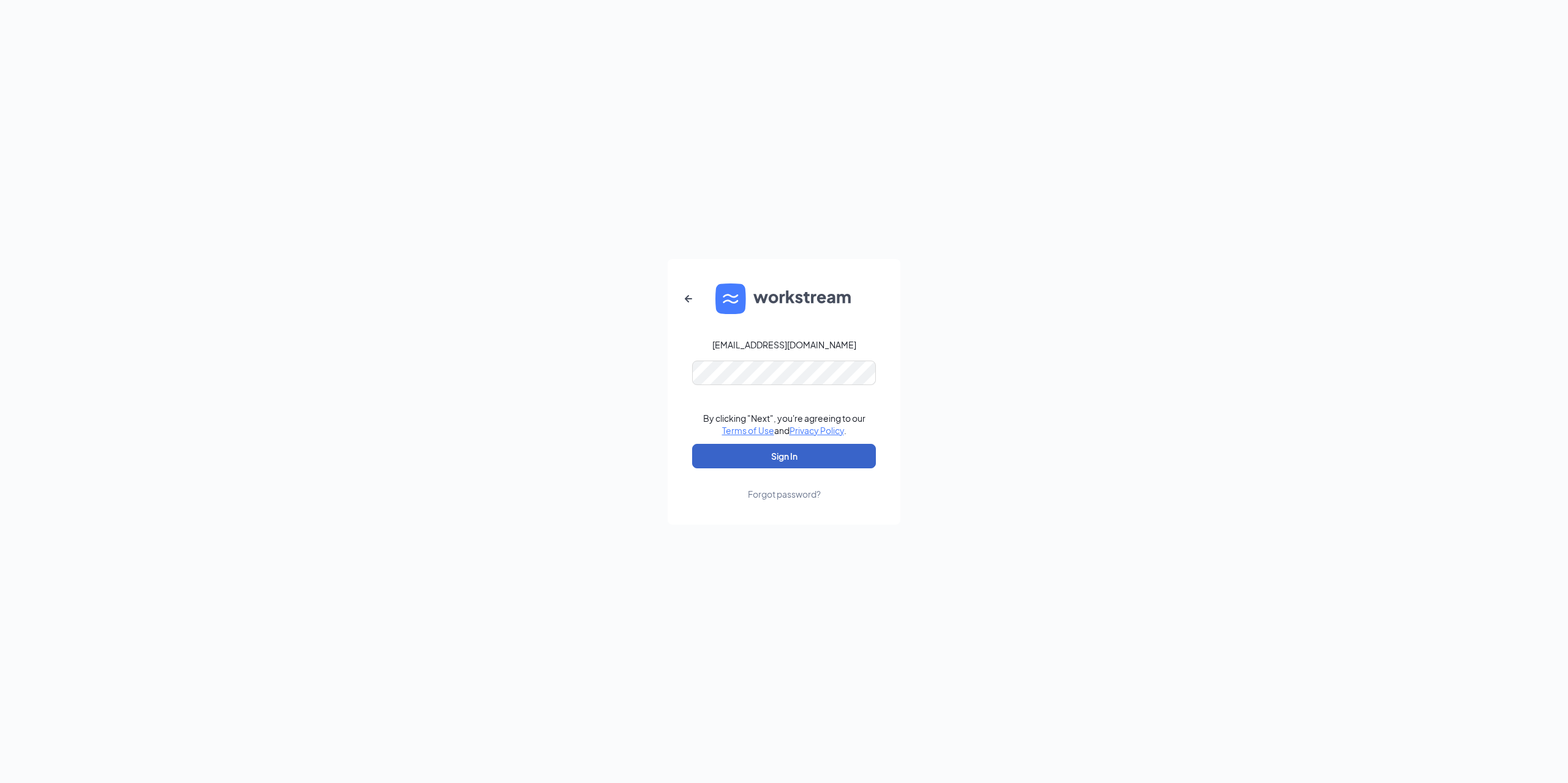
click at [787, 456] on button "Sign In" at bounding box center [784, 457] width 184 height 25
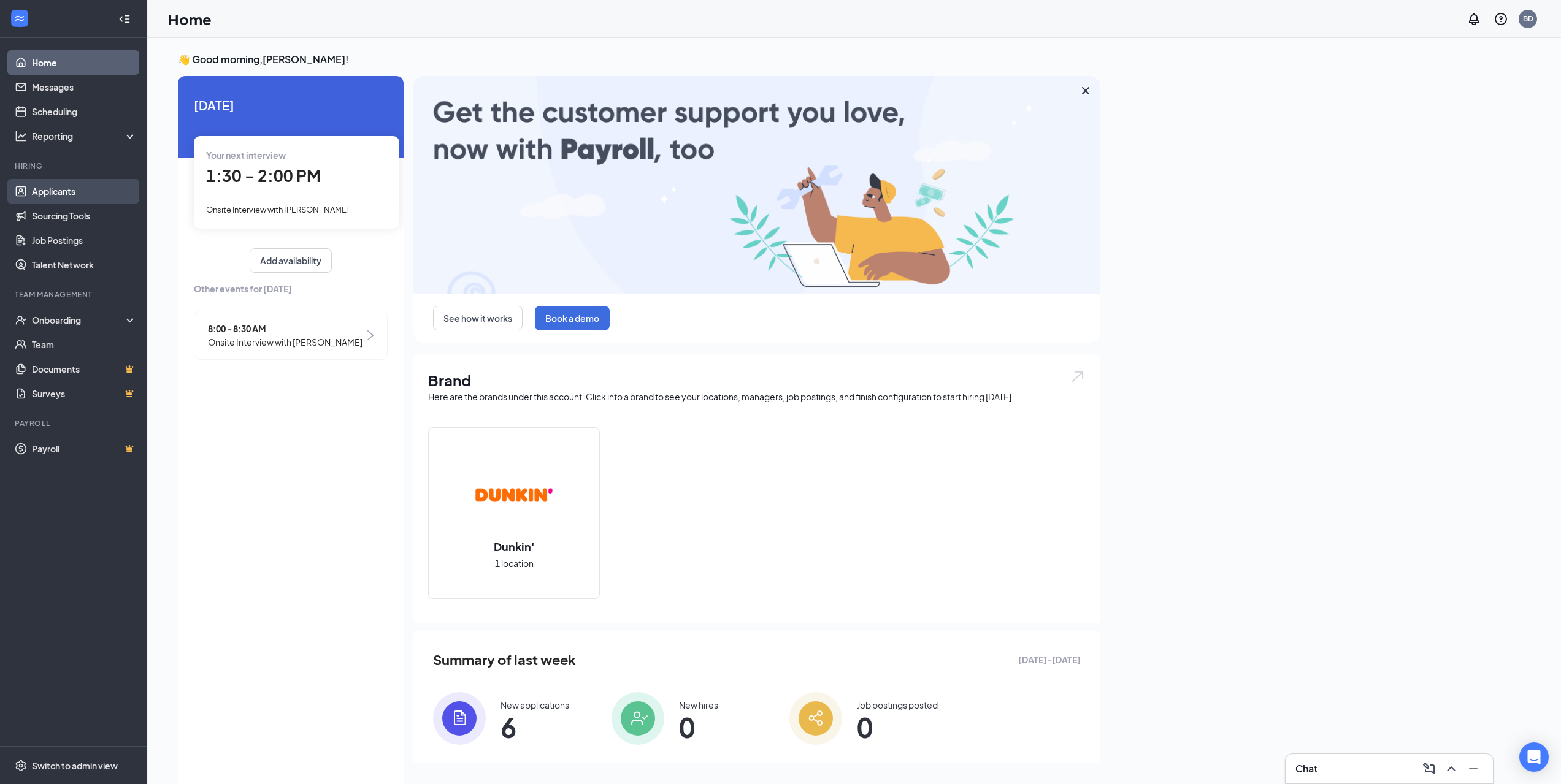
click at [70, 194] on link "Applicants" at bounding box center [84, 192] width 105 height 25
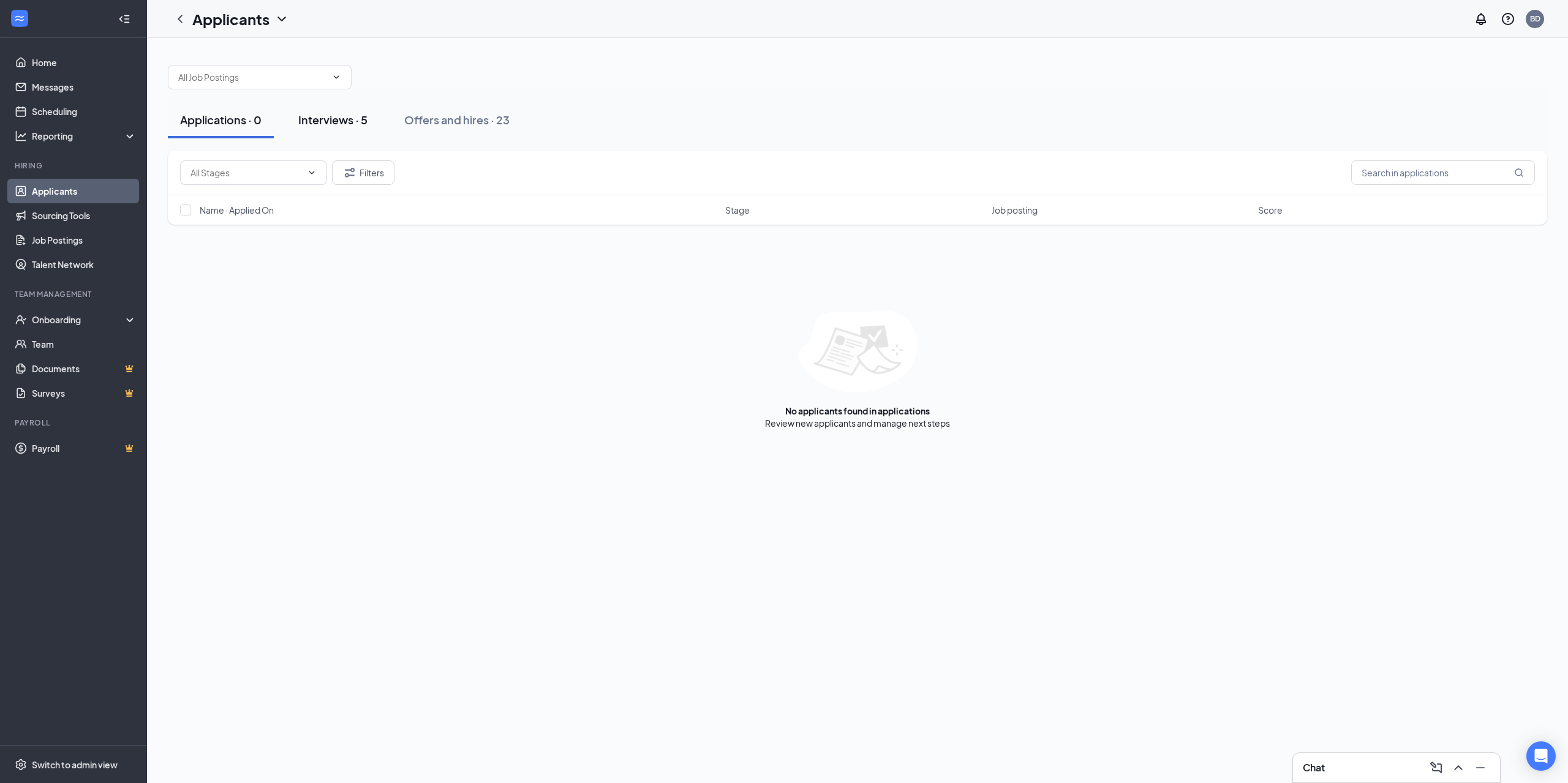
click at [330, 126] on div "Interviews · 5" at bounding box center [333, 120] width 69 height 15
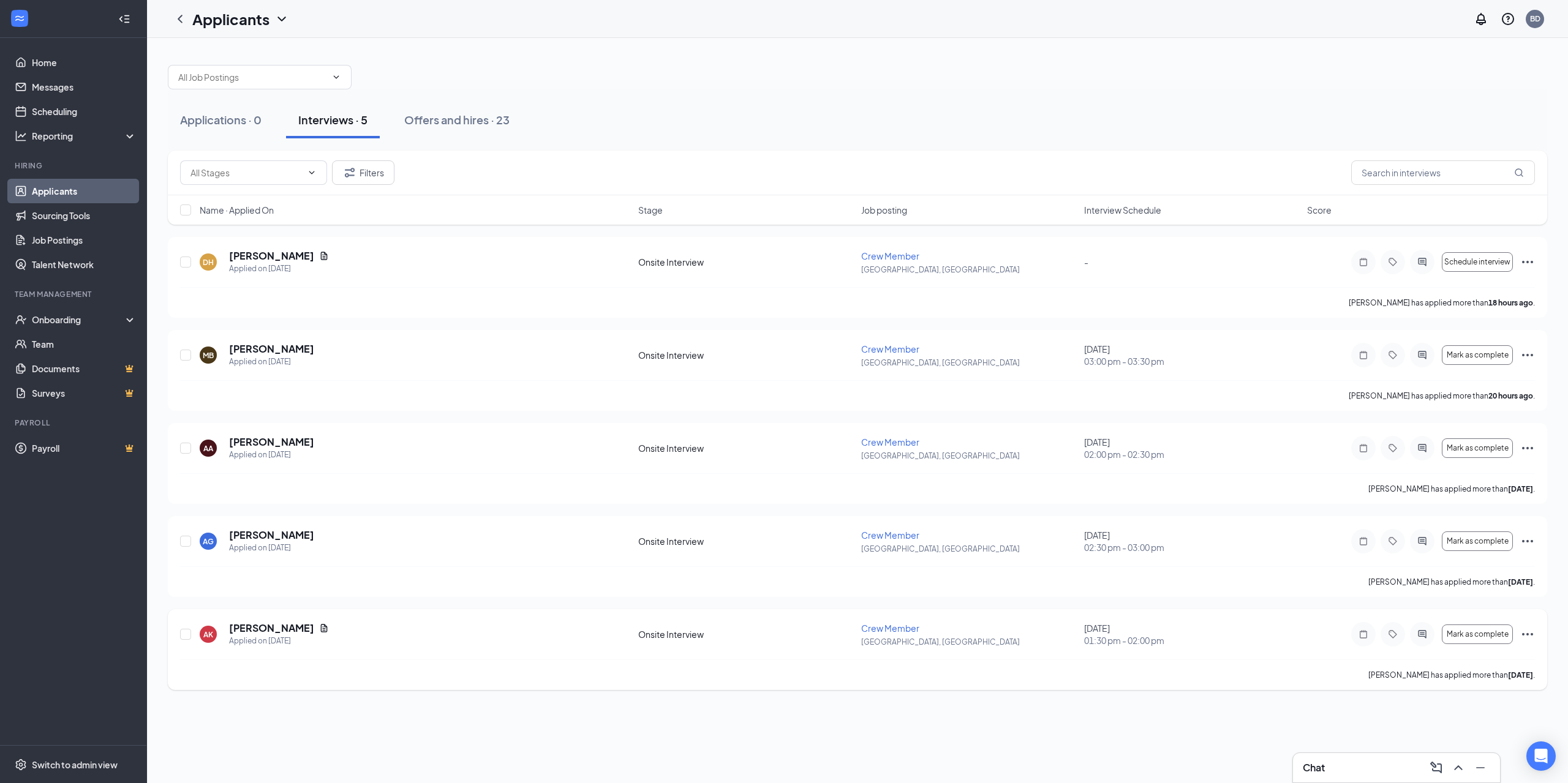
click at [1525, 636] on icon "Ellipses" at bounding box center [1527, 634] width 14 height 14
click at [1434, 497] on p "Reject" at bounding box center [1472, 494] width 105 height 12
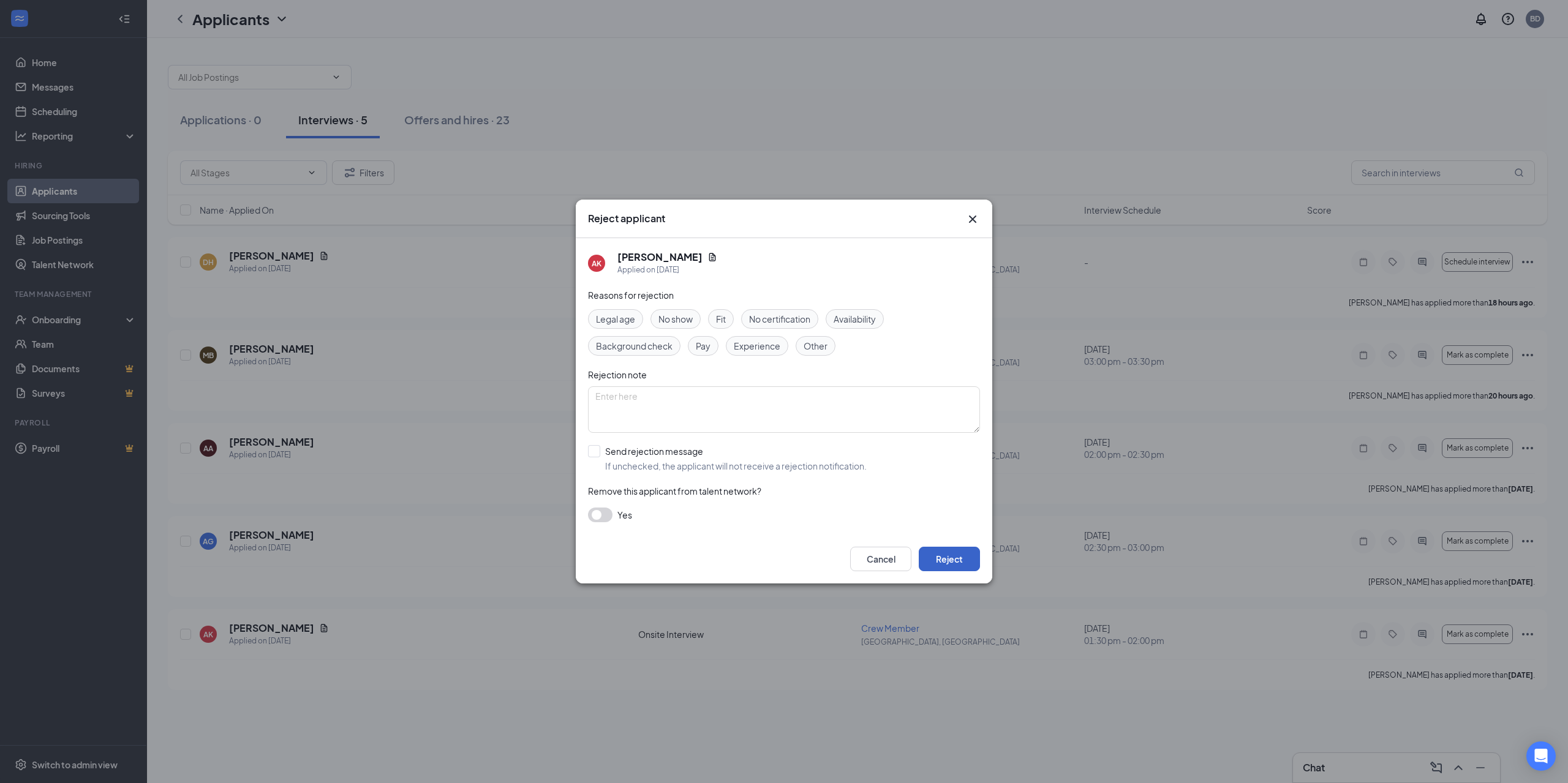
click at [945, 560] on button "Reject" at bounding box center [949, 559] width 61 height 25
